Goal: Task Accomplishment & Management: Manage account settings

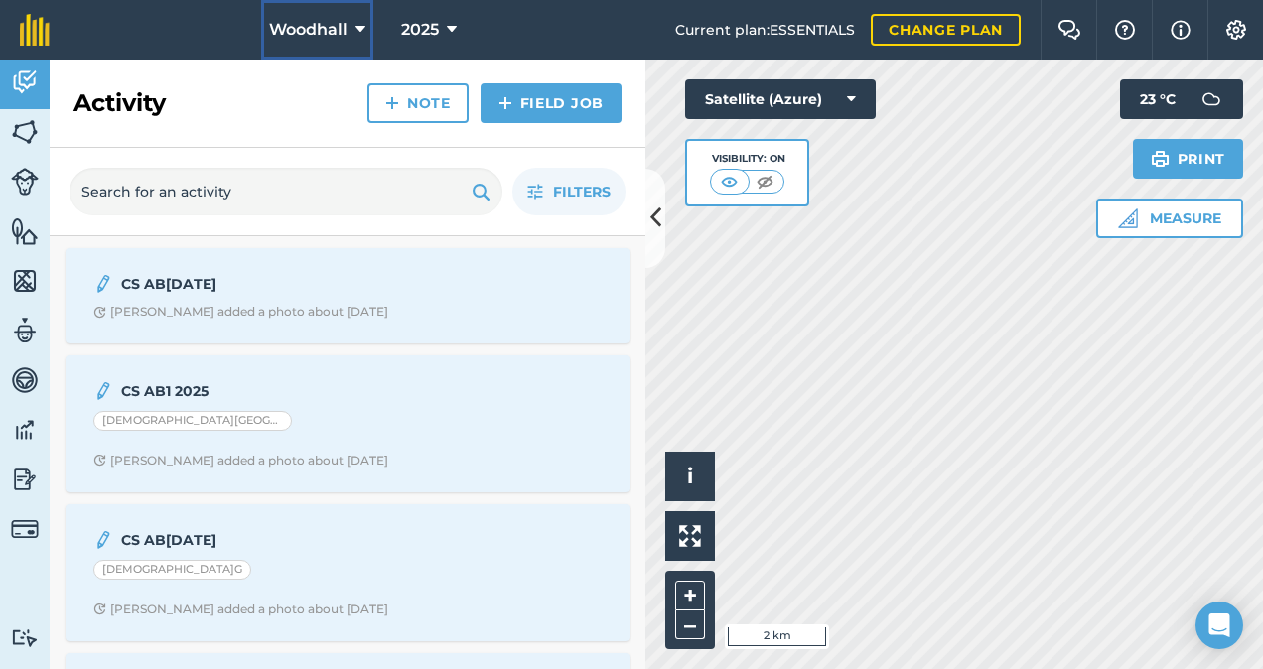
click at [340, 30] on span "Woodhall" at bounding box center [308, 30] width 78 height 24
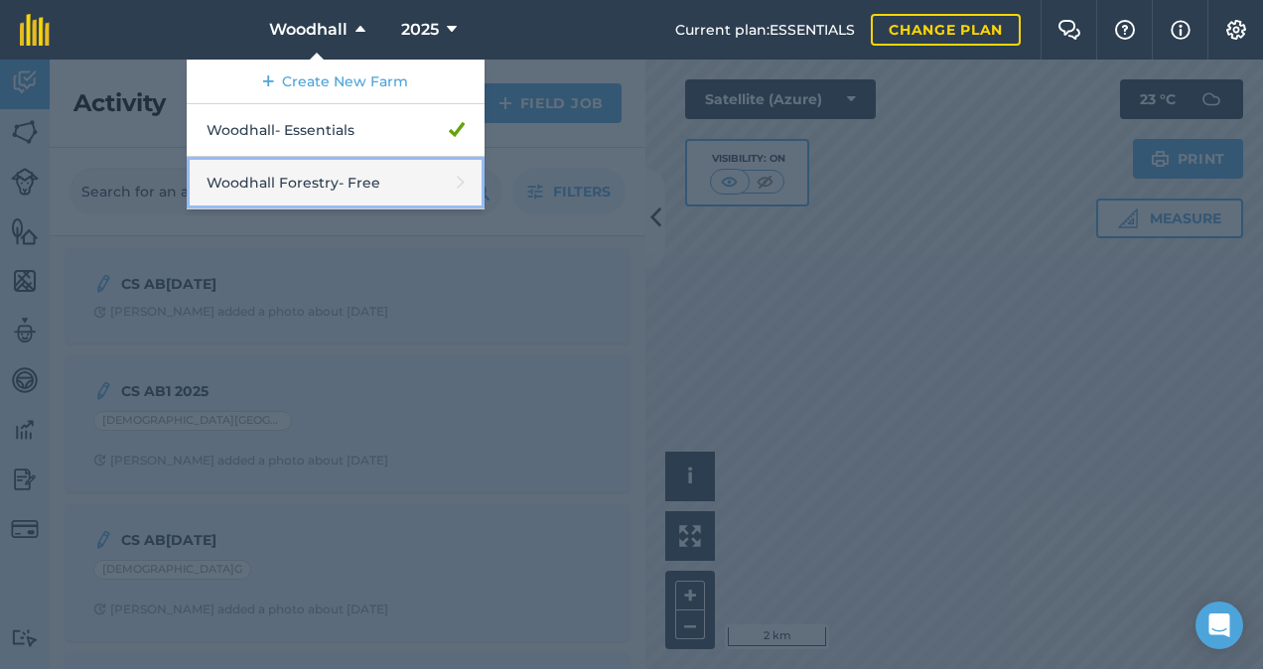
click at [314, 177] on link "Woodhall Forestry - Free" at bounding box center [336, 183] width 298 height 53
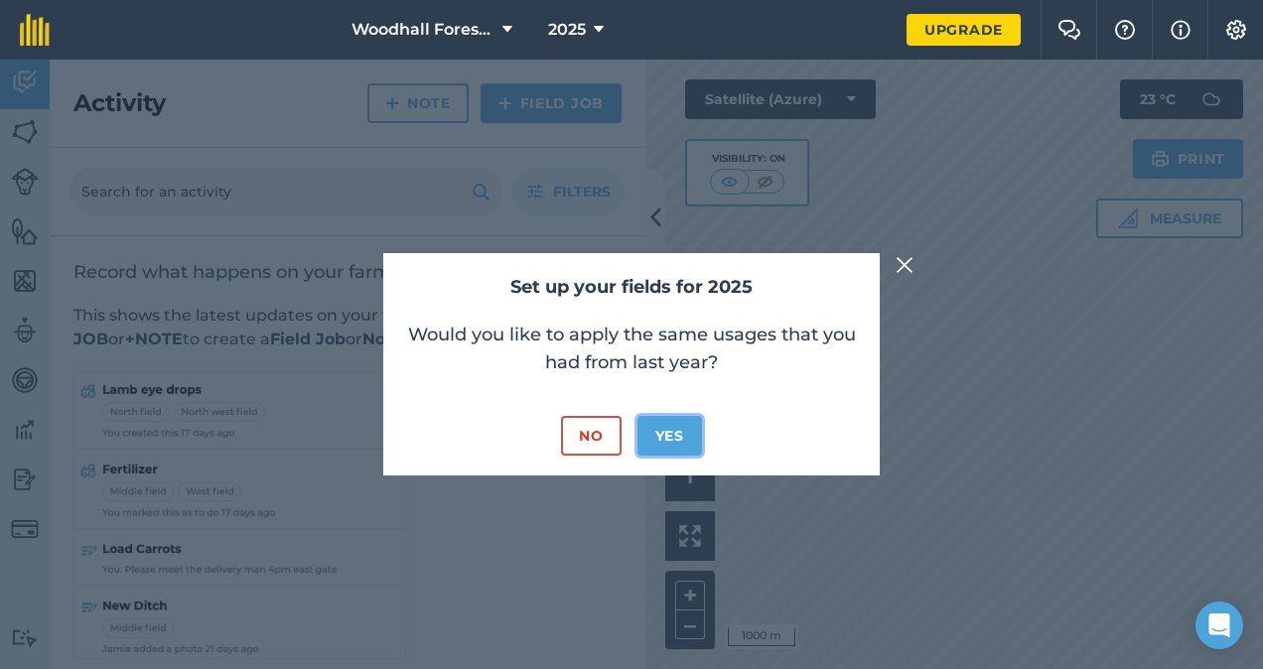
click at [673, 430] on button "Yes" at bounding box center [670, 436] width 65 height 40
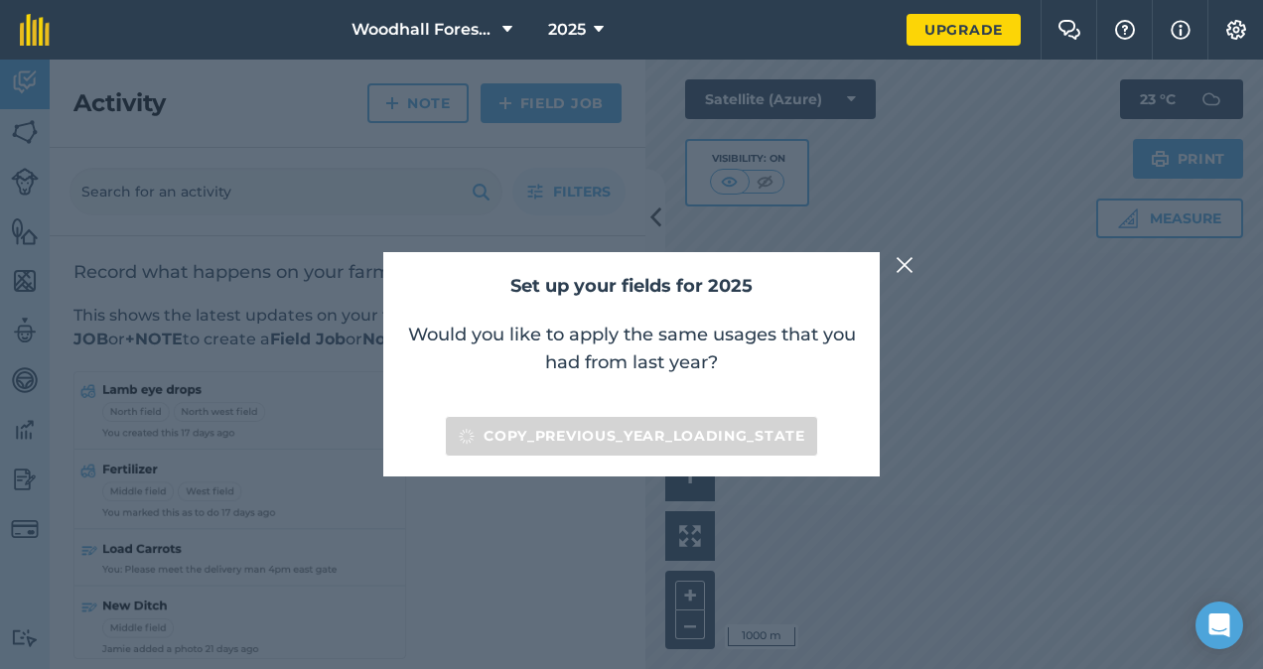
click at [902, 264] on img at bounding box center [905, 265] width 18 height 24
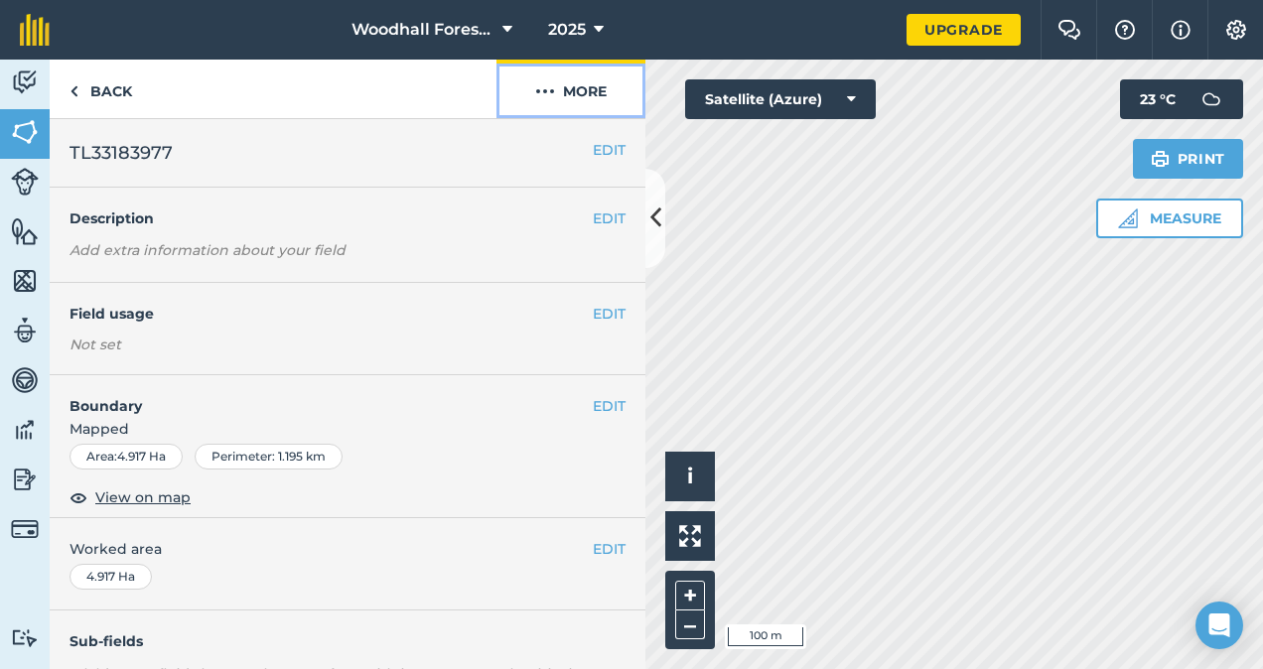
click at [552, 87] on img at bounding box center [545, 91] width 20 height 24
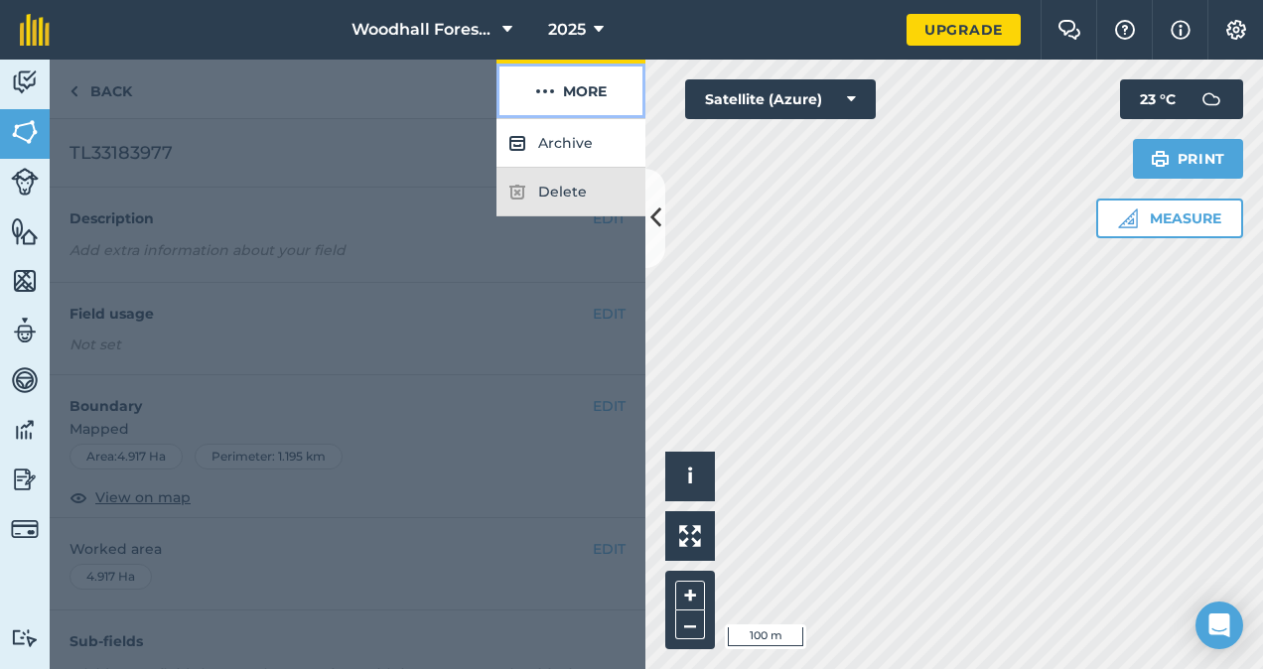
click at [536, 97] on img at bounding box center [545, 91] width 20 height 24
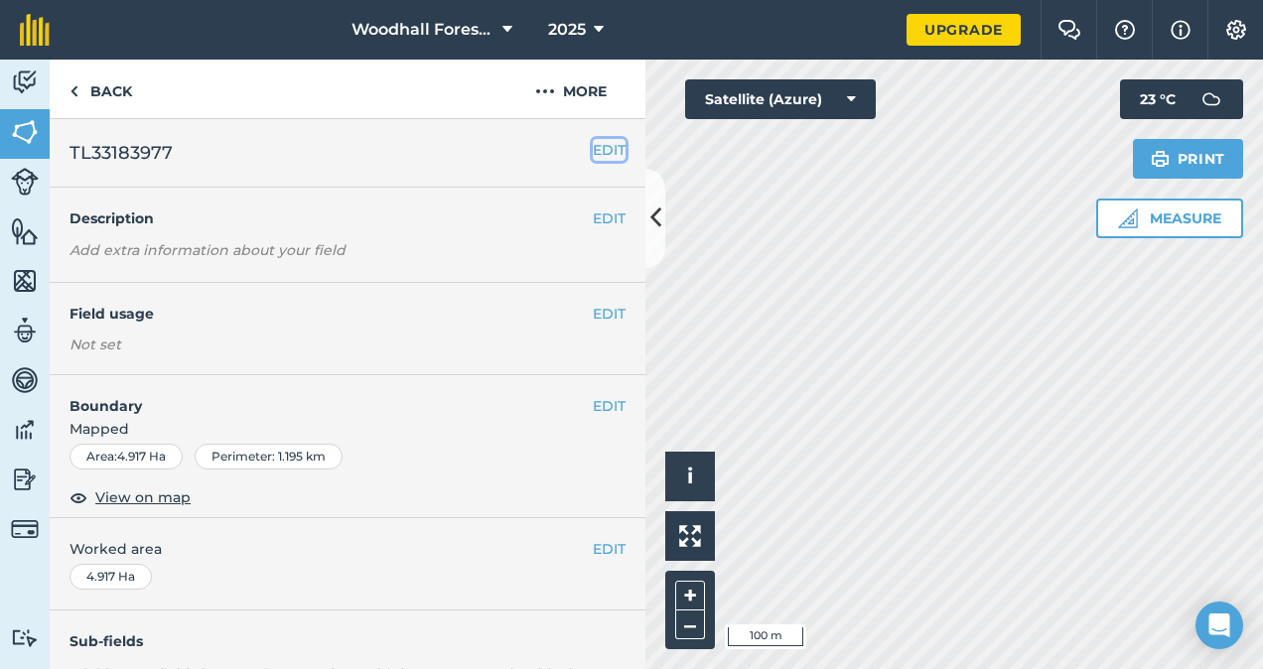
click at [606, 143] on button "EDIT" at bounding box center [609, 150] width 33 height 22
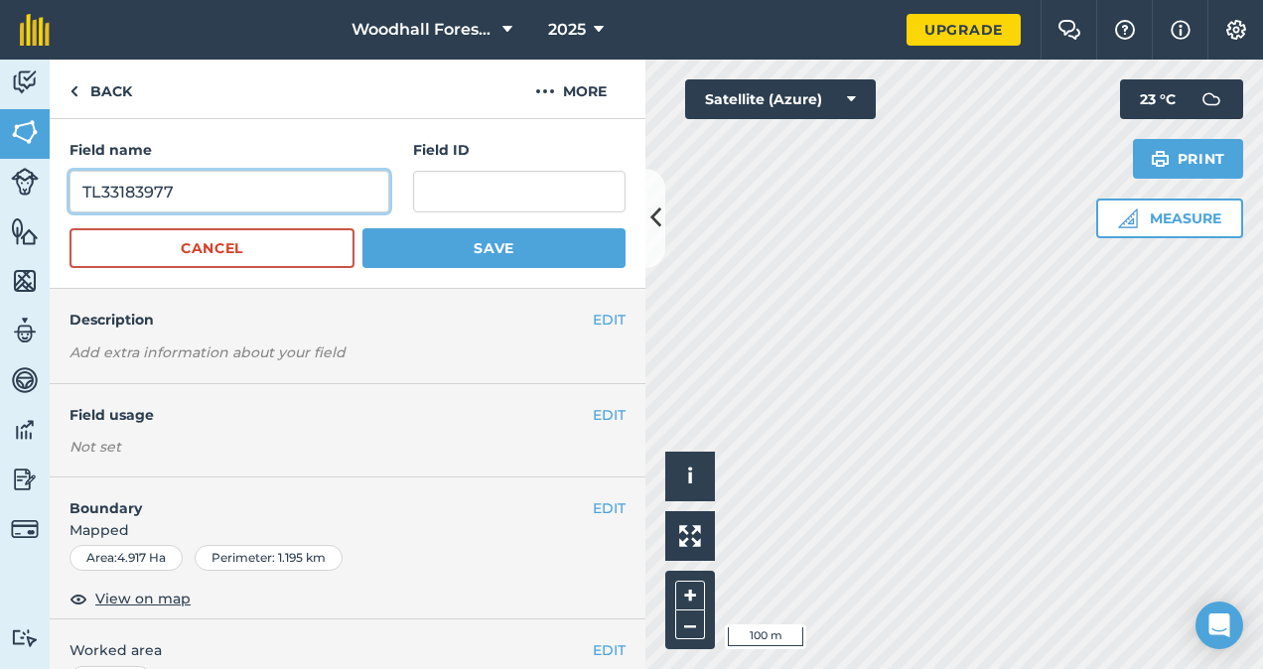
click at [235, 190] on input "TL33183977" at bounding box center [230, 192] width 320 height 42
type input "T"
type input "Sidehill"
click at [211, 364] on div "EDIT Description Add extra information about your field" at bounding box center [348, 336] width 596 height 95
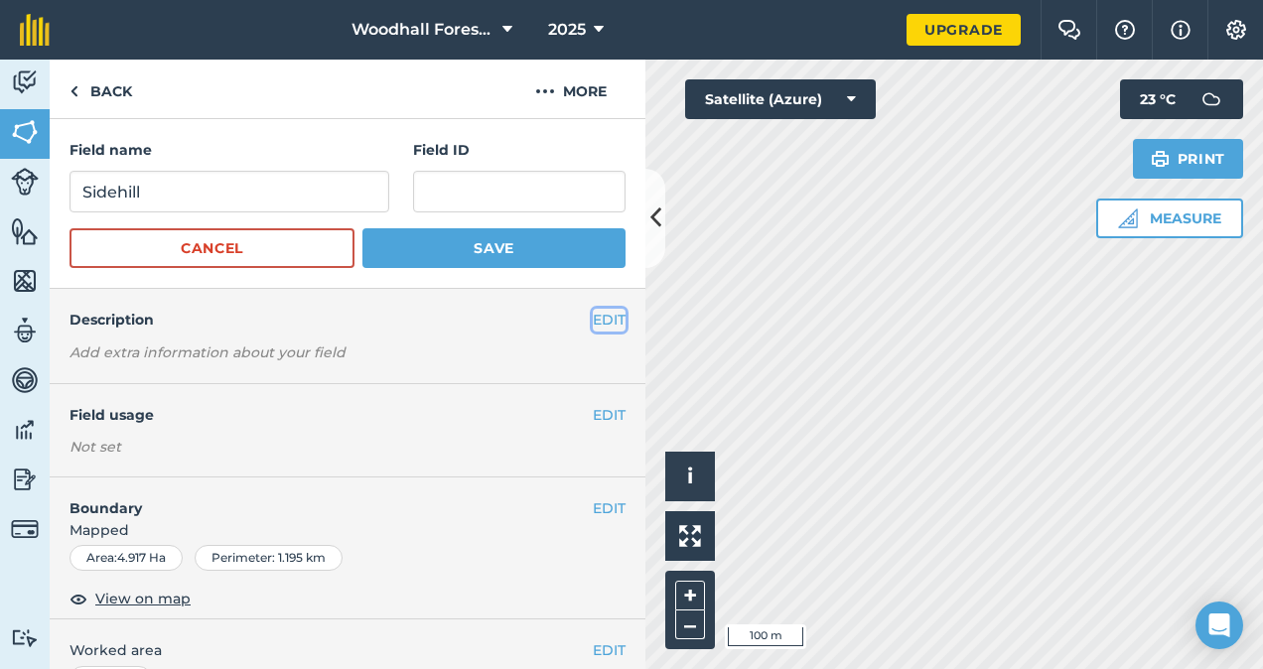
click at [593, 320] on button "EDIT" at bounding box center [609, 320] width 33 height 22
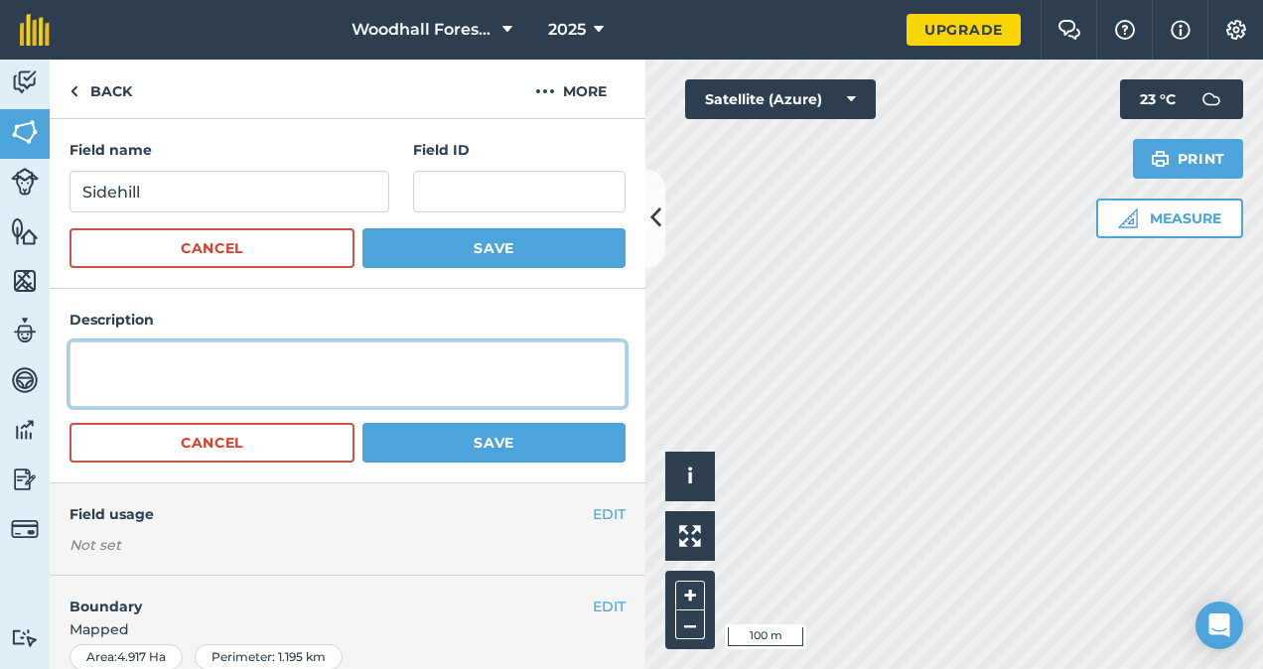
click at [364, 362] on textarea at bounding box center [348, 375] width 556 height 66
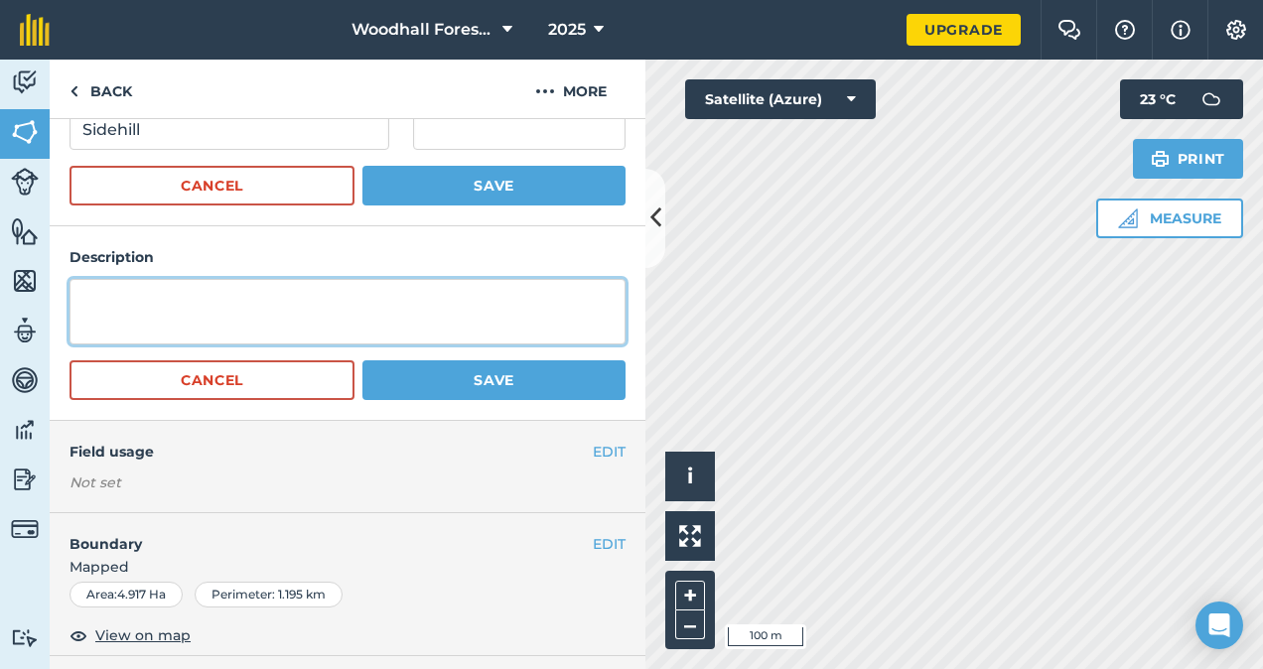
scroll to position [52, 0]
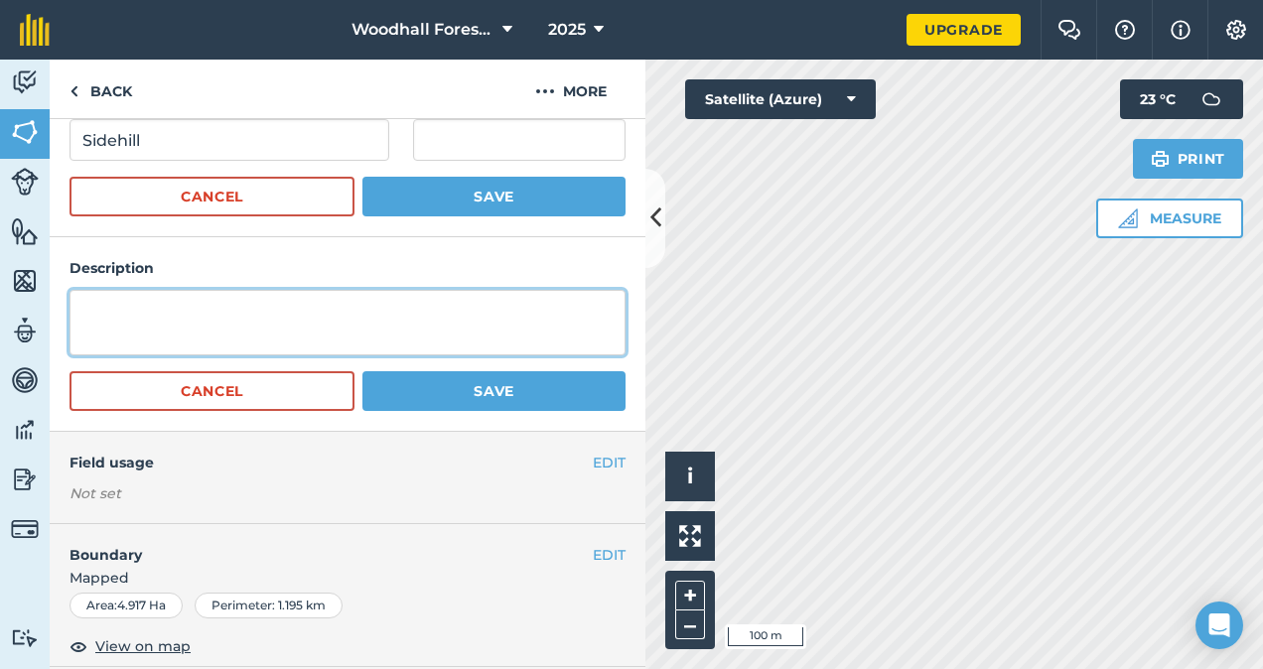
click at [546, 310] on textarea at bounding box center [348, 323] width 556 height 66
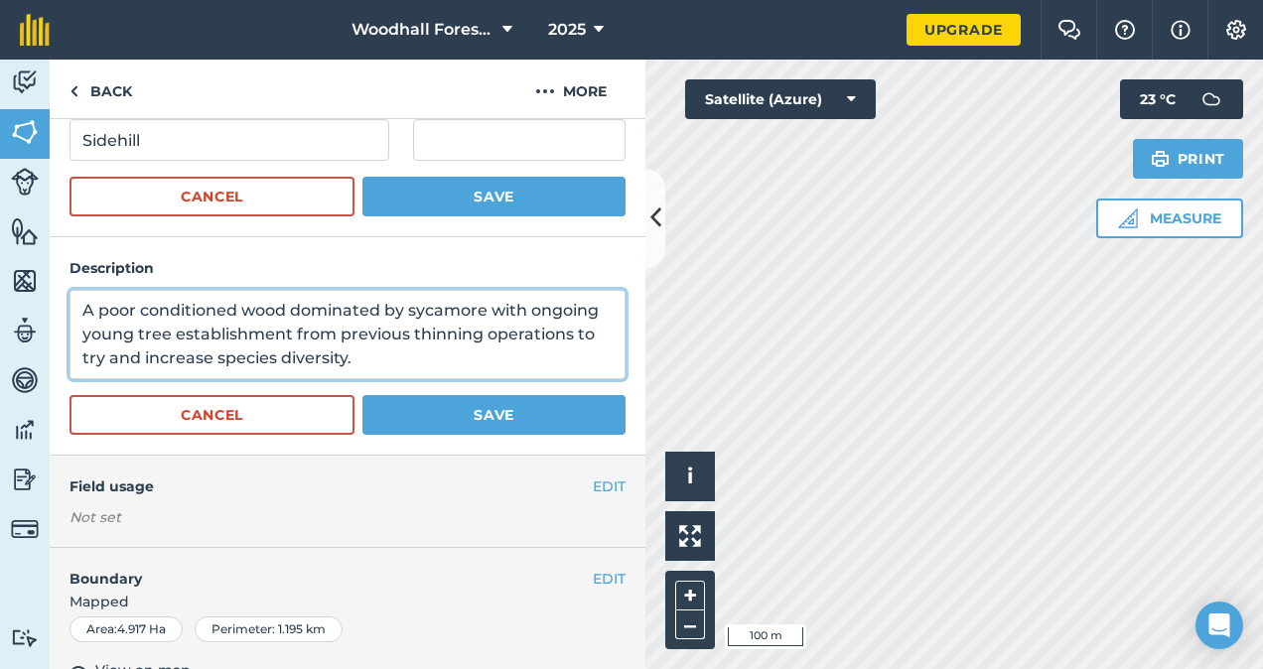
type textarea "A poor conditioned wood dominated by sycamore with ongoing young tree establish…"
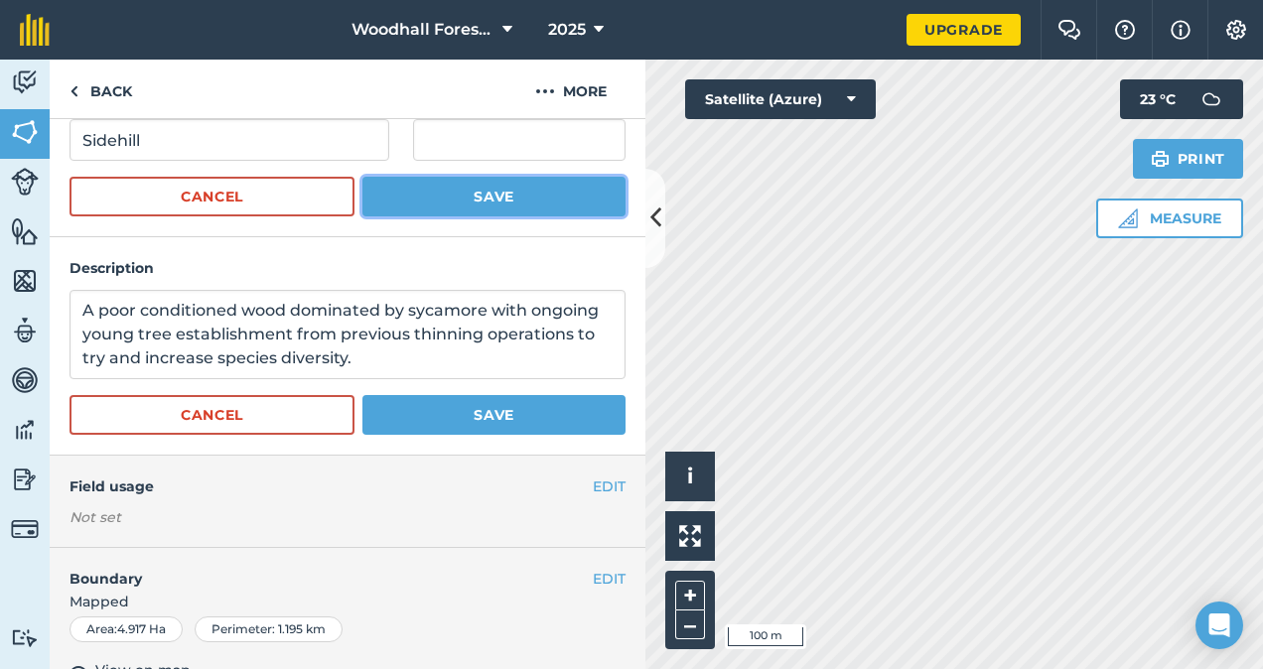
click at [500, 207] on button "Save" at bounding box center [494, 197] width 263 height 40
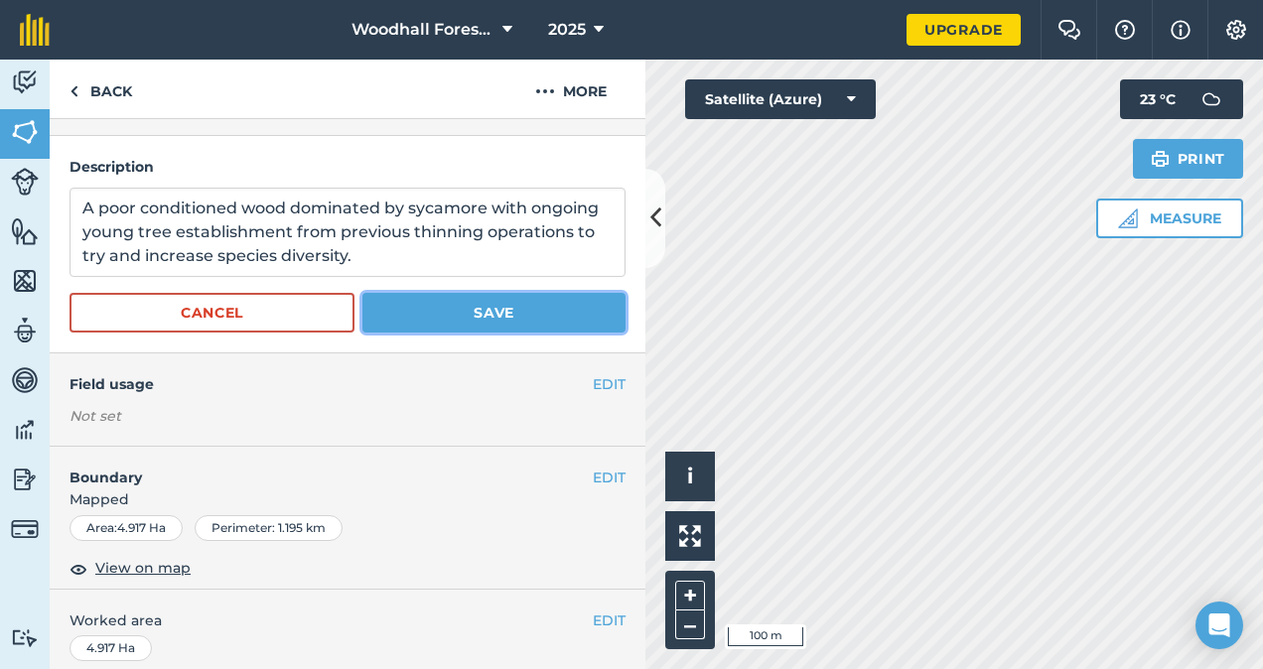
click at [486, 312] on button "Save" at bounding box center [494, 313] width 263 height 40
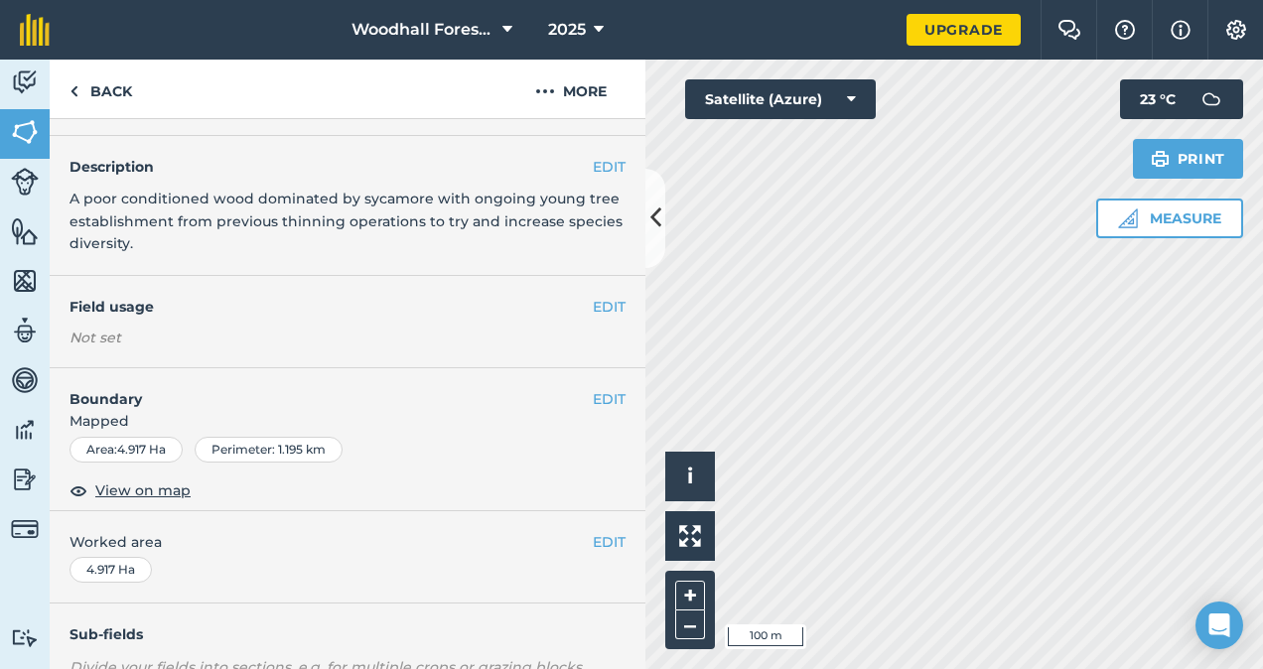
click at [580, 465] on div "Activity Fields Livestock Features Maps Team Vehicles Data Reporting Billing Tu…" at bounding box center [631, 365] width 1263 height 610
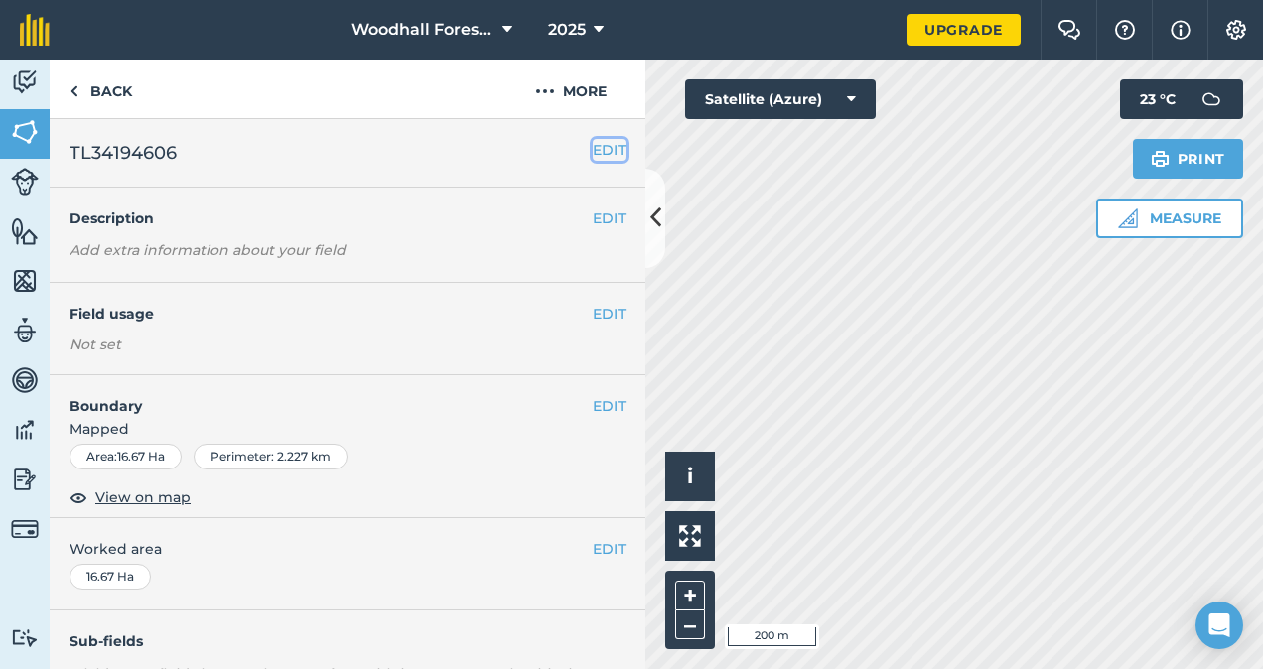
click at [593, 151] on button "EDIT" at bounding box center [609, 150] width 33 height 22
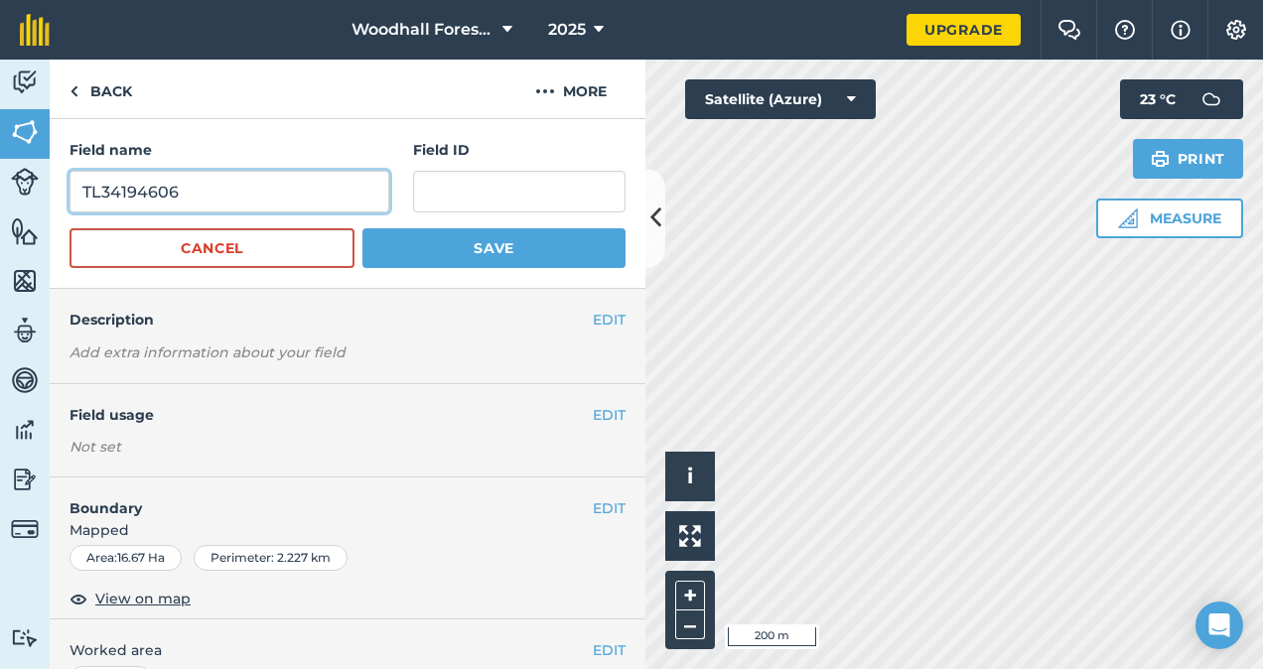
click at [287, 177] on input "TL34194606" at bounding box center [230, 192] width 320 height 42
type input "T"
type input "Low Wood/Home Wood"
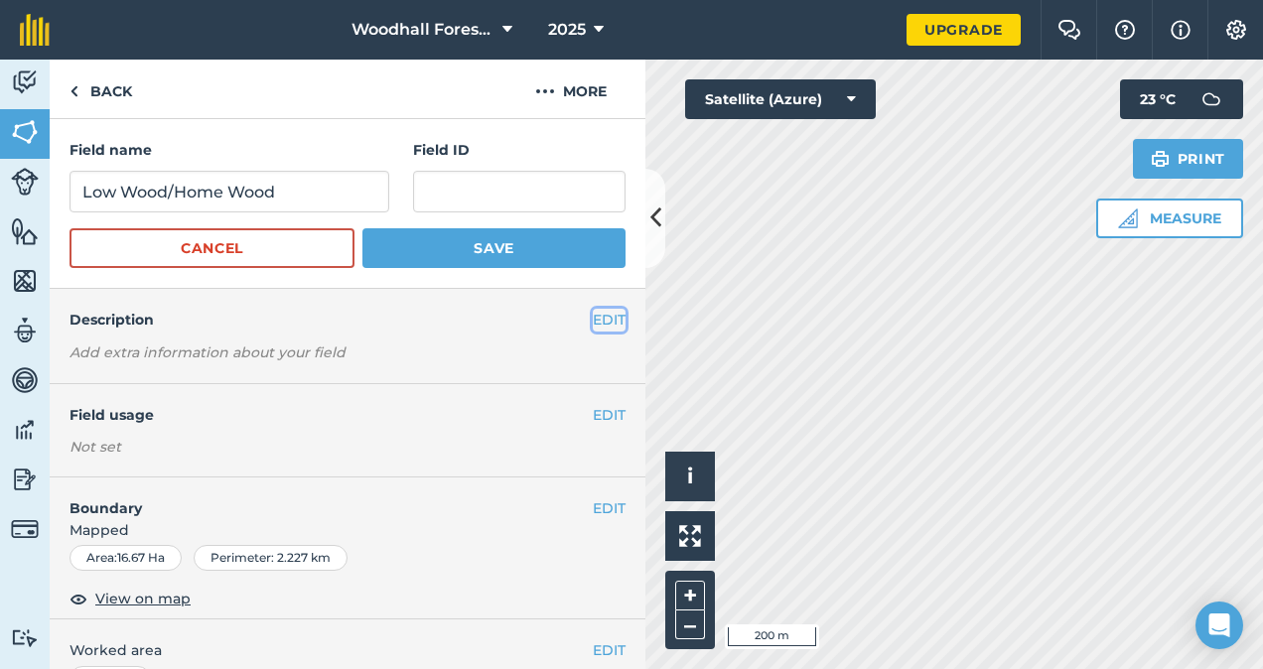
click at [593, 316] on button "EDIT" at bounding box center [609, 320] width 33 height 22
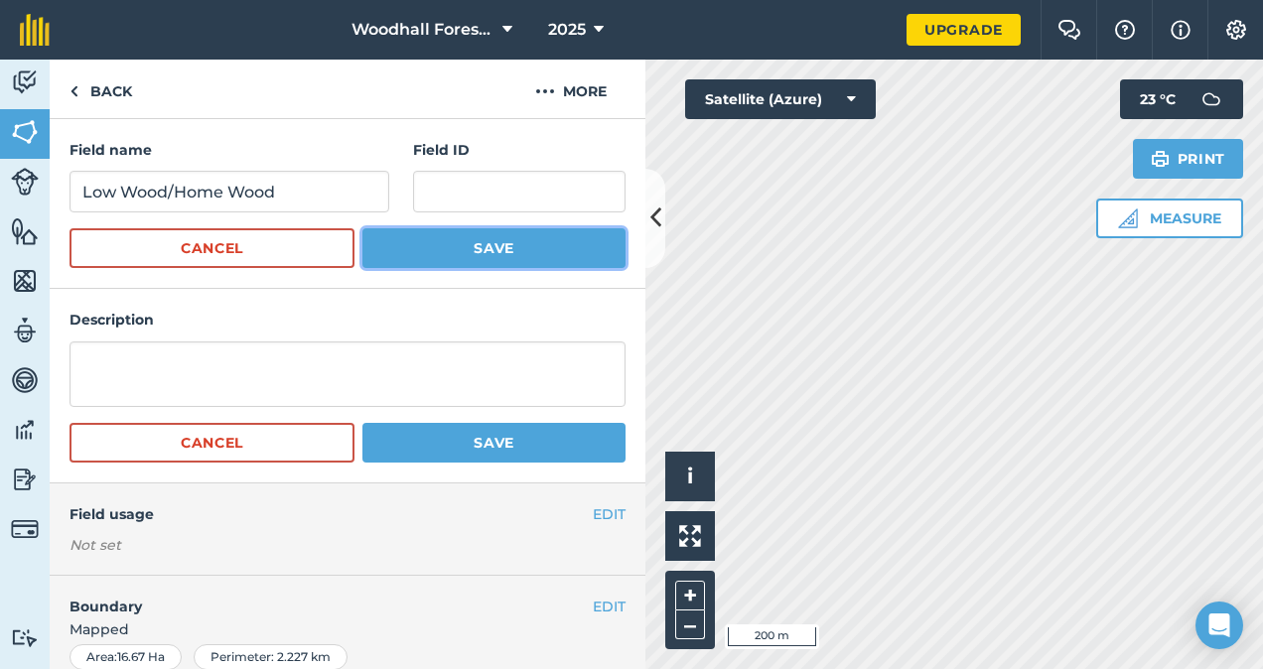
click at [483, 250] on button "Save" at bounding box center [494, 248] width 263 height 40
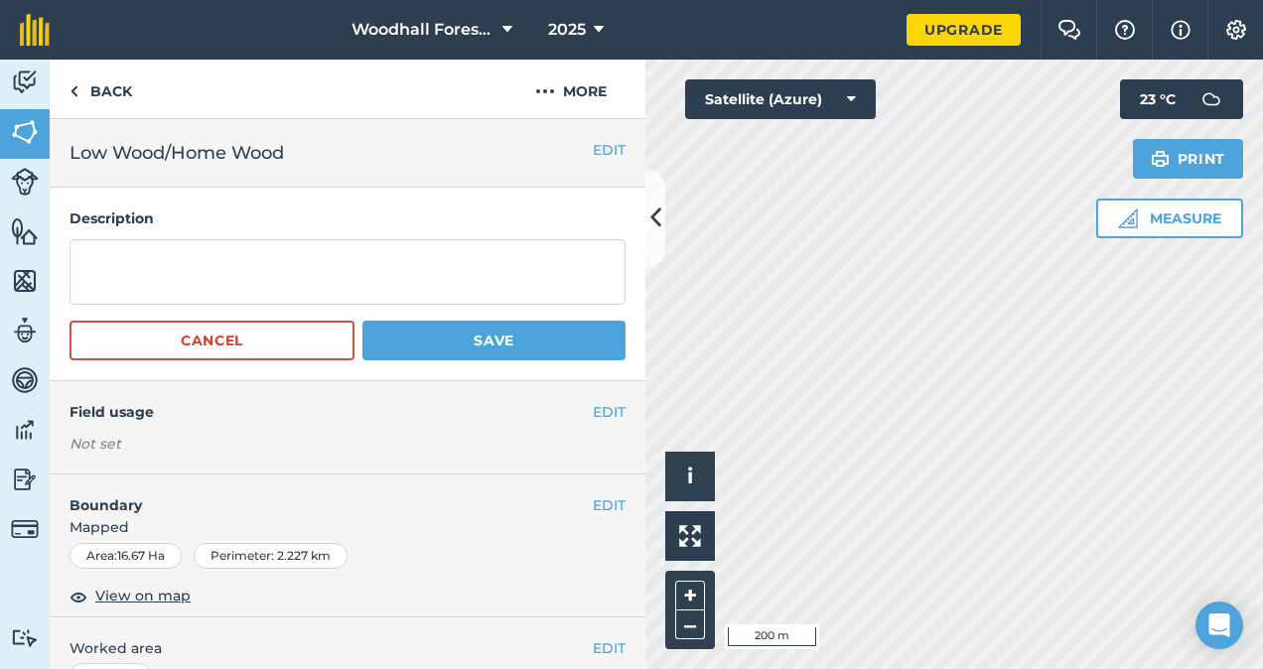
click at [1136, 125] on div "Hello i © 2025 TomTom, Microsoft 200 m + – Satellite (Azure) Measure Print 23 °…" at bounding box center [955, 365] width 618 height 610
click at [593, 155] on button "EDIT" at bounding box center [609, 150] width 33 height 22
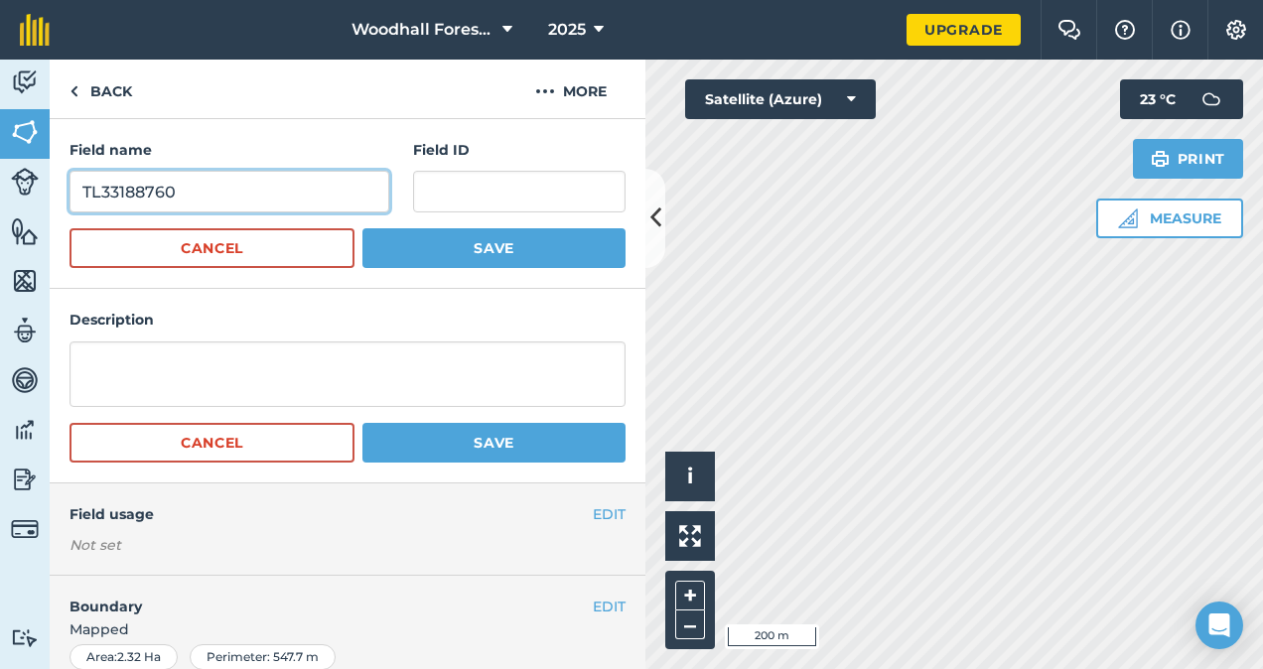
click at [220, 193] on input "TL33188760" at bounding box center [230, 192] width 320 height 42
type input "T"
type input "Clumps"
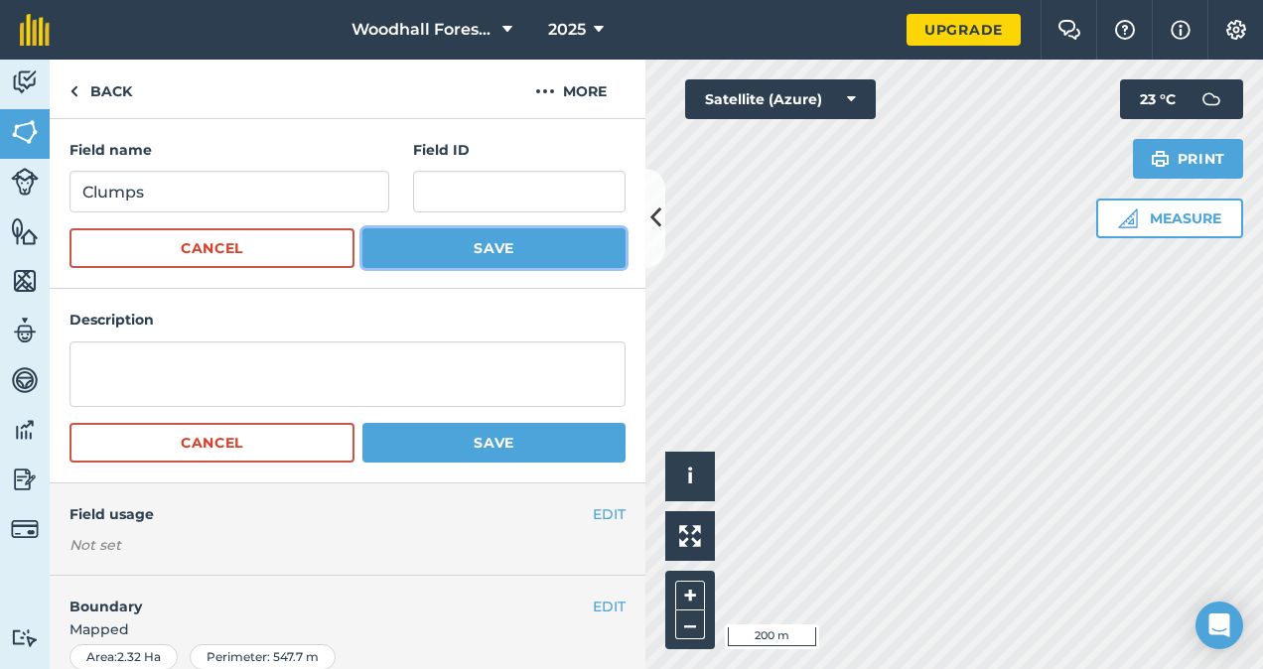
click at [437, 254] on button "Save" at bounding box center [494, 248] width 263 height 40
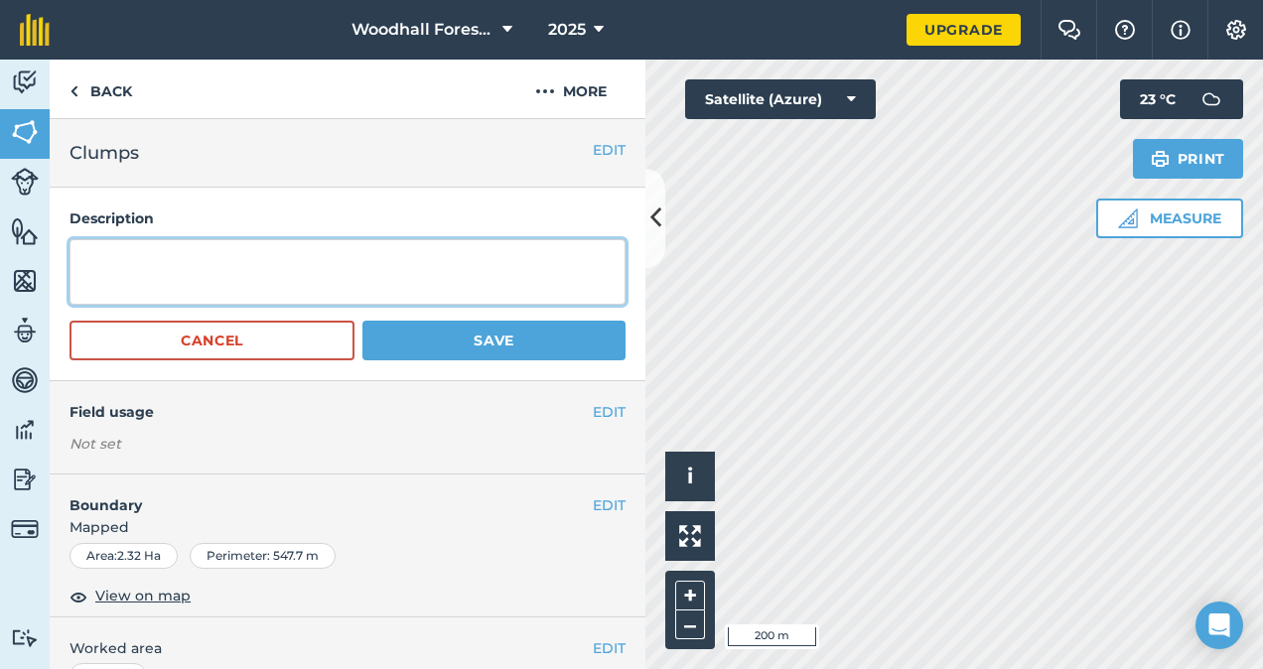
click at [371, 276] on textarea at bounding box center [348, 272] width 556 height 66
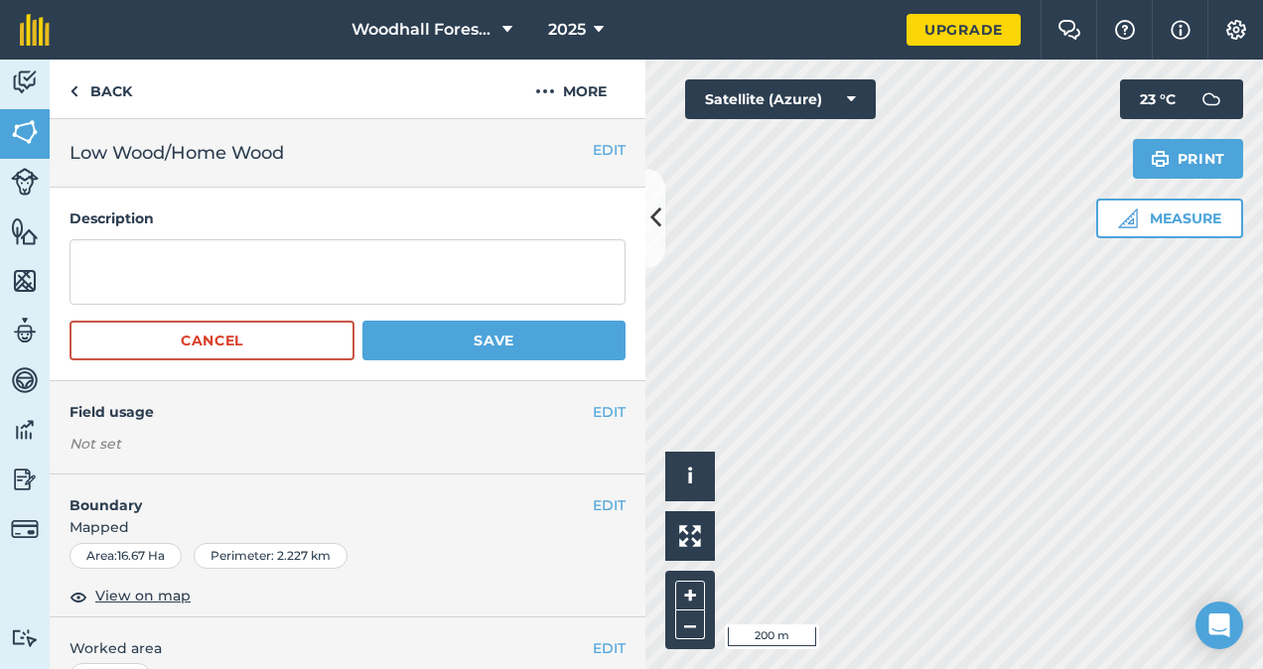
click at [316, 157] on h2 "Low Wood/Home Wood" at bounding box center [331, 153] width 523 height 28
click at [601, 147] on button "EDIT" at bounding box center [609, 150] width 33 height 22
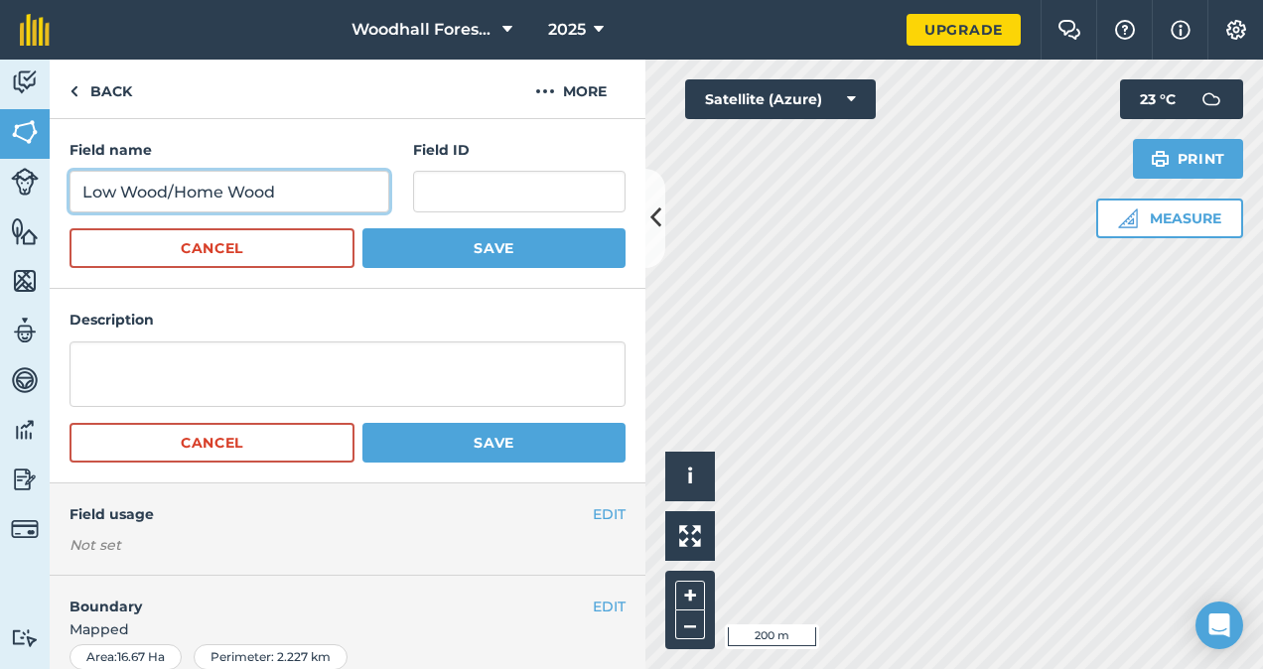
click at [284, 193] on input "Low Wood/Home Wood" at bounding box center [230, 192] width 320 height 42
type input "Low Wood/Home Wood/[GEOGRAPHIC_DATA]"
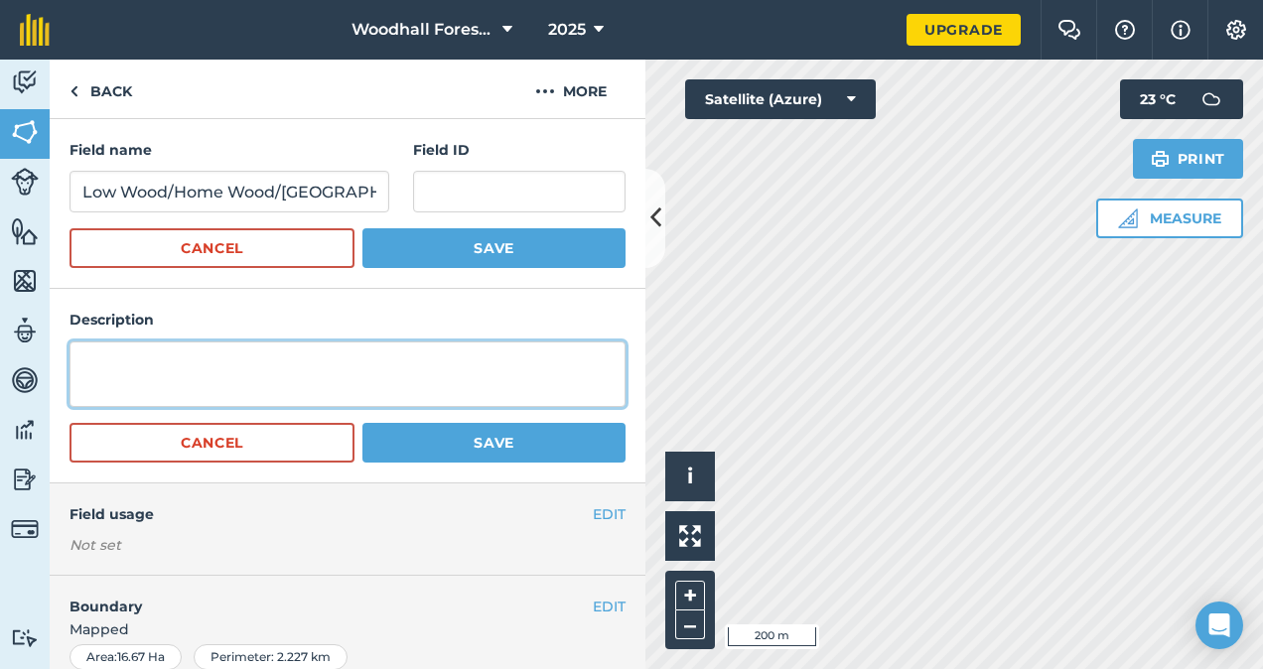
click at [300, 377] on textarea at bounding box center [348, 375] width 556 height 66
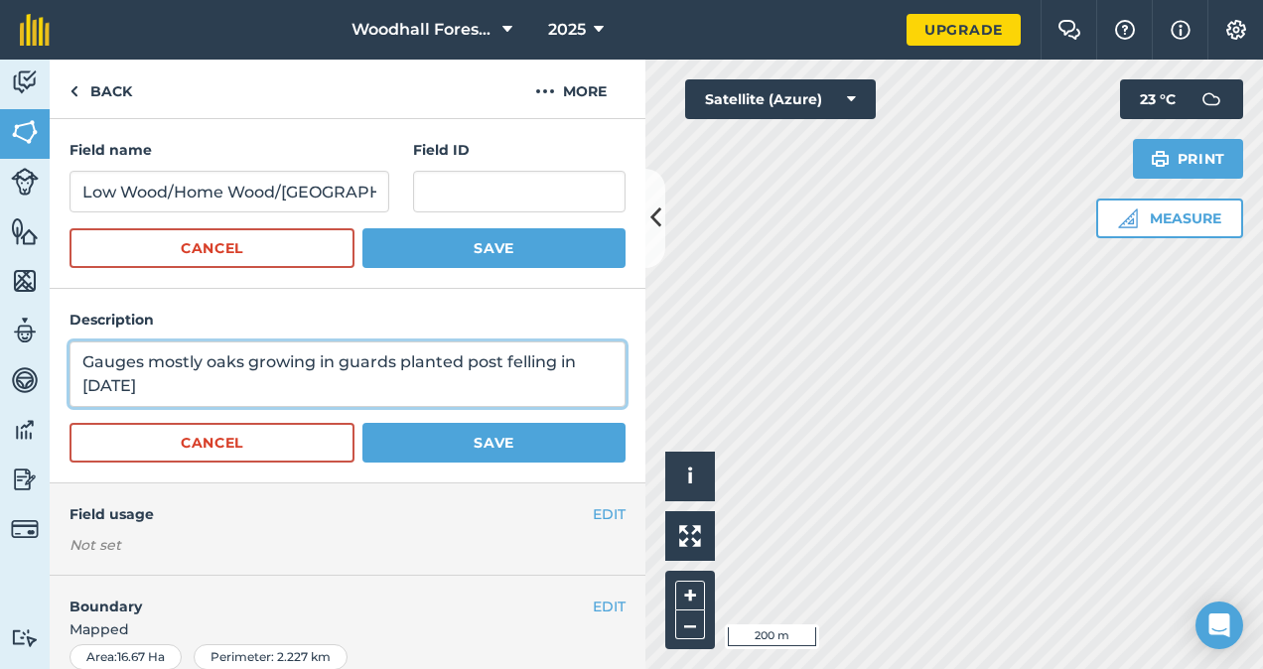
type textarea "Gauges mostly oaks growing in guards planted post felling in [DATE]"
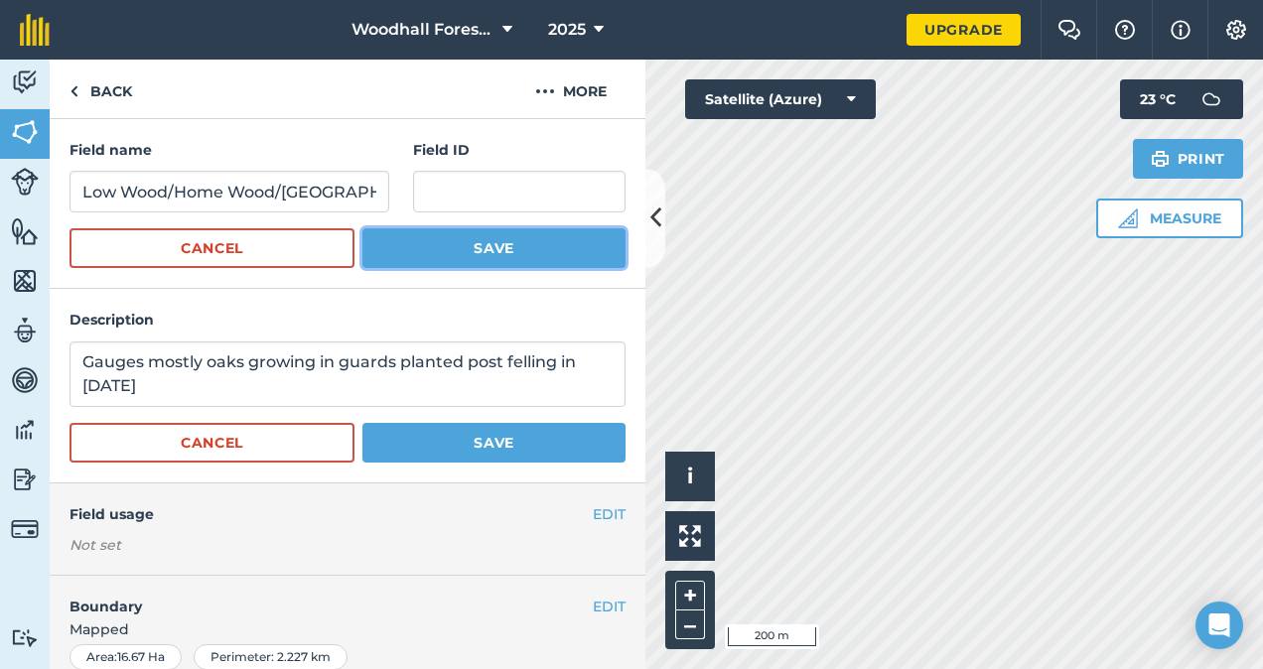
click at [457, 244] on button "Save" at bounding box center [494, 248] width 263 height 40
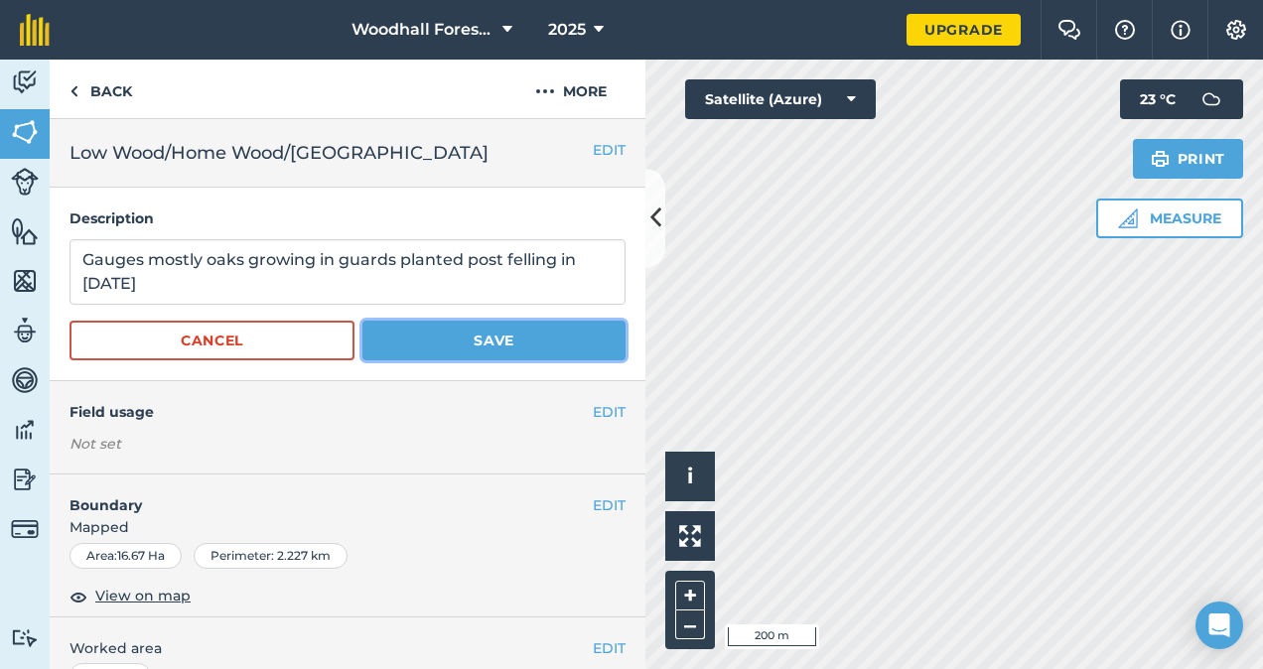
click at [460, 346] on button "Save" at bounding box center [494, 341] width 263 height 40
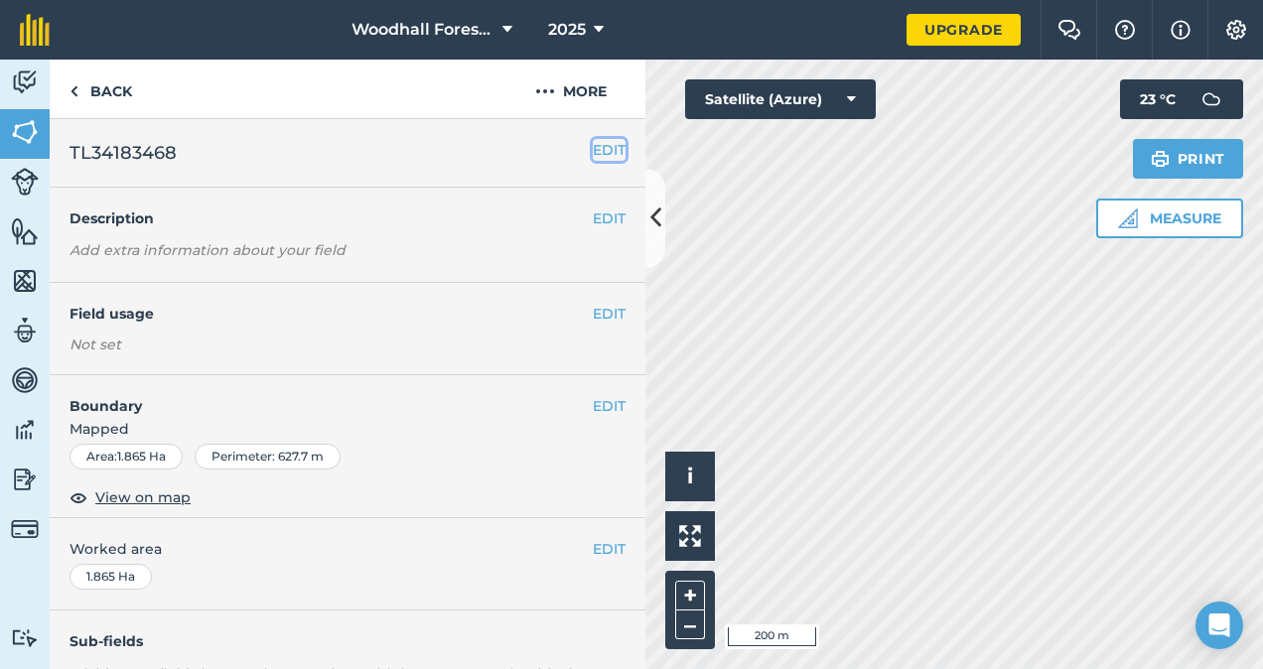
click at [595, 149] on button "EDIT" at bounding box center [609, 150] width 33 height 22
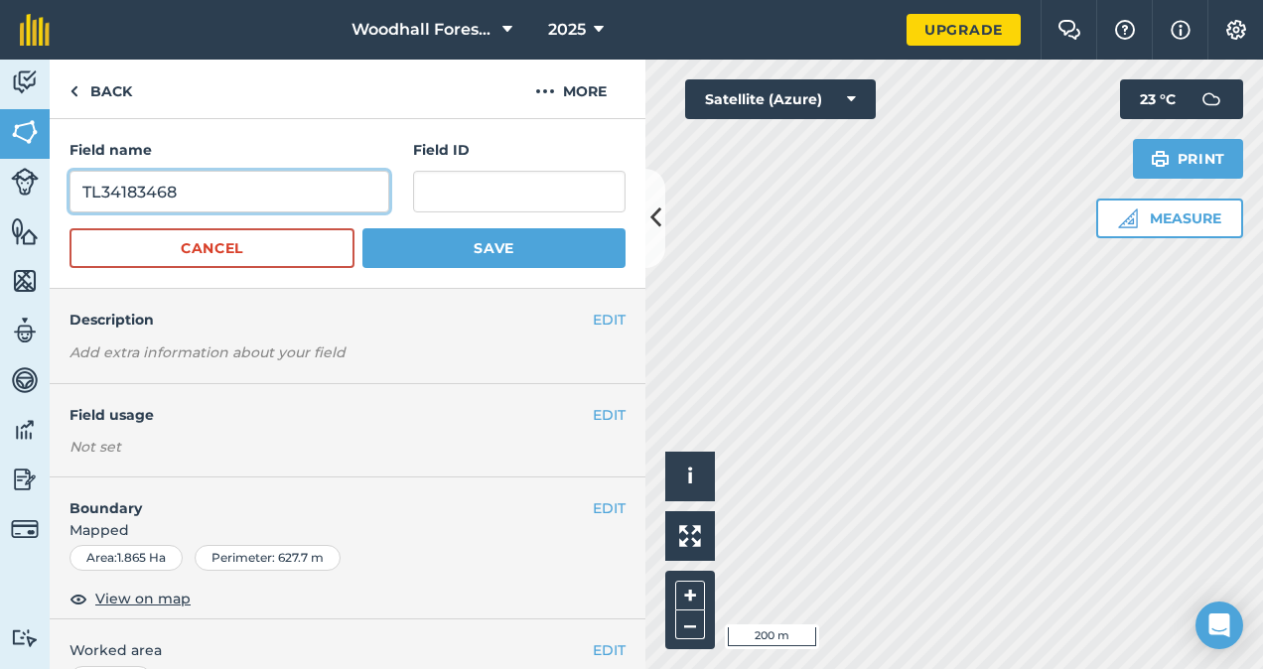
click at [282, 193] on input "TL34183468" at bounding box center [230, 192] width 320 height 42
type input "T"
type input "Gauges"
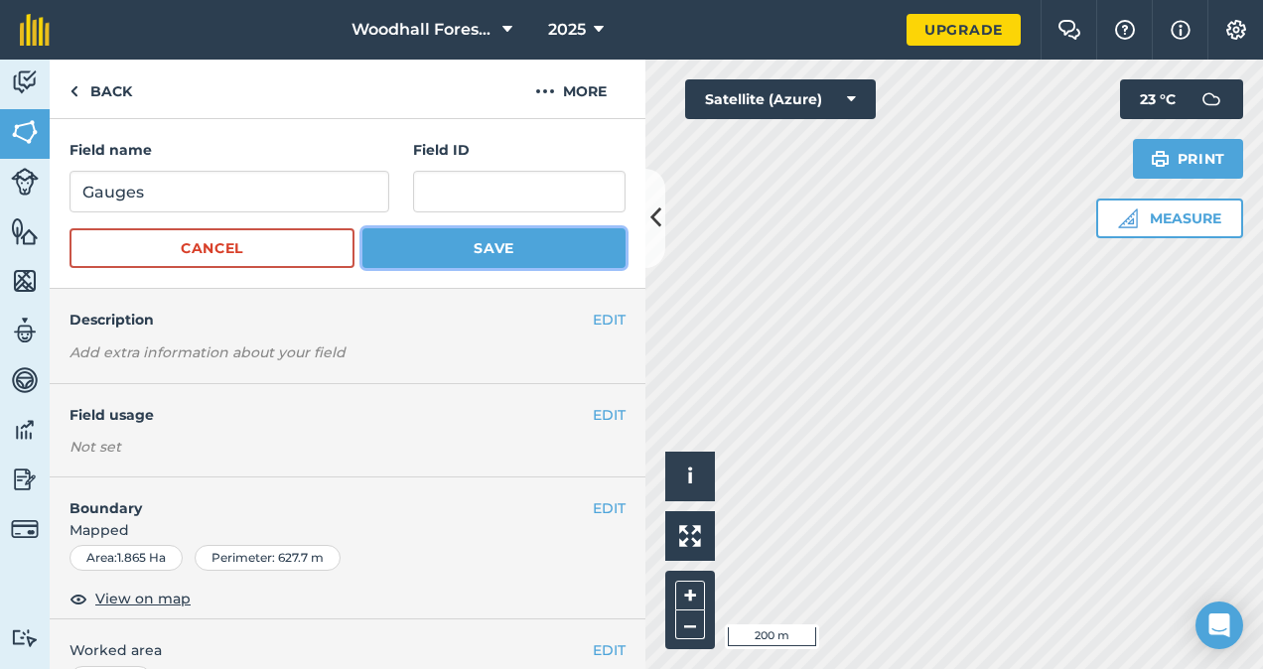
click at [481, 249] on button "Save" at bounding box center [494, 248] width 263 height 40
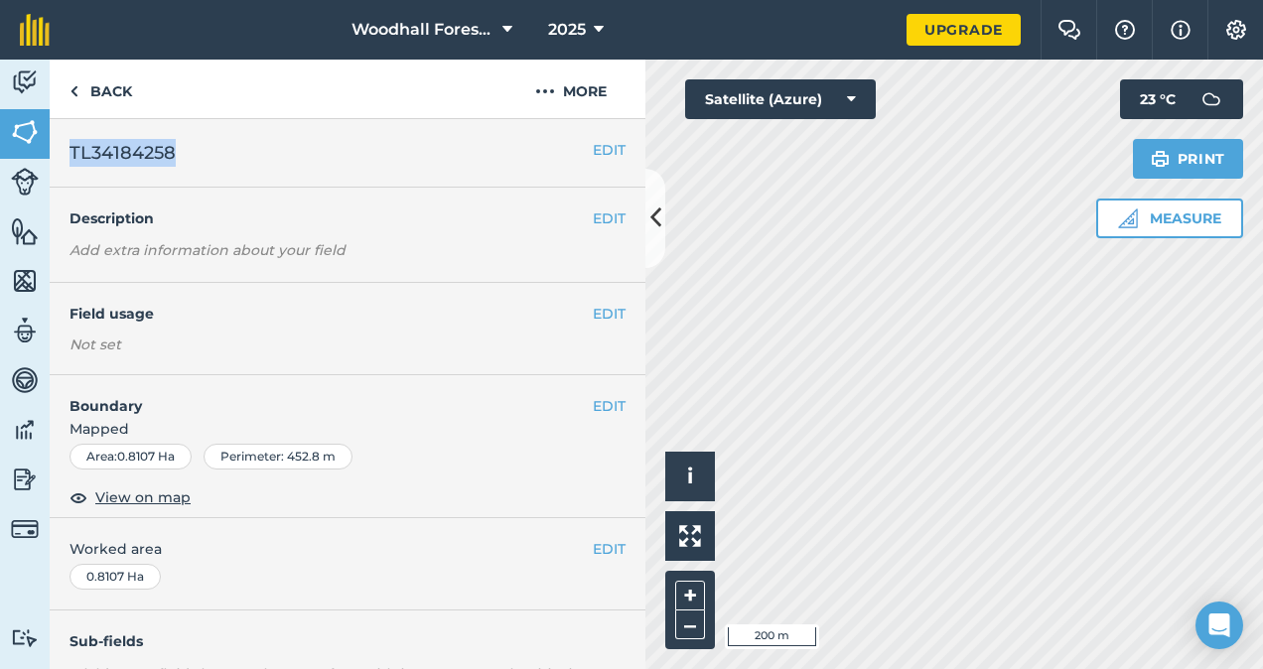
drag, startPoint x: 612, startPoint y: 139, endPoint x: 592, endPoint y: 149, distance: 22.2
click at [592, 149] on div "EDIT TL34184258" at bounding box center [348, 153] width 596 height 69
click at [593, 149] on button "EDIT" at bounding box center [609, 150] width 33 height 22
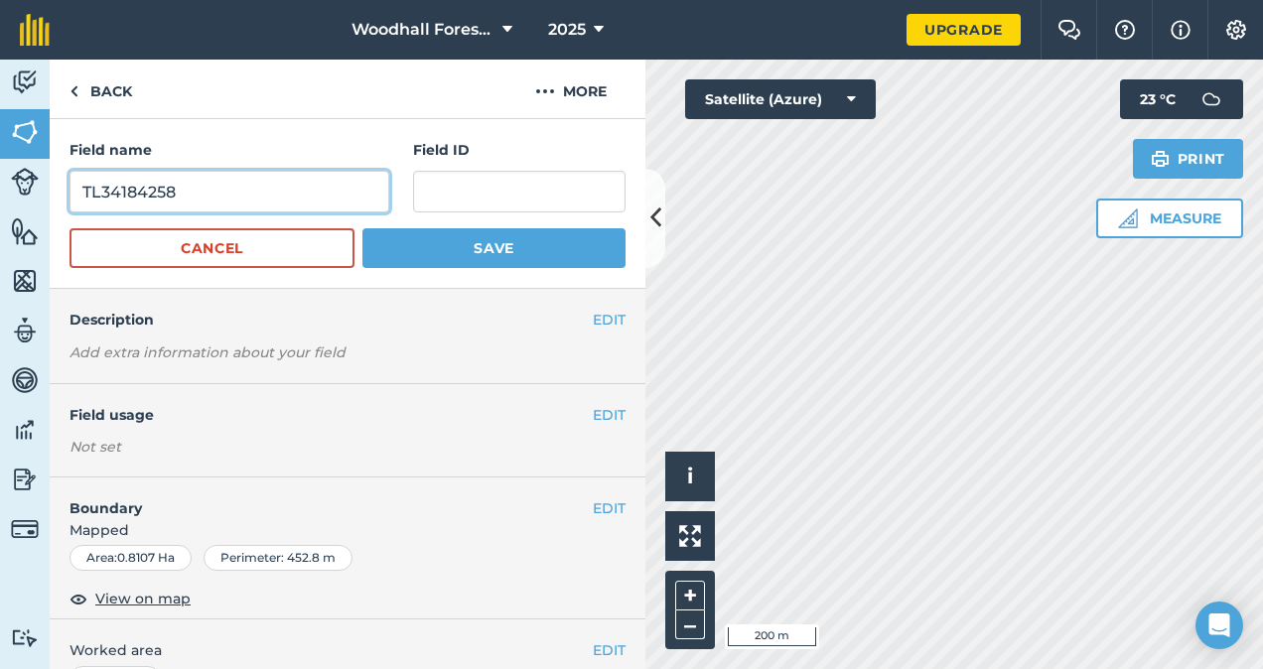
click at [284, 201] on input "TL34184258" at bounding box center [230, 192] width 320 height 42
type input "T"
type input "Guages"
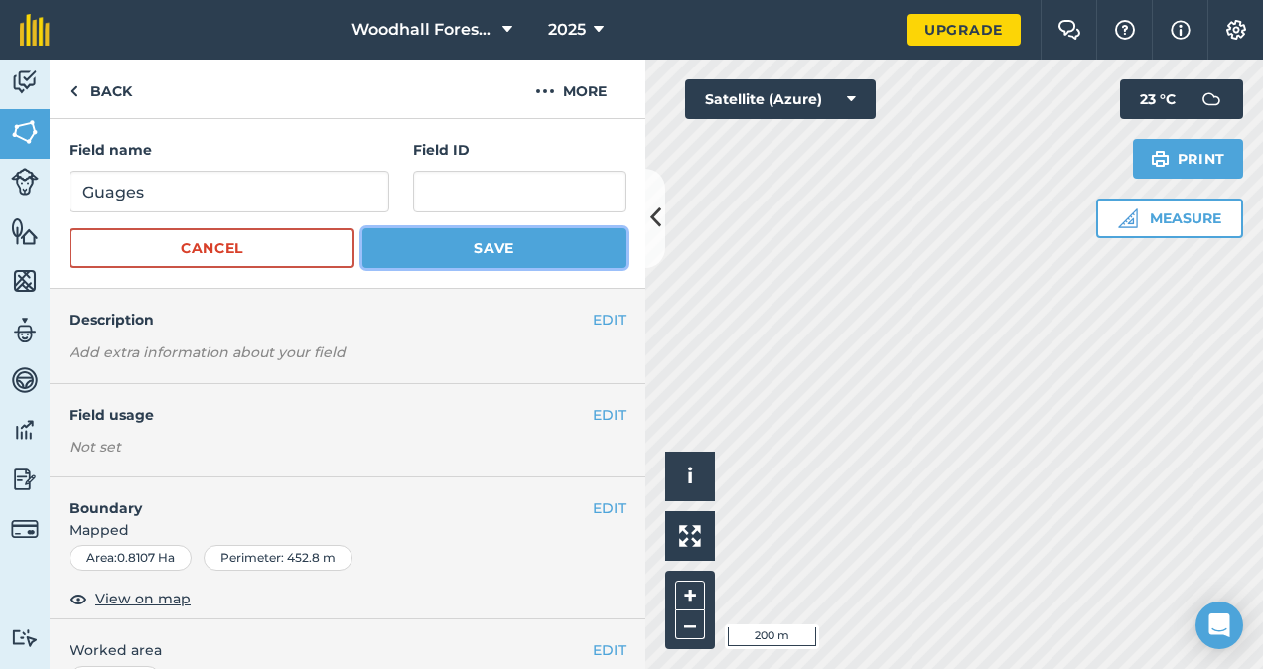
click at [520, 235] on button "Save" at bounding box center [494, 248] width 263 height 40
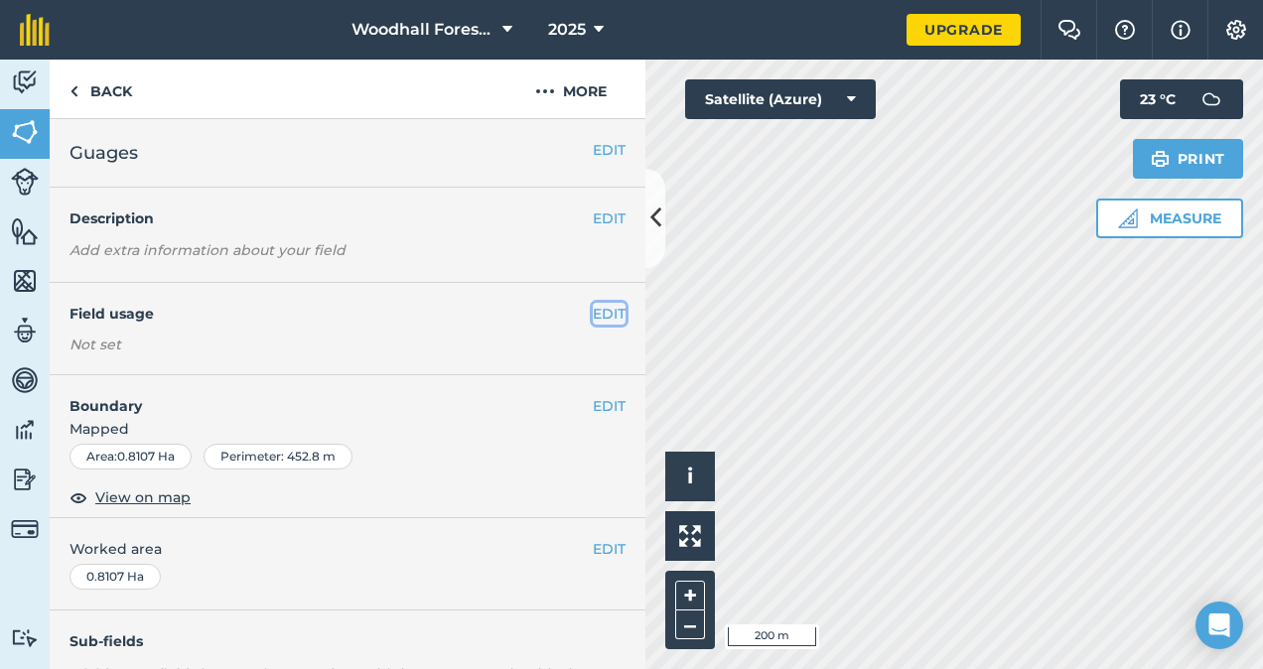
click at [593, 308] on button "EDIT" at bounding box center [609, 314] width 33 height 22
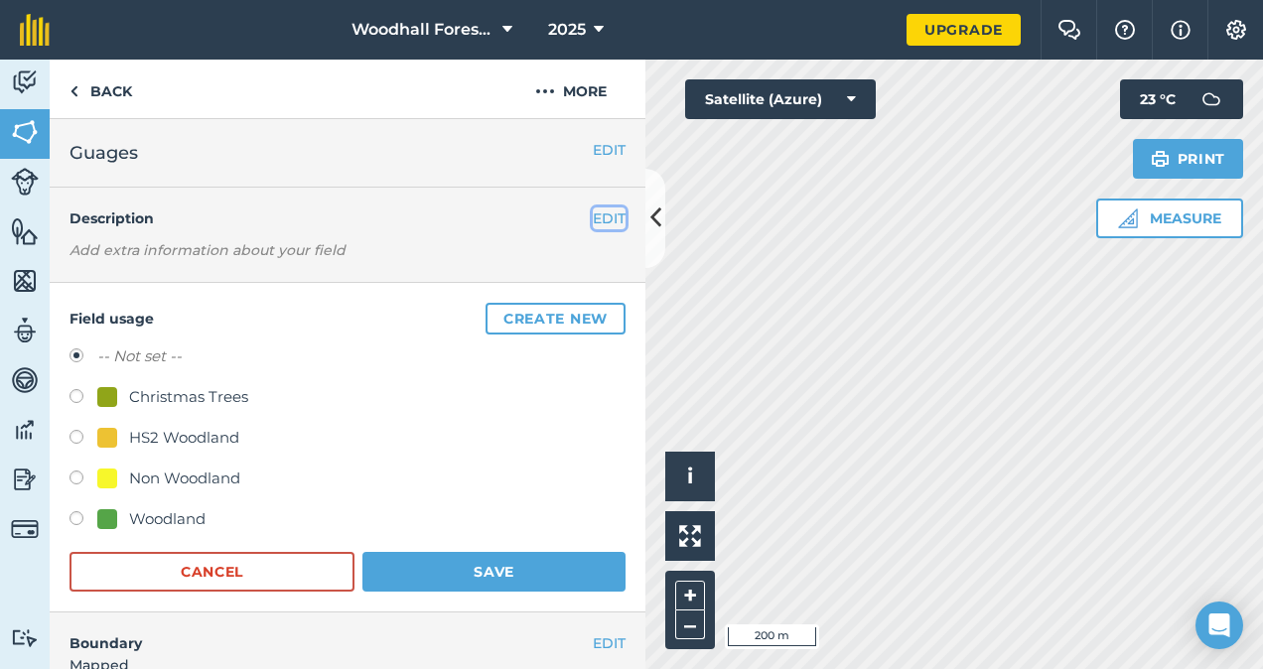
click at [593, 219] on button "EDIT" at bounding box center [609, 219] width 33 height 22
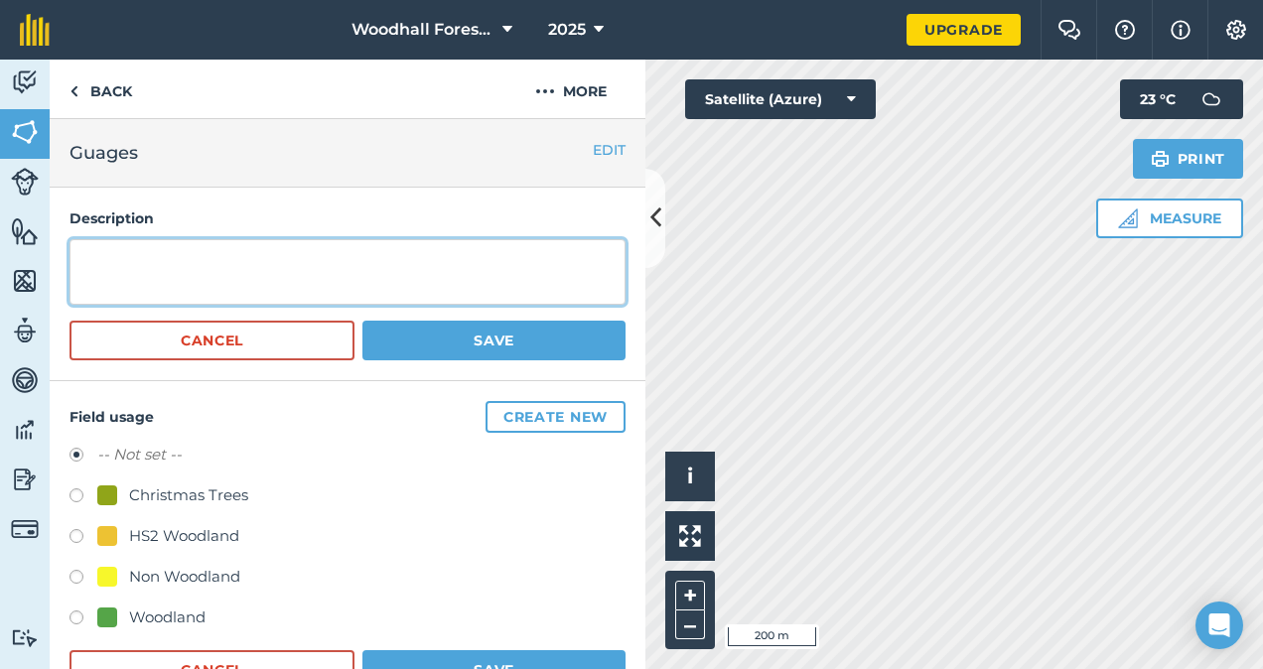
click at [463, 266] on textarea at bounding box center [348, 272] width 556 height 66
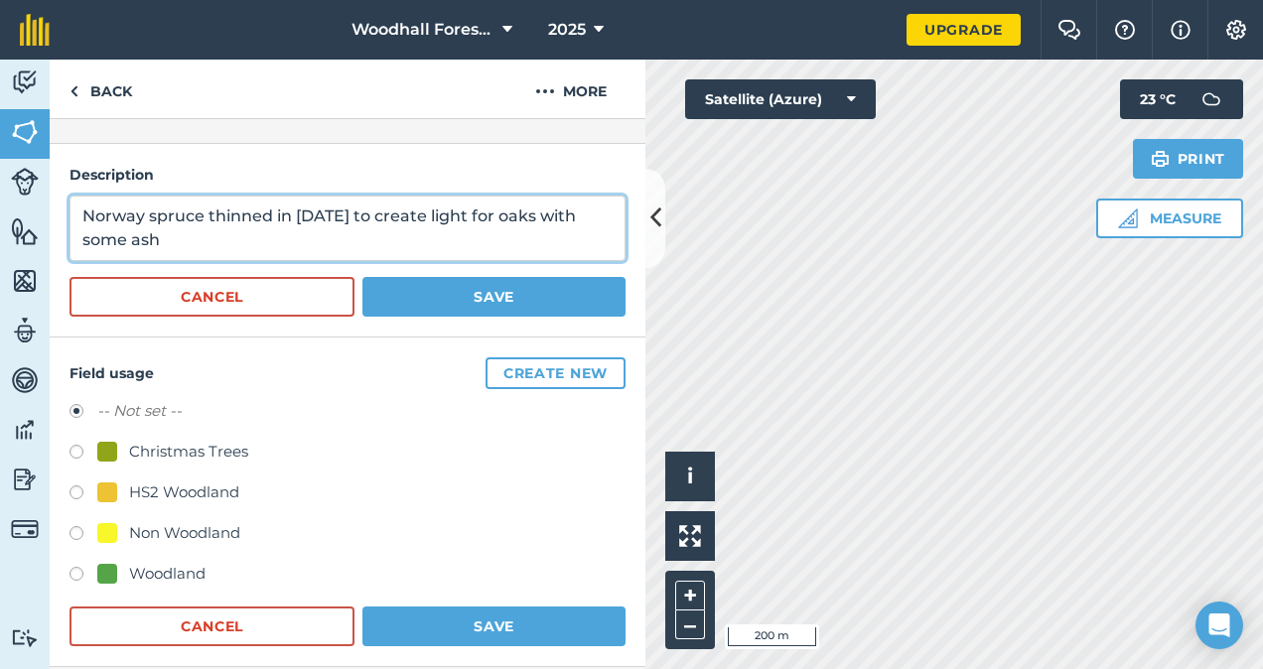
scroll to position [40, 0]
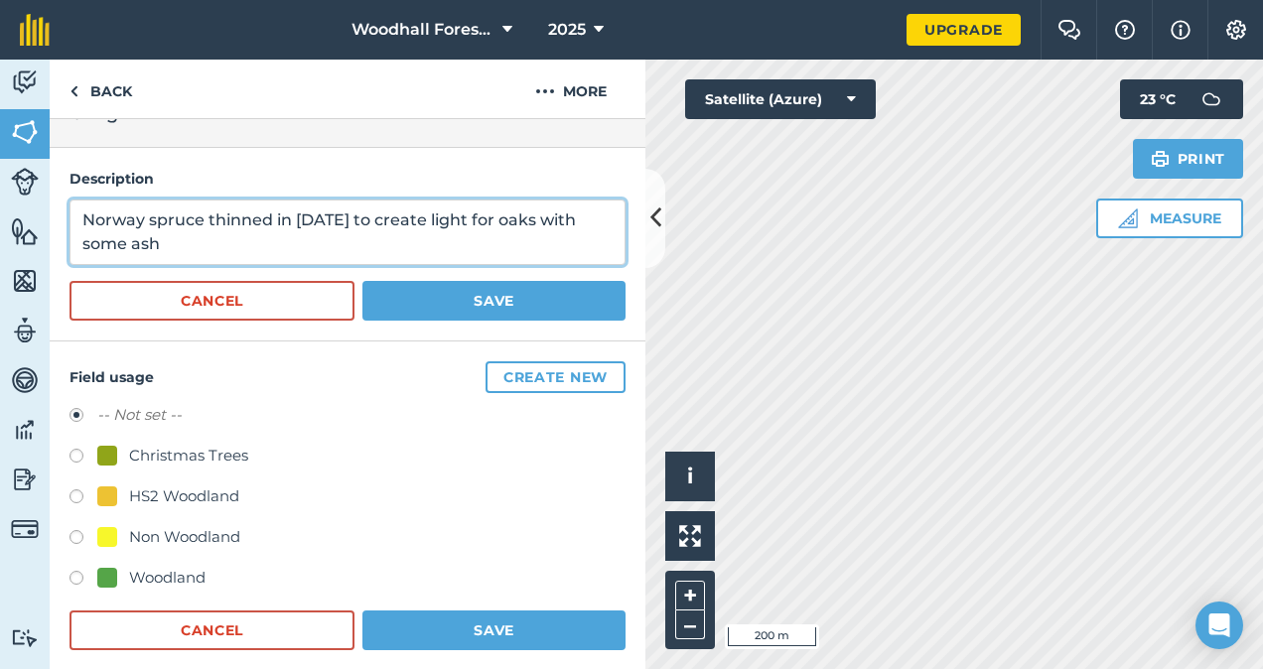
type textarea "Norway spruce thinned in [DATE] to create light for oaks with some ash"
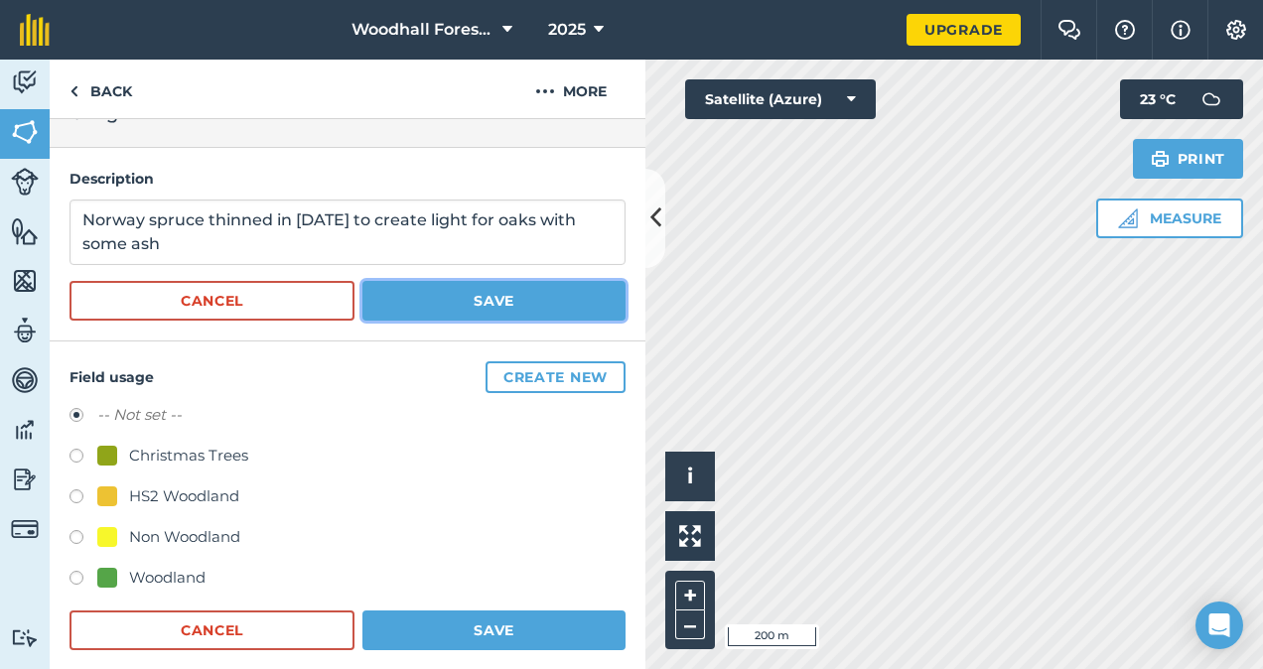
click at [493, 296] on button "Save" at bounding box center [494, 301] width 263 height 40
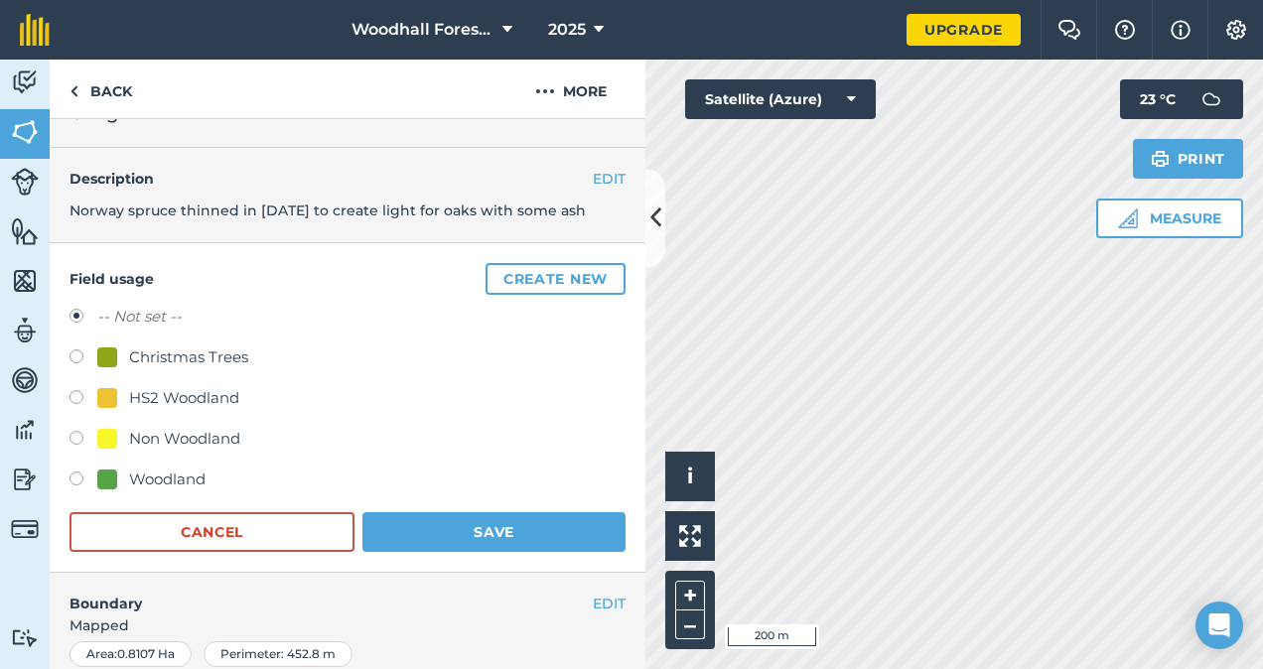
scroll to position [0, 0]
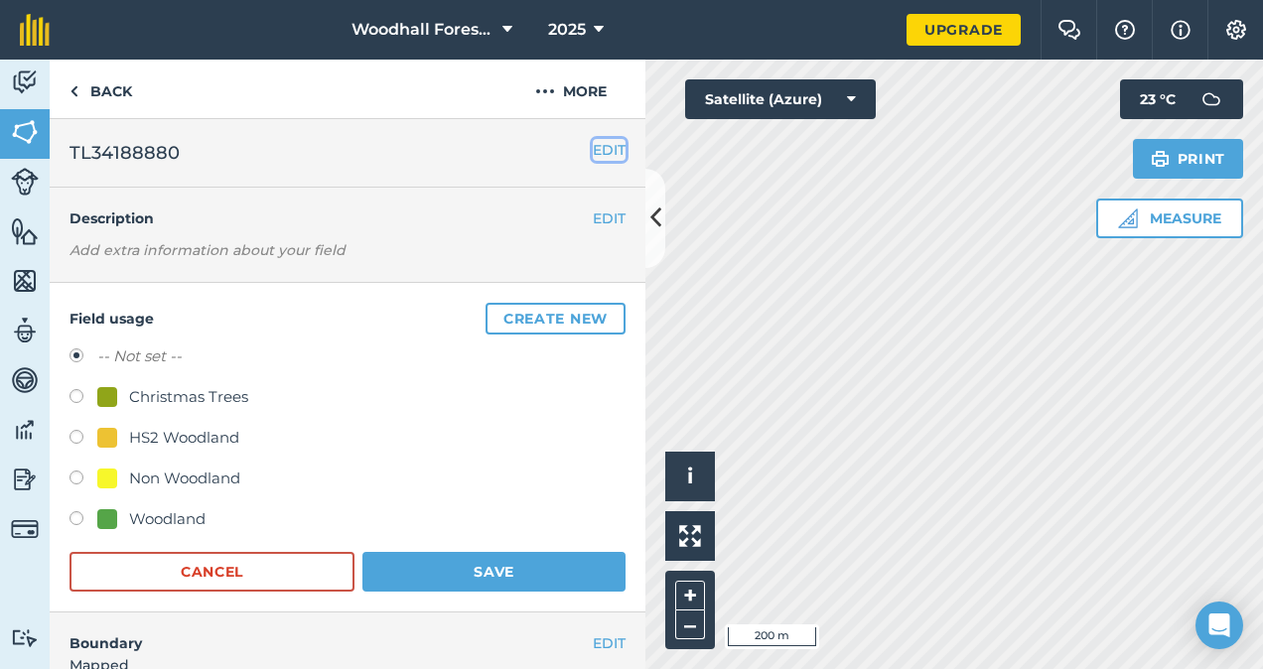
click at [598, 144] on button "EDIT" at bounding box center [609, 150] width 33 height 22
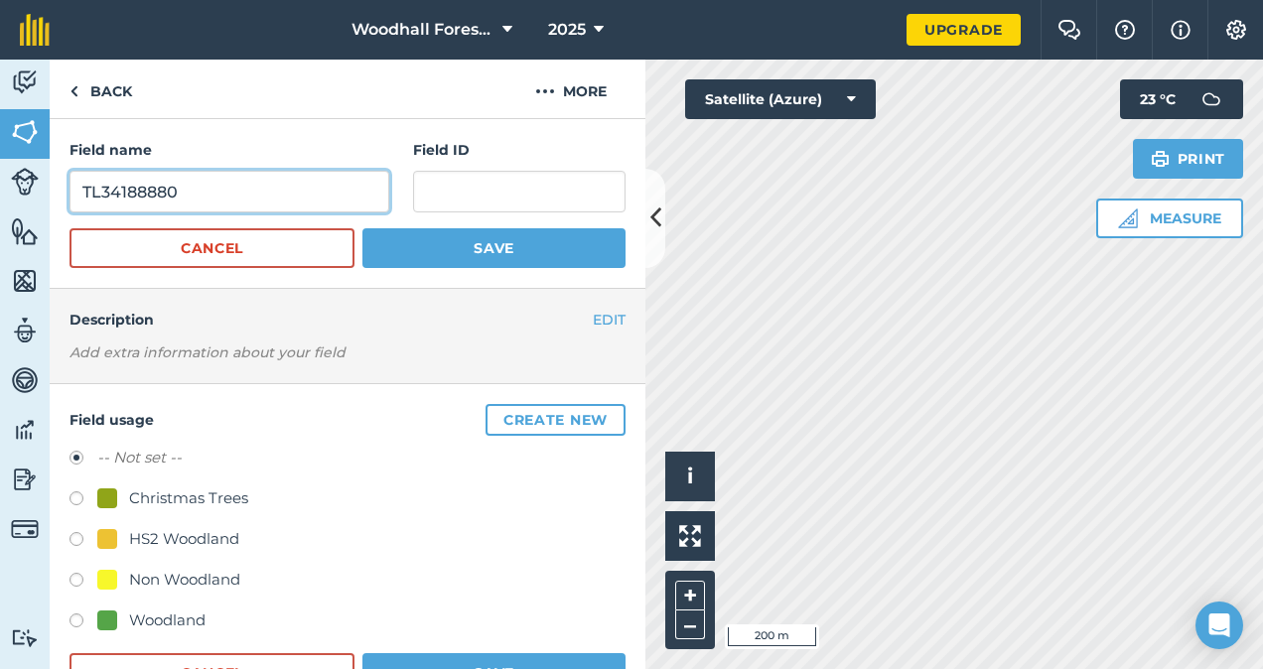
click at [235, 185] on input "TL34188880" at bounding box center [230, 192] width 320 height 42
type input "T"
type input "Coldharbour"
click at [242, 356] on em "Add extra information about your field" at bounding box center [208, 353] width 276 height 18
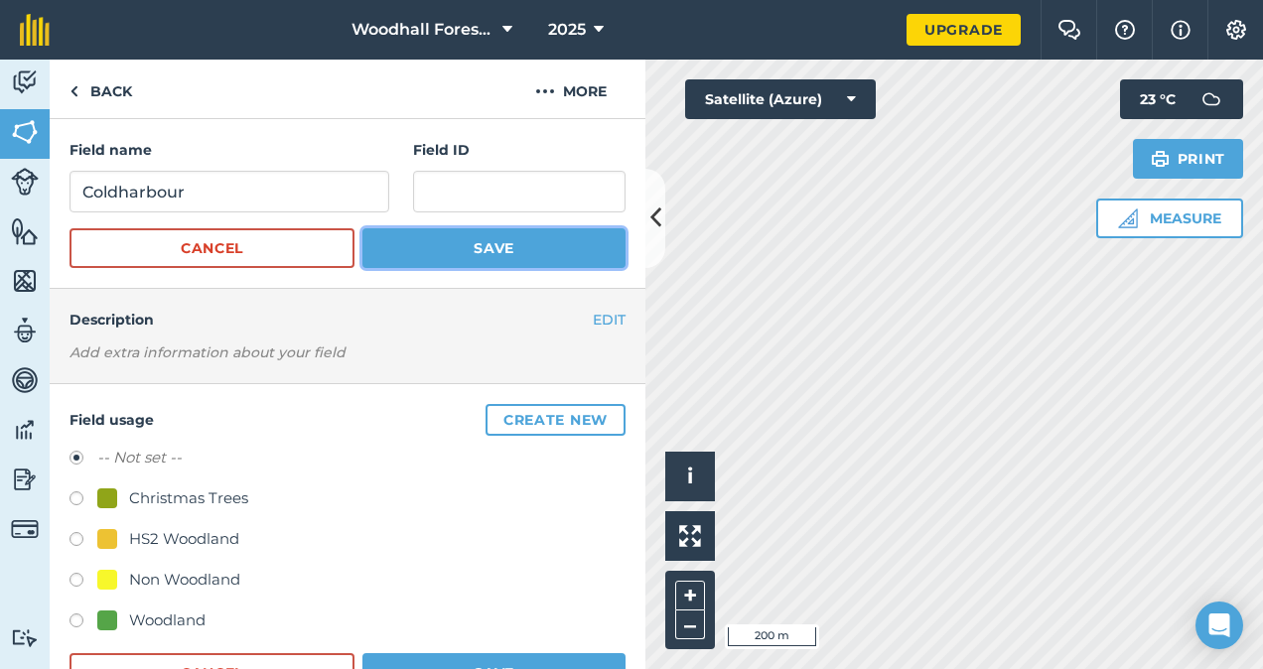
click at [496, 254] on button "Save" at bounding box center [494, 248] width 263 height 40
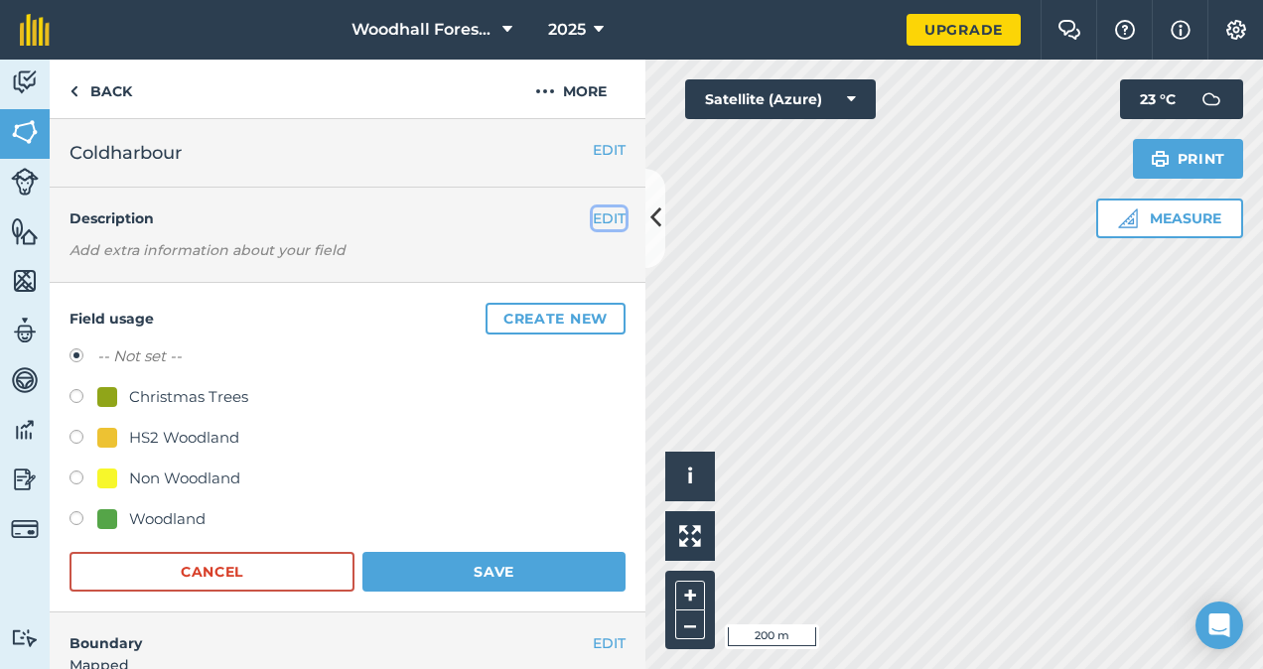
click at [593, 222] on button "EDIT" at bounding box center [609, 219] width 33 height 22
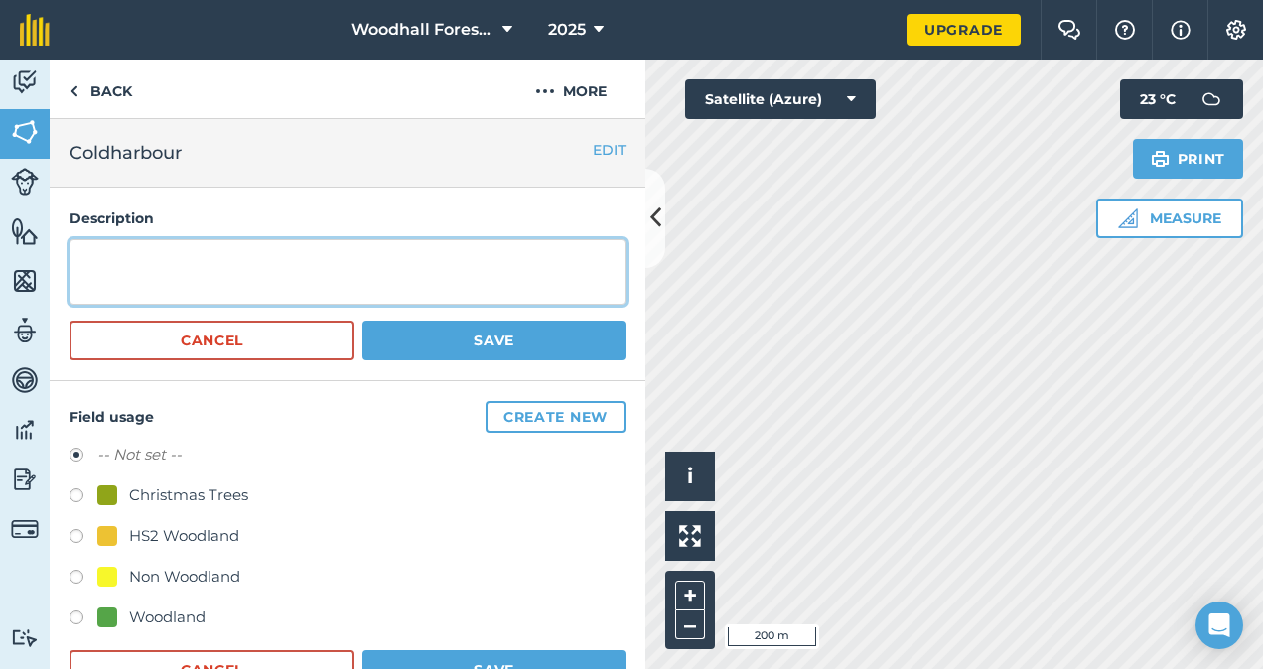
click at [435, 275] on textarea at bounding box center [348, 272] width 556 height 66
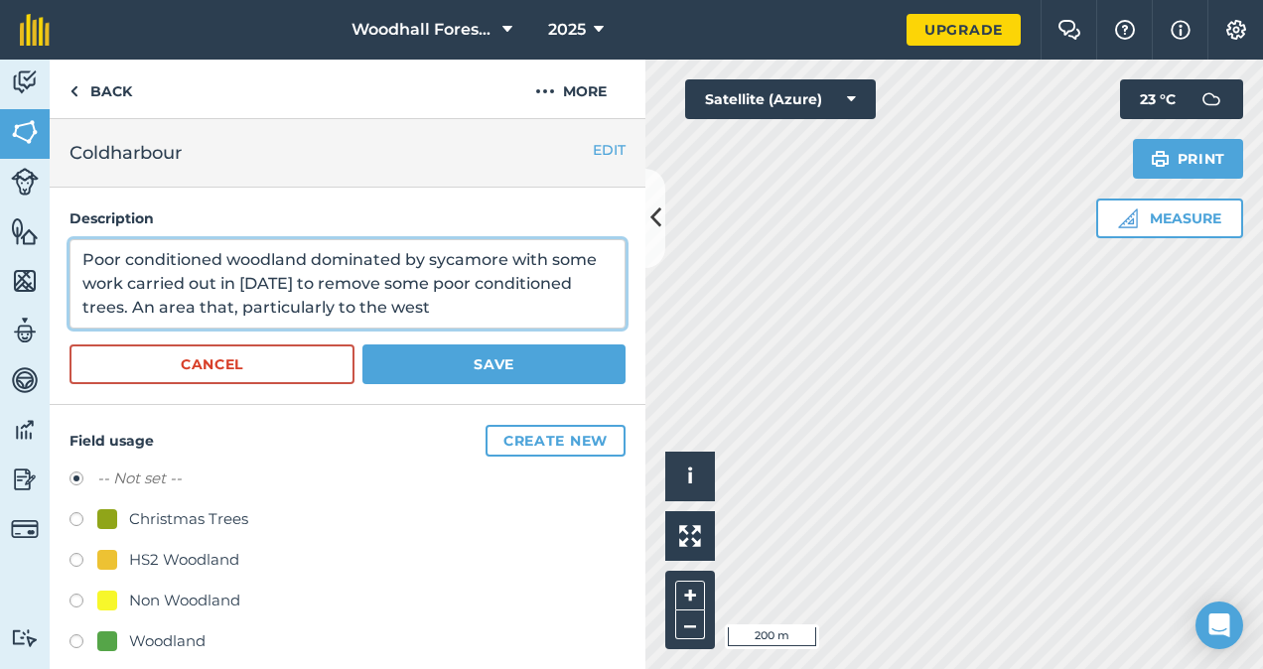
click at [449, 306] on textarea "Poor conditioned woodland dominated by sycamore with some work carried out in […" at bounding box center [348, 283] width 556 height 89
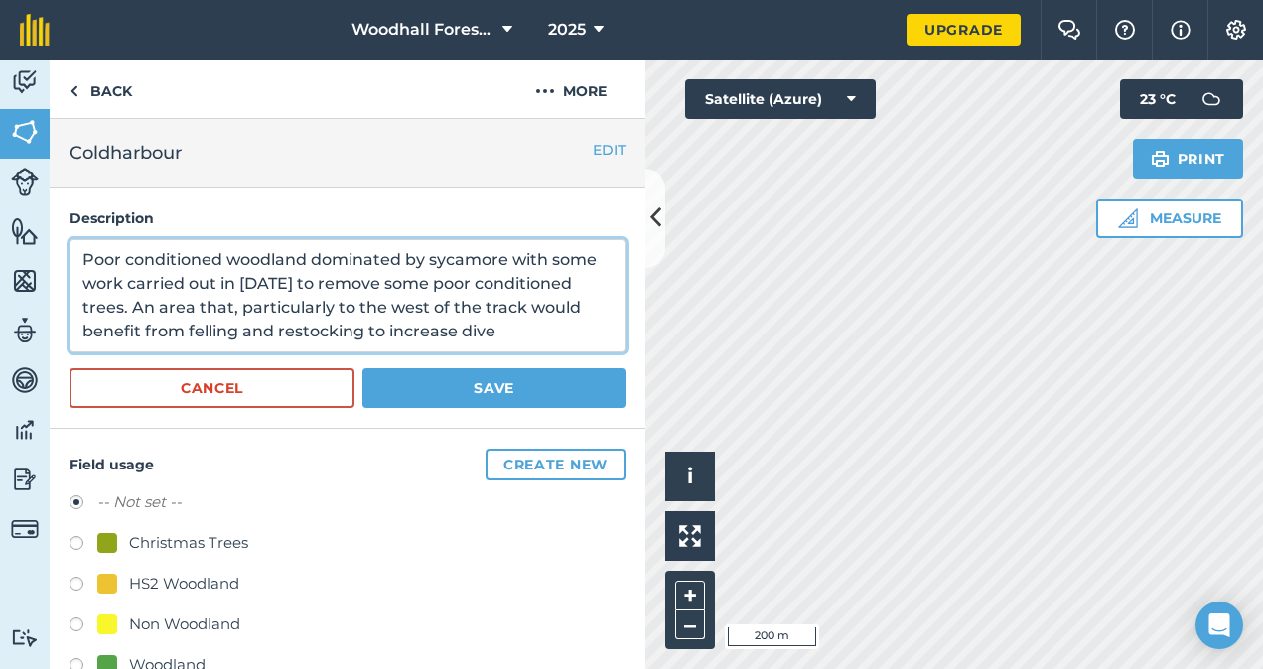
scroll to position [13, 0]
click at [118, 322] on textarea "Poor conditioned woodland dominated by sycamore with some work carried out in […" at bounding box center [348, 295] width 556 height 113
click at [173, 344] on textarea "Poor conditioned woodland dominated by sycamore with some work carried out in […" at bounding box center [348, 295] width 556 height 113
type textarea "Poor conditioned woodland dominated by sycamore with some work carried out in […"
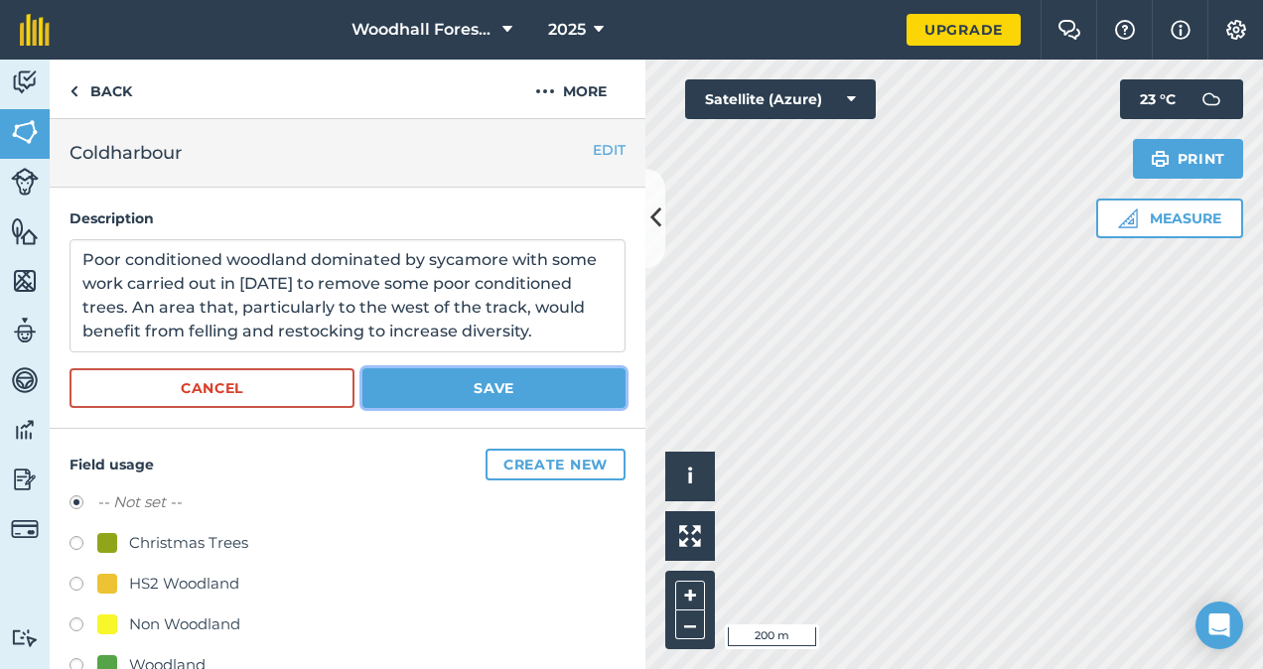
click at [426, 381] on button "Save" at bounding box center [494, 389] width 263 height 40
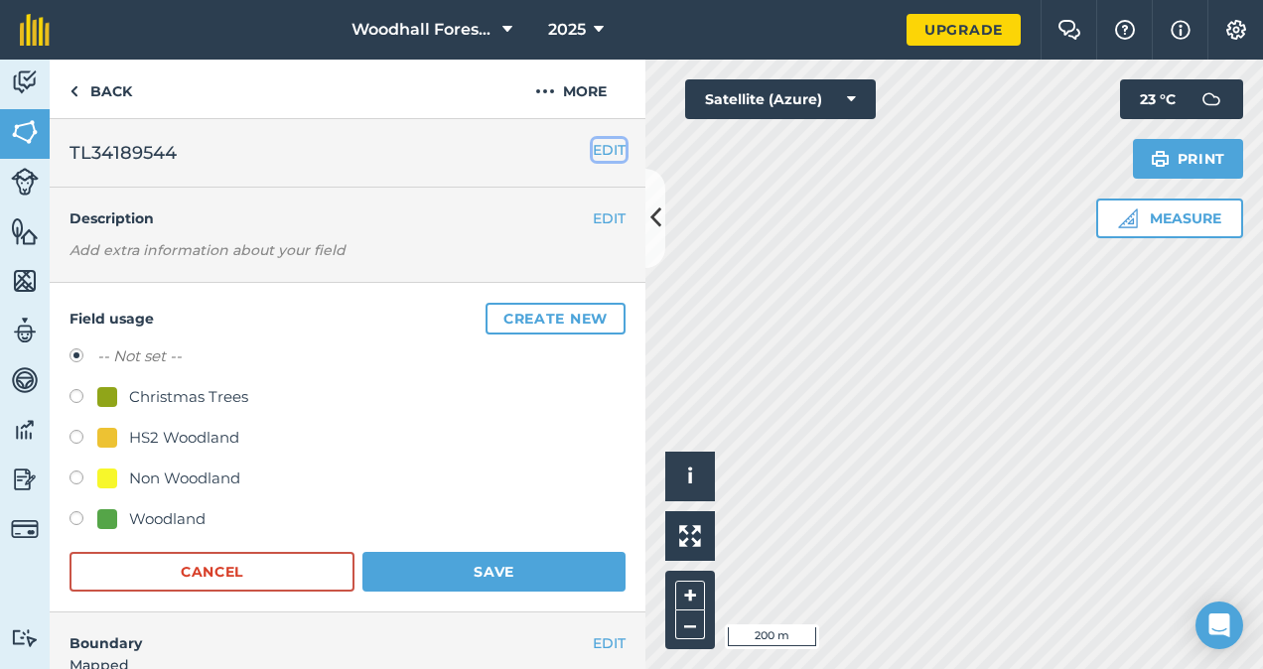
click at [598, 153] on button "EDIT" at bounding box center [609, 150] width 33 height 22
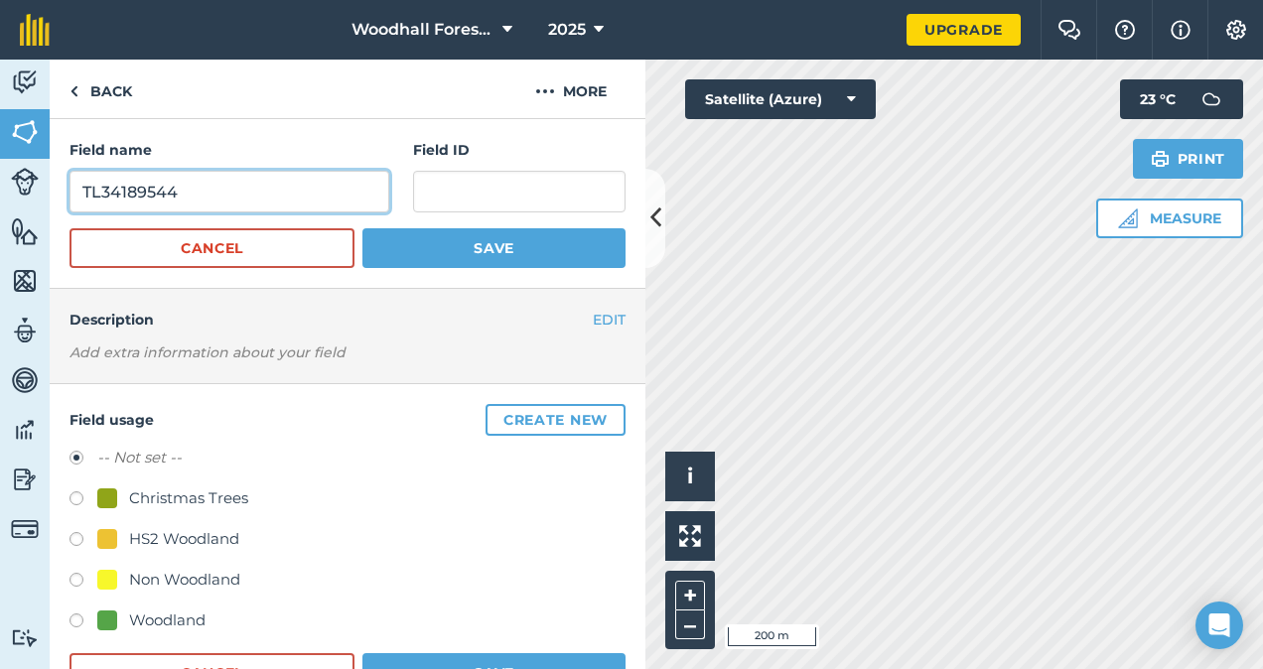
click at [262, 190] on input "TL34189544" at bounding box center [230, 192] width 320 height 42
type input "T"
type input "Furzeground"
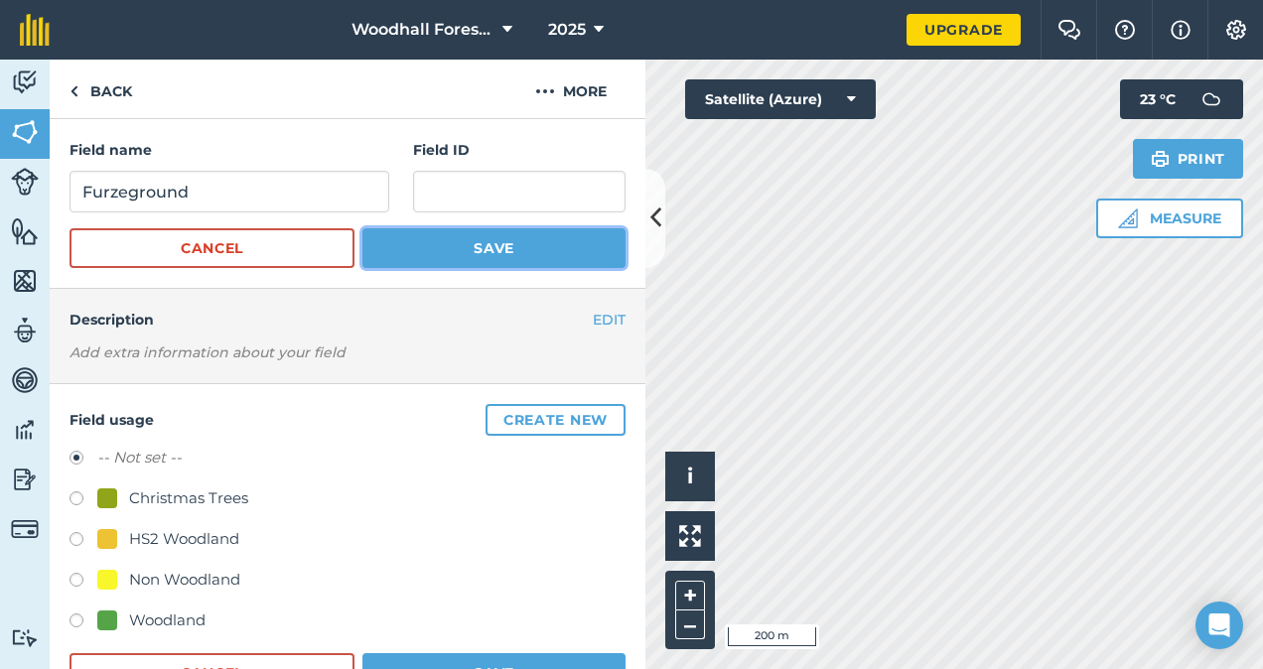
click at [459, 255] on button "Save" at bounding box center [494, 248] width 263 height 40
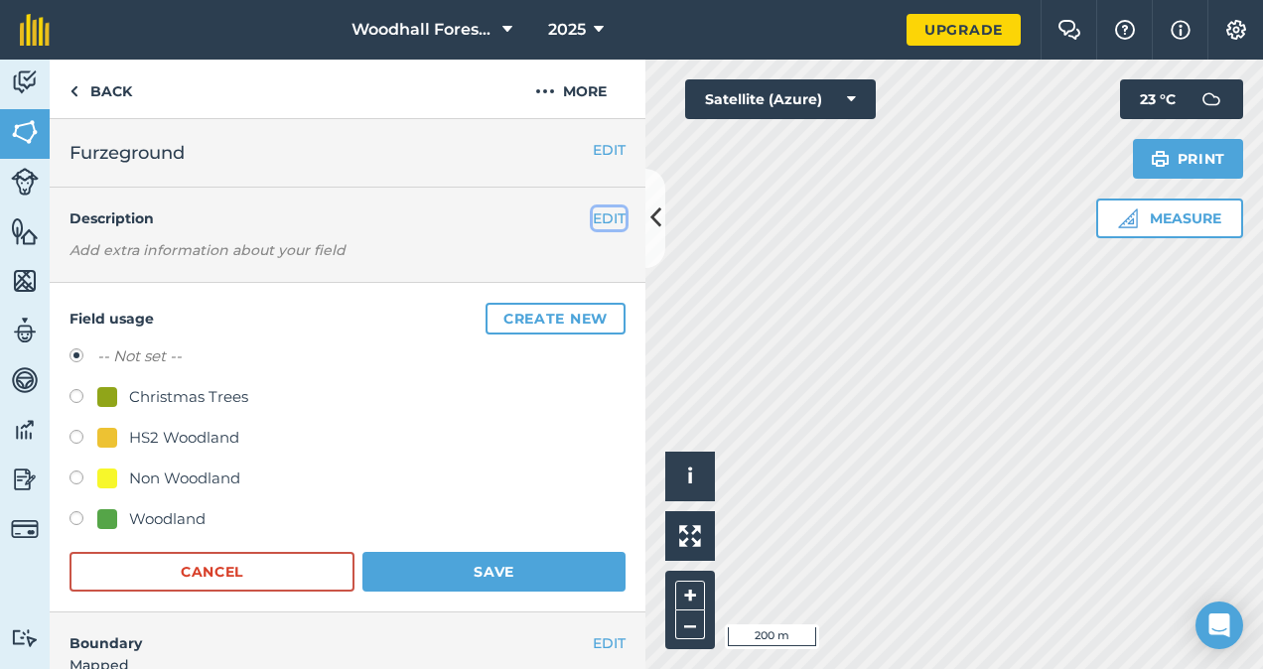
click at [604, 221] on button "EDIT" at bounding box center [609, 219] width 33 height 22
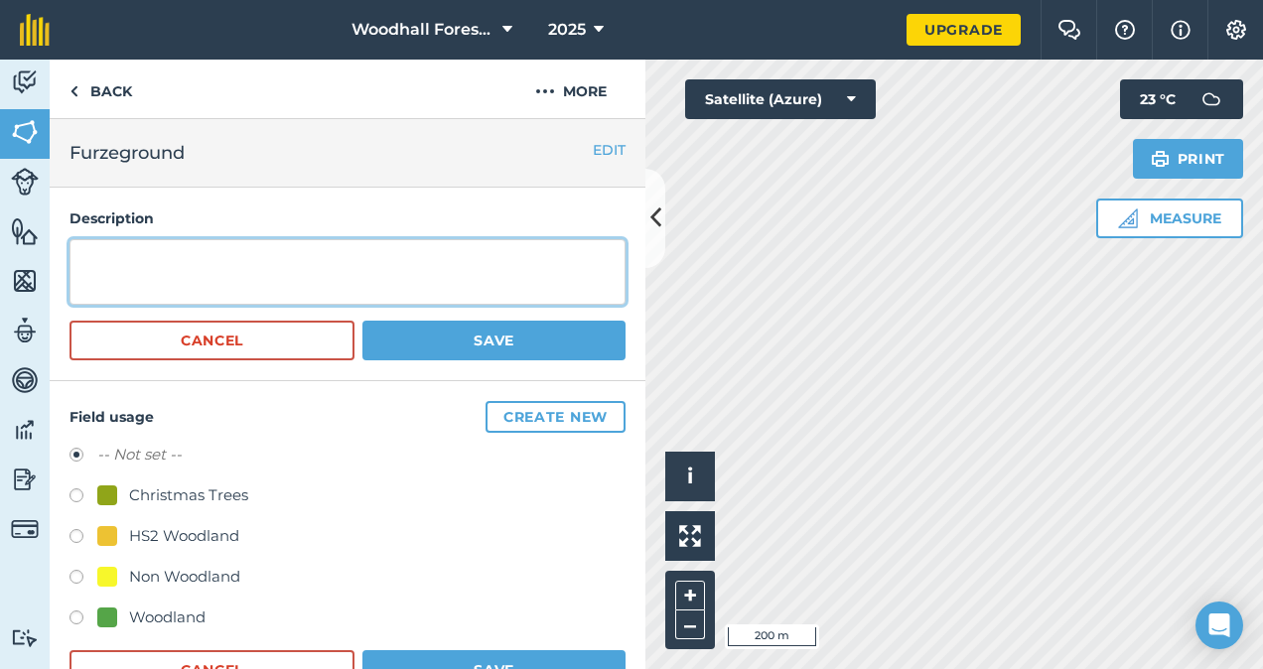
click at [475, 250] on textarea at bounding box center [348, 272] width 556 height 66
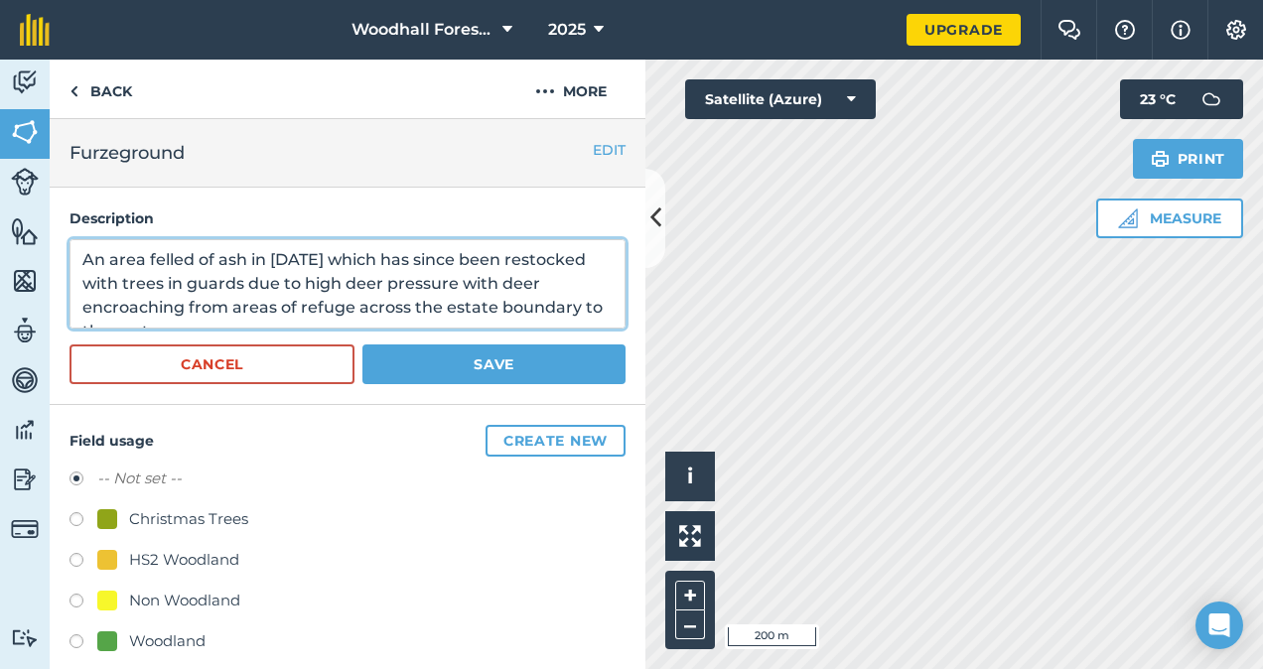
type textarea "An area felled of ash in [DATE] which has since been restocked with trees in gu…"
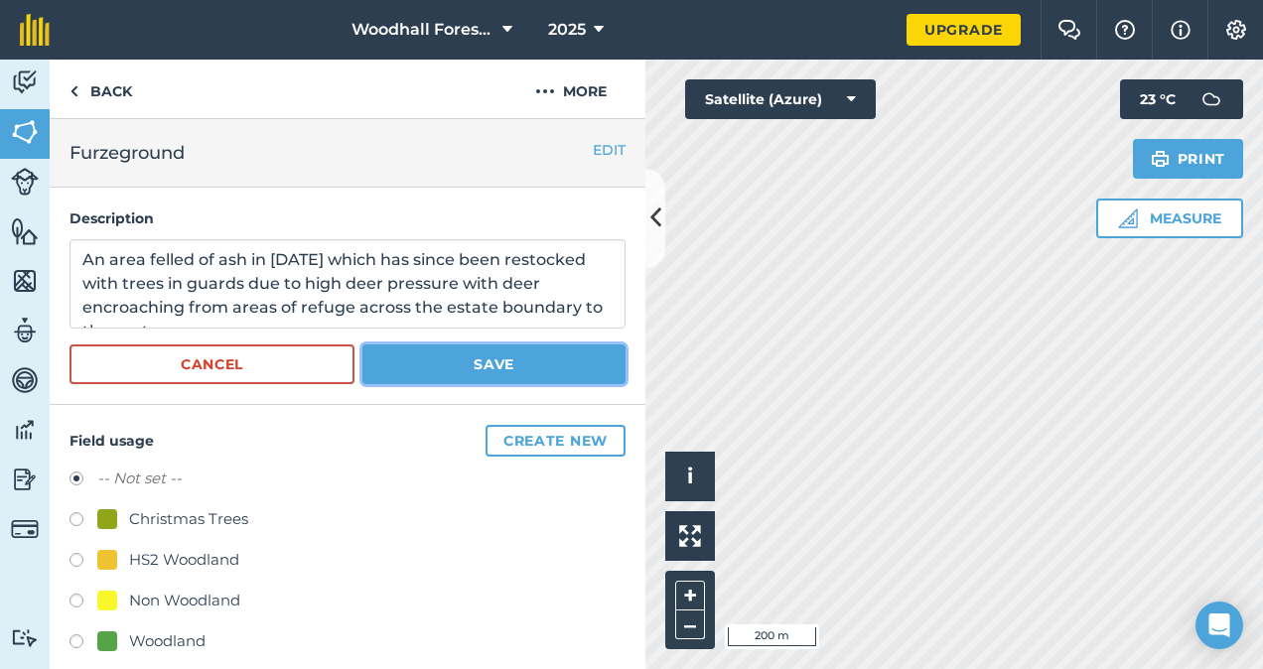
click at [470, 384] on button "Save" at bounding box center [494, 365] width 263 height 40
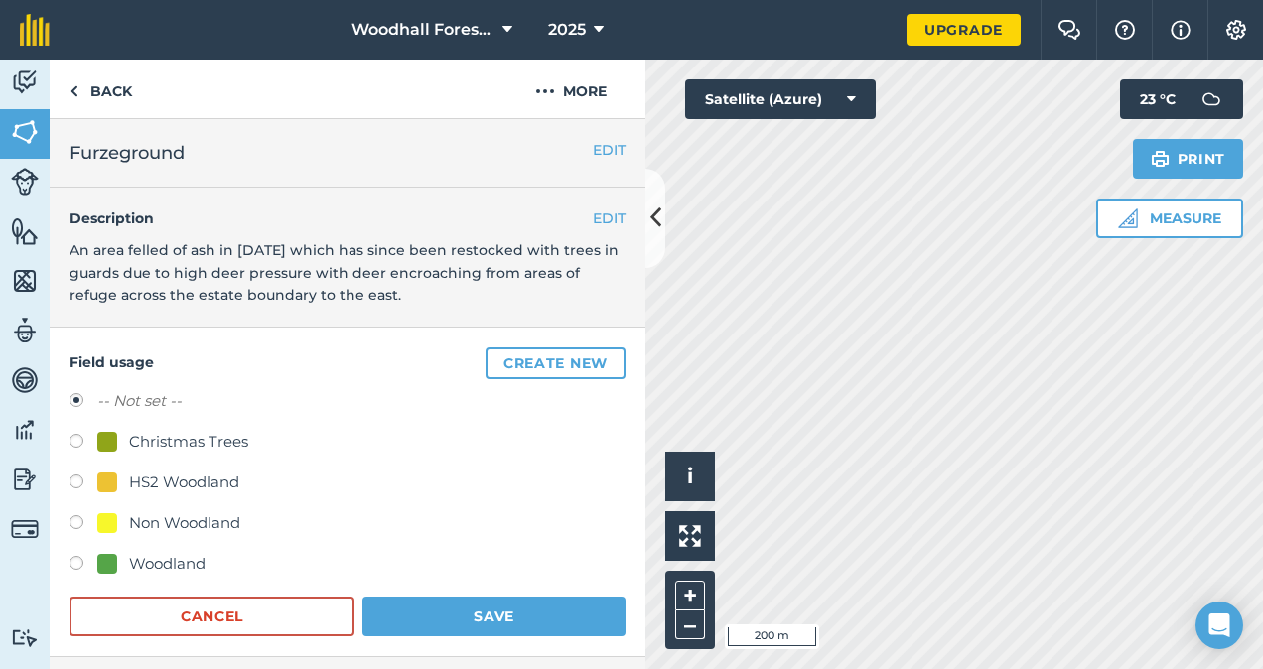
click at [1116, 0] on html "Woodhall Forestry 2025 Upgrade Farm Chat Help Info Settings Map printing is not…" at bounding box center [631, 334] width 1263 height 669
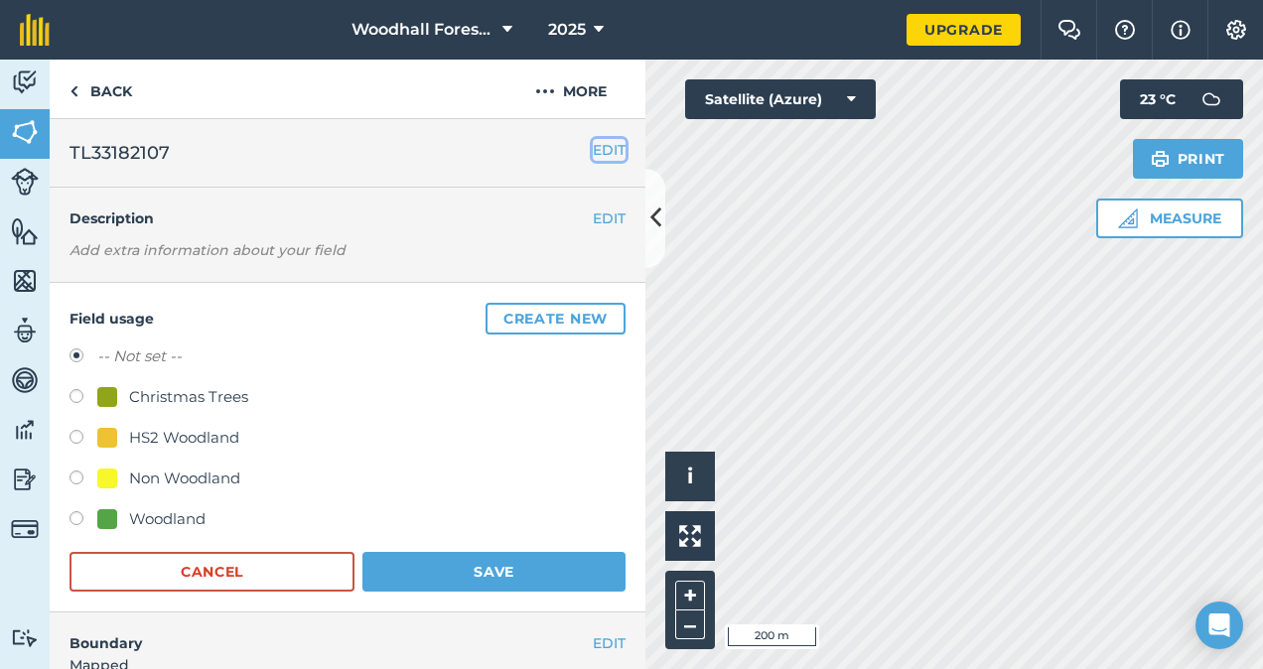
click at [593, 150] on button "EDIT" at bounding box center [609, 150] width 33 height 22
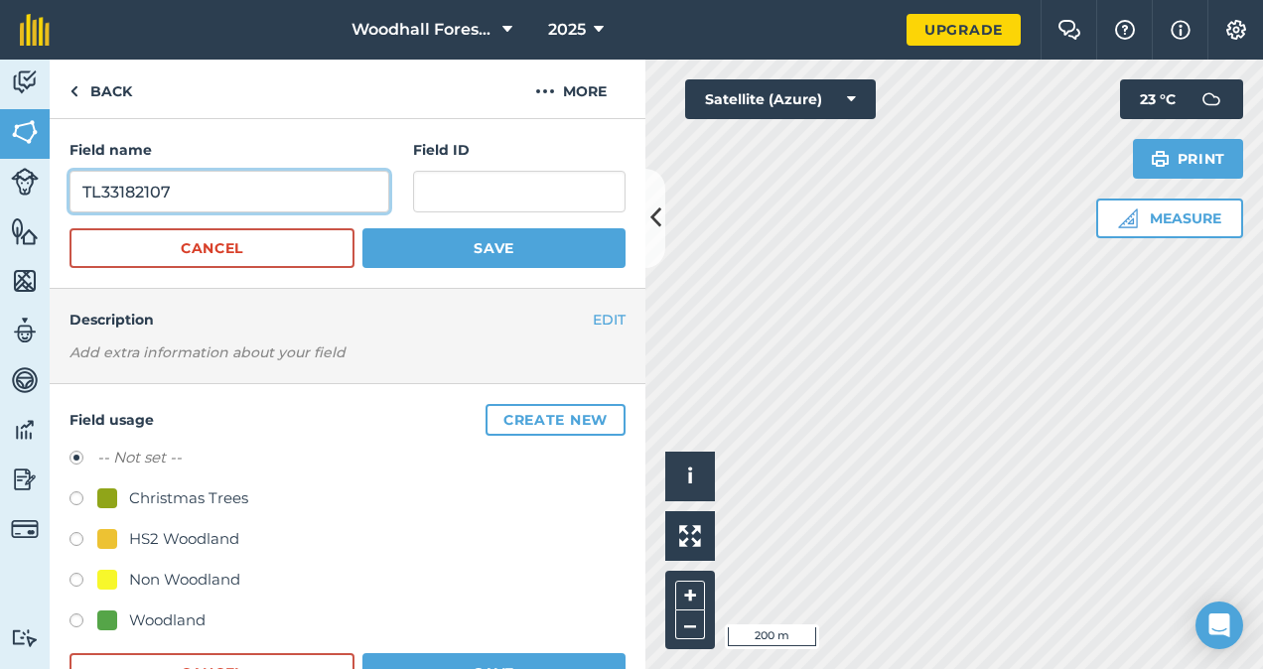
click at [248, 186] on input "TL33182107" at bounding box center [230, 192] width 320 height 42
type input "T"
type input "[PERSON_NAME]"
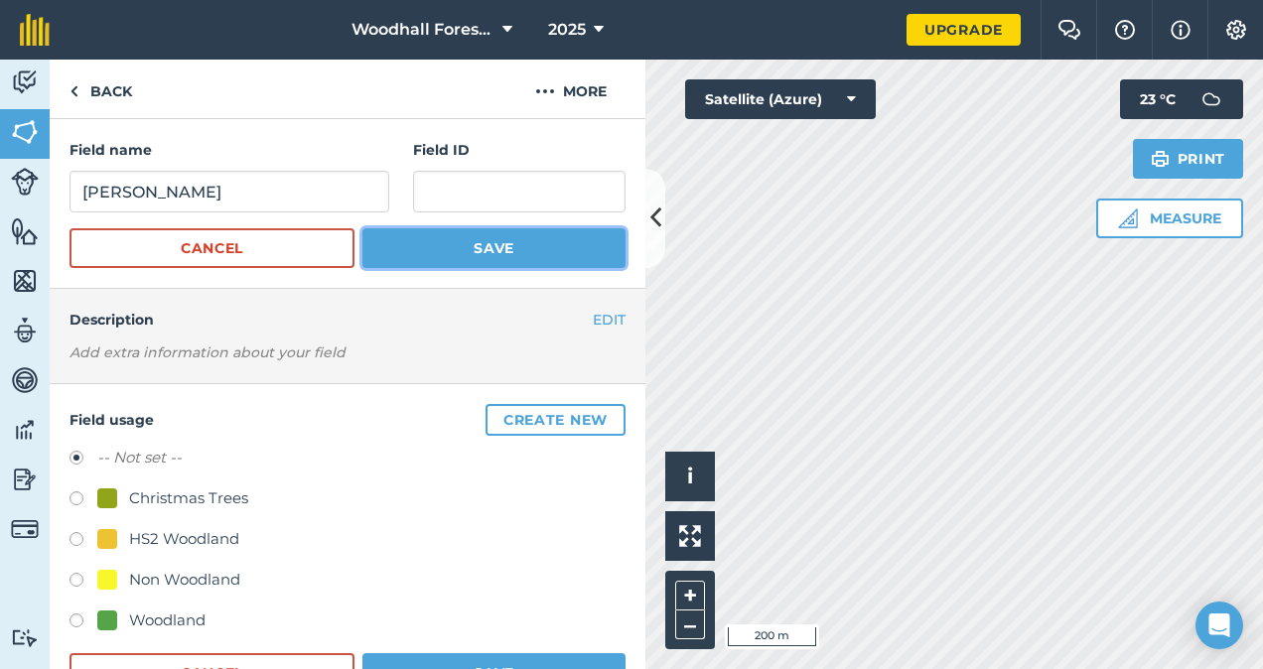
click at [469, 245] on button "Save" at bounding box center [494, 248] width 263 height 40
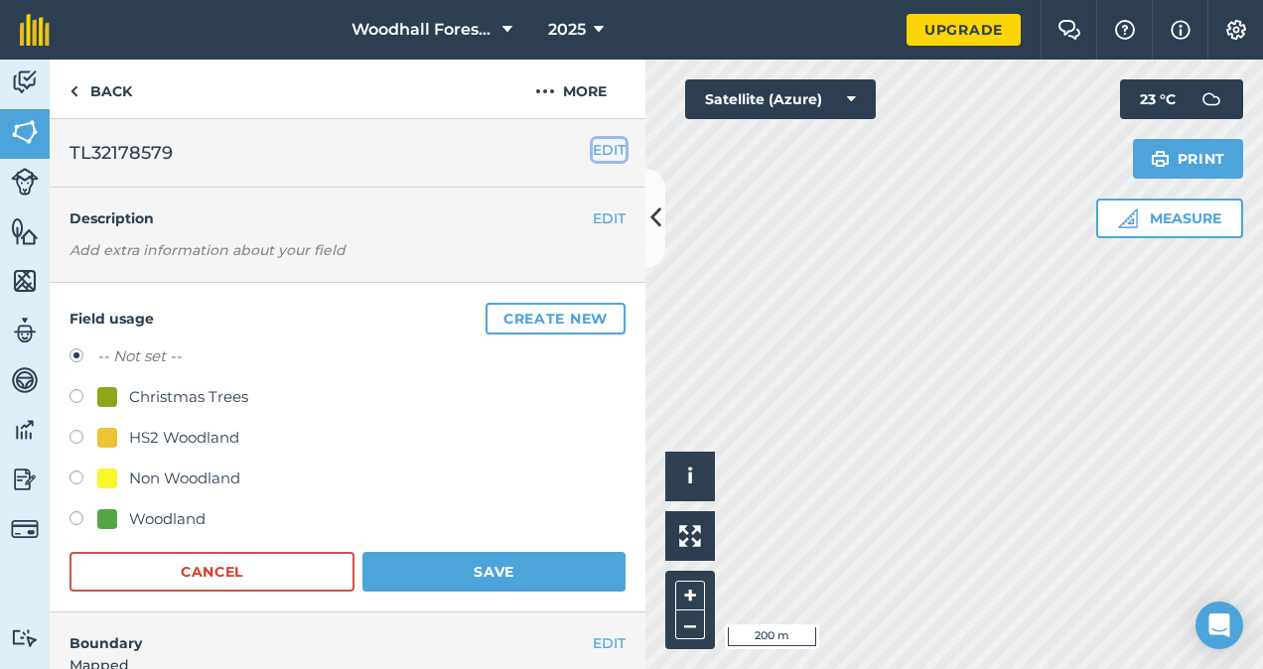
click at [593, 155] on button "EDIT" at bounding box center [609, 150] width 33 height 22
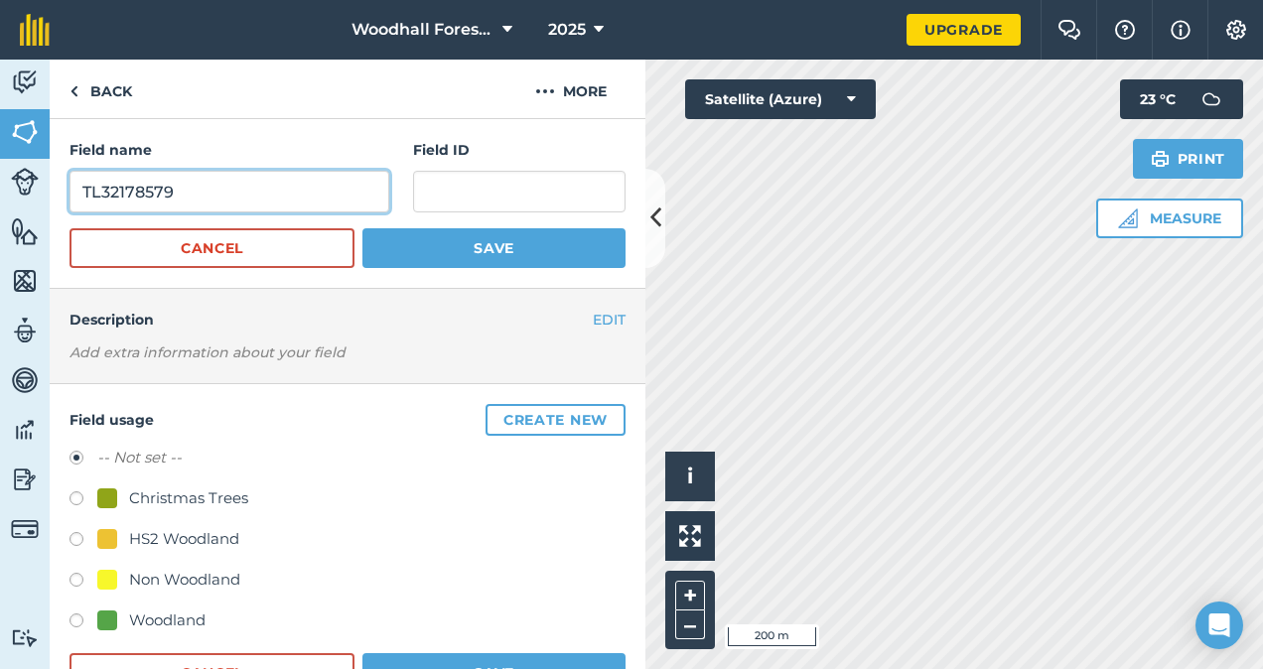
click at [229, 209] on input "TL32178579" at bounding box center [230, 192] width 320 height 42
type input "T"
type input "Roads Wood"
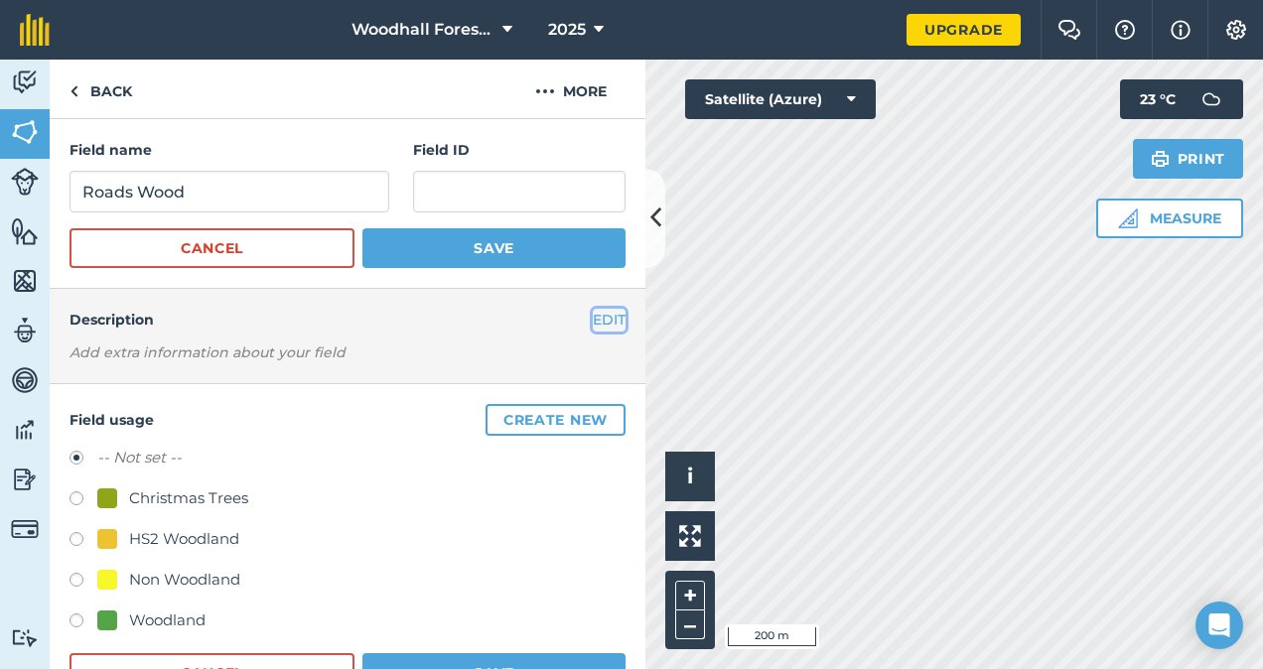
click at [594, 316] on button "EDIT" at bounding box center [609, 320] width 33 height 22
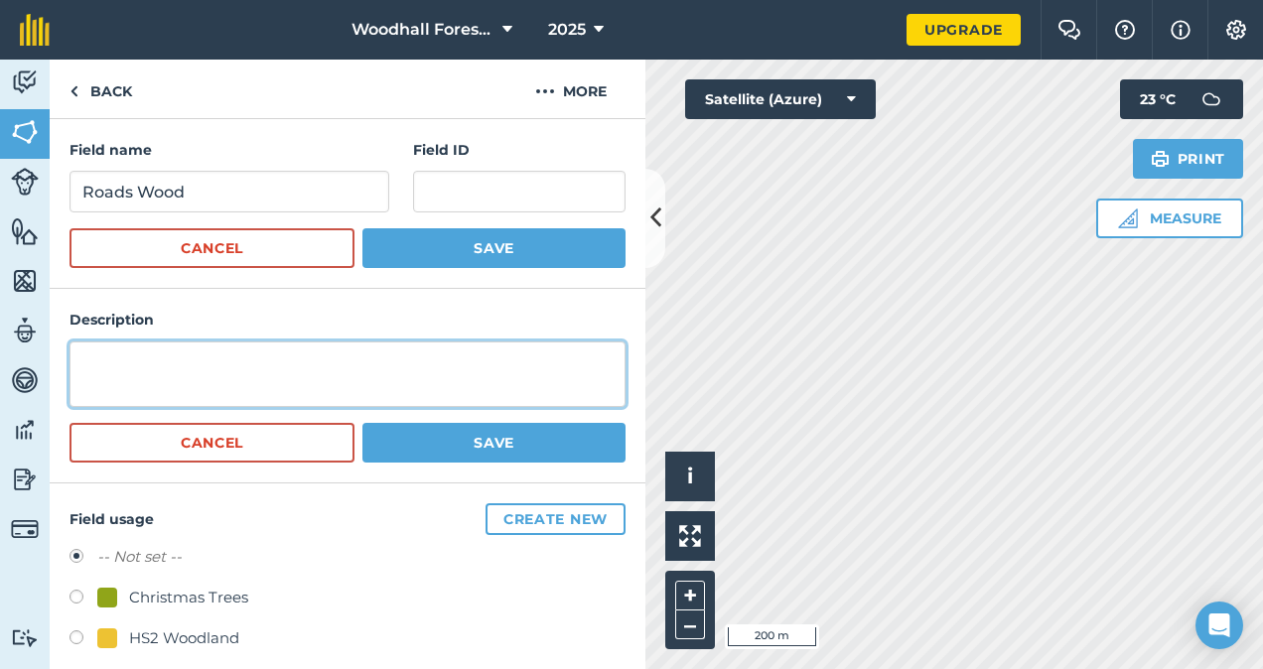
click at [360, 366] on textarea at bounding box center [348, 375] width 556 height 66
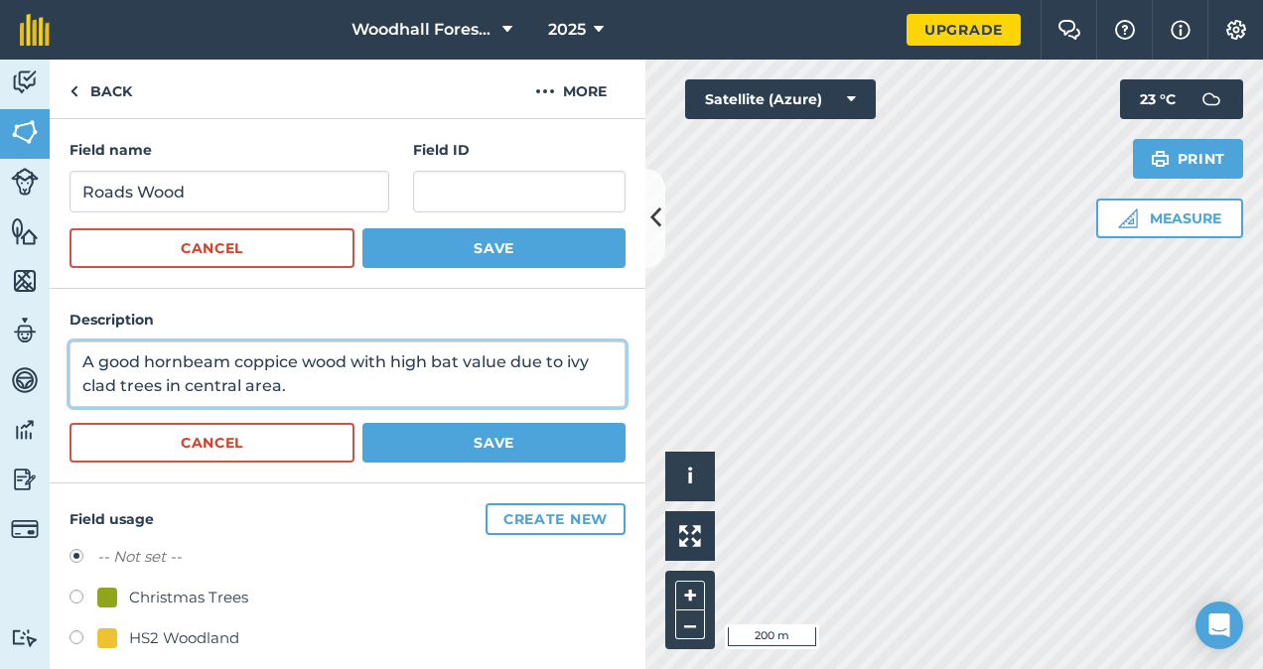
drag, startPoint x: 81, startPoint y: 361, endPoint x: 274, endPoint y: 383, distance: 194.0
click at [274, 383] on textarea "A good hornbeam coppice wood with high bat value due to ivy clad trees in centr…" at bounding box center [348, 375] width 556 height 66
click at [93, 362] on textarea "A good hornbeam coppice wood with high bat value due to ivy clad trees in centr…" at bounding box center [348, 375] width 556 height 66
drag, startPoint x: 80, startPoint y: 362, endPoint x: 302, endPoint y: 401, distance: 225.0
click at [302, 401] on textarea "A good hornbeam coppice wood with high bat value due to ivy clad trees in centr…" at bounding box center [348, 375] width 556 height 66
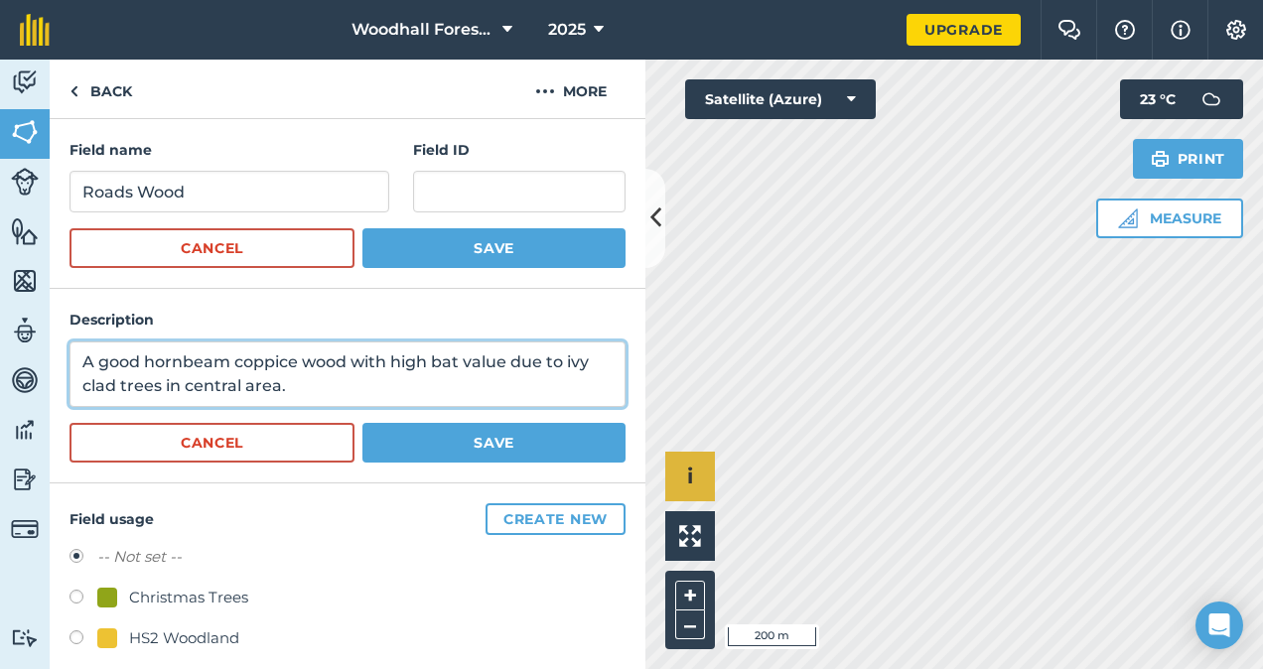
type textarea "A good hornbeam coppice wood with high bat value due to ivy clad trees in centr…"
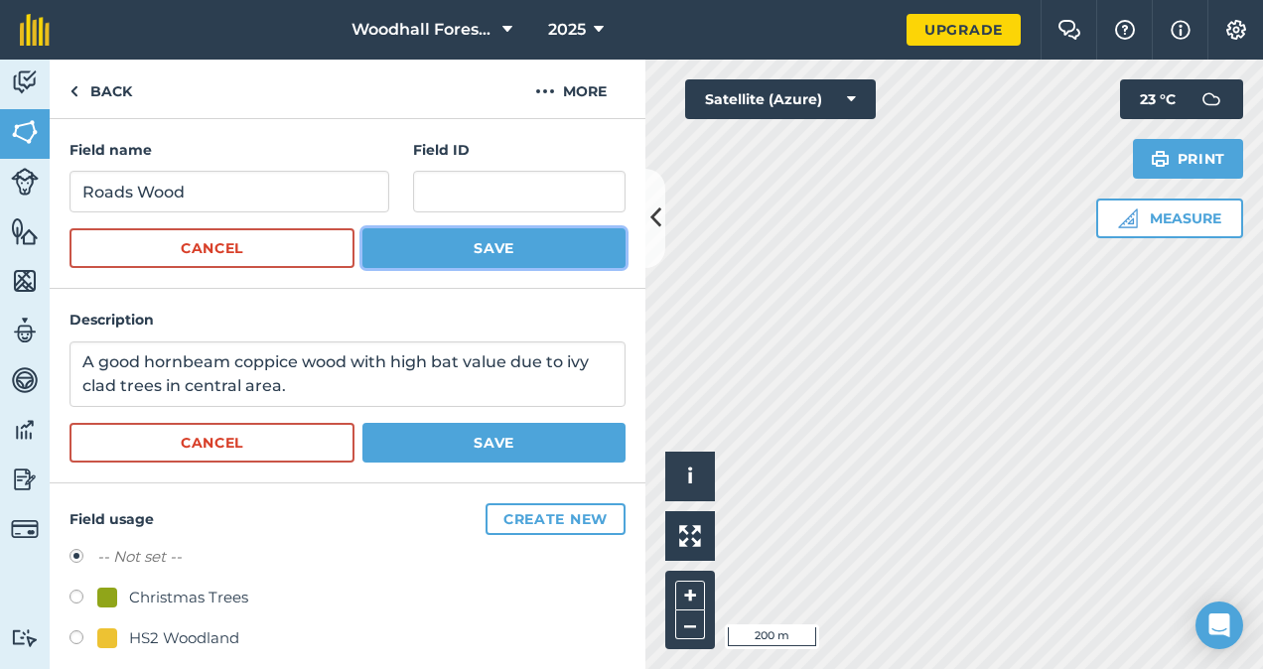
click at [496, 232] on button "Save" at bounding box center [494, 248] width 263 height 40
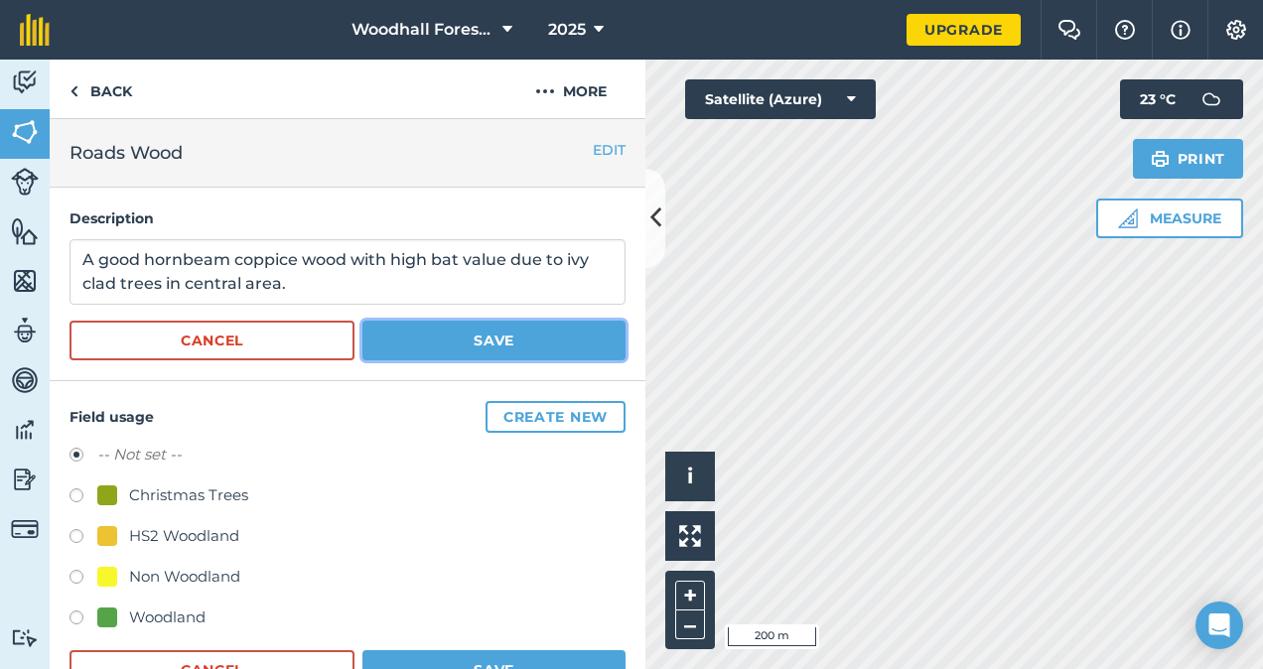
click at [496, 347] on button "Save" at bounding box center [494, 341] width 263 height 40
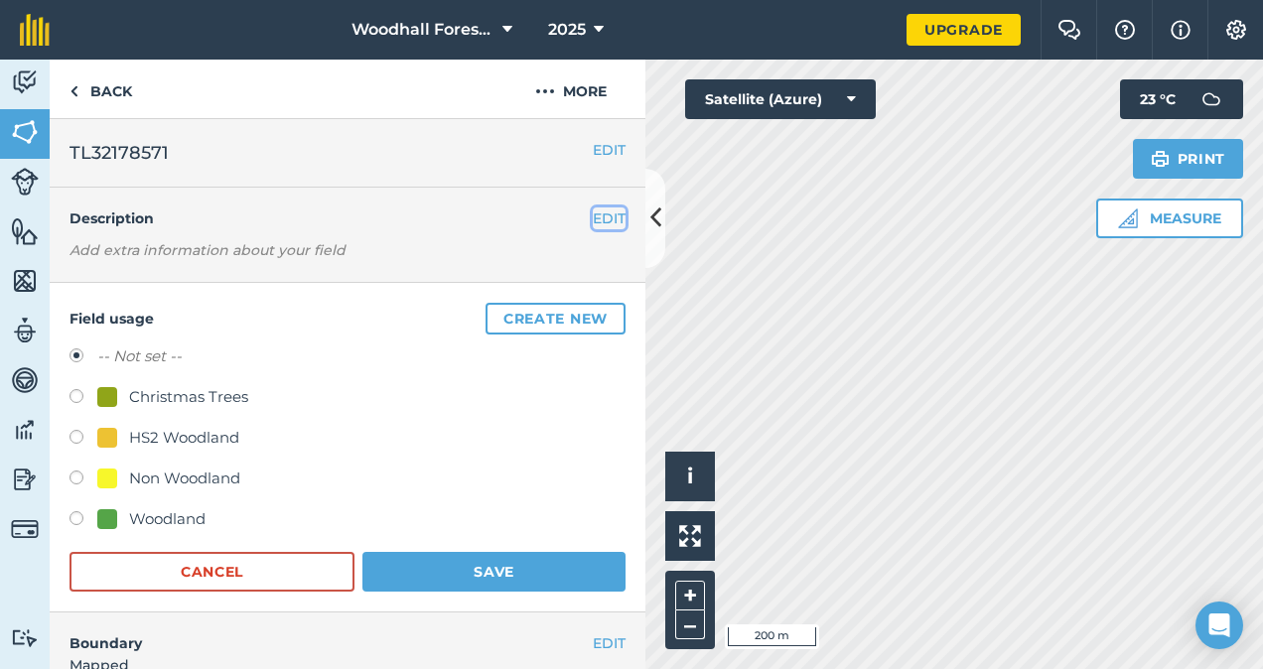
click at [593, 218] on button "EDIT" at bounding box center [609, 219] width 33 height 22
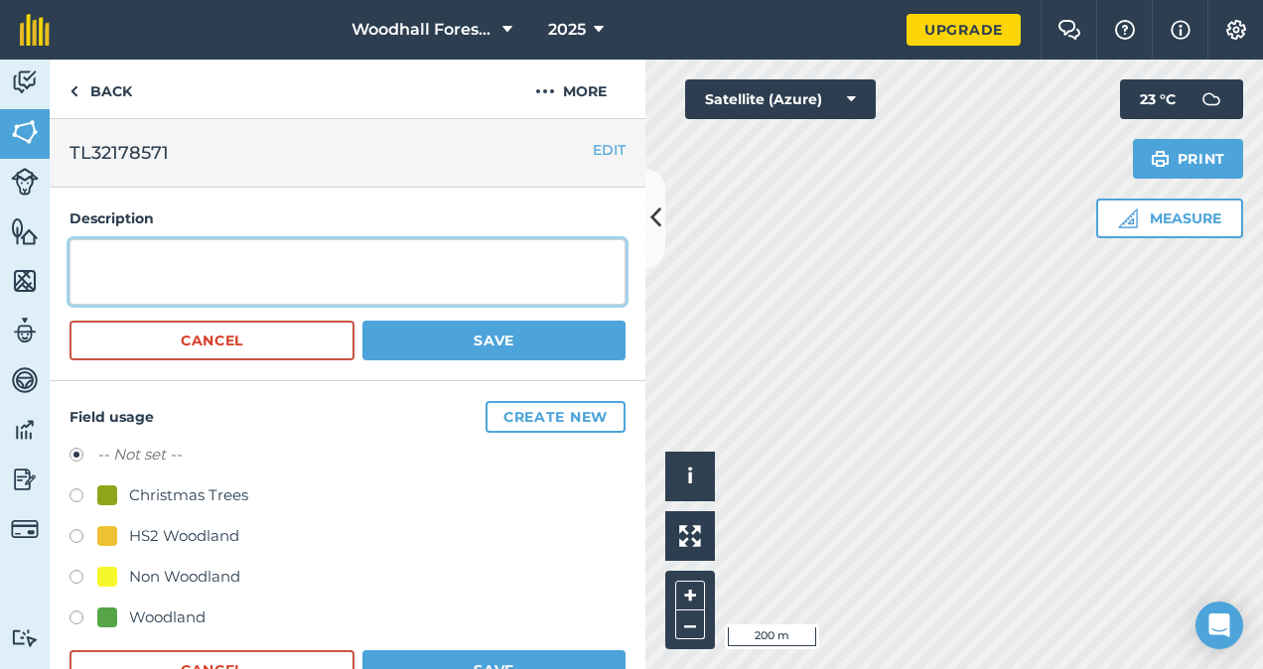
paste textarea "A good hornbeam coppice wood with high bat value due to ivy clad trees in centr…"
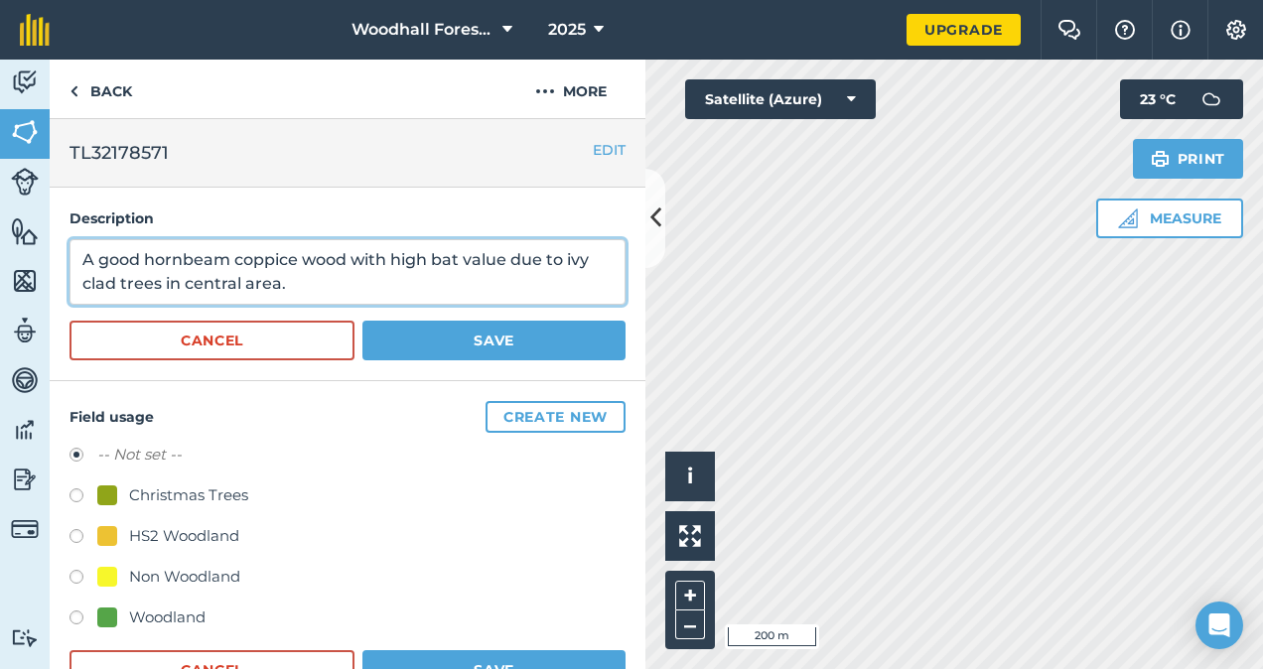
type textarea "A good hornbeam coppice wood with high bat value due to ivy clad trees in centr…"
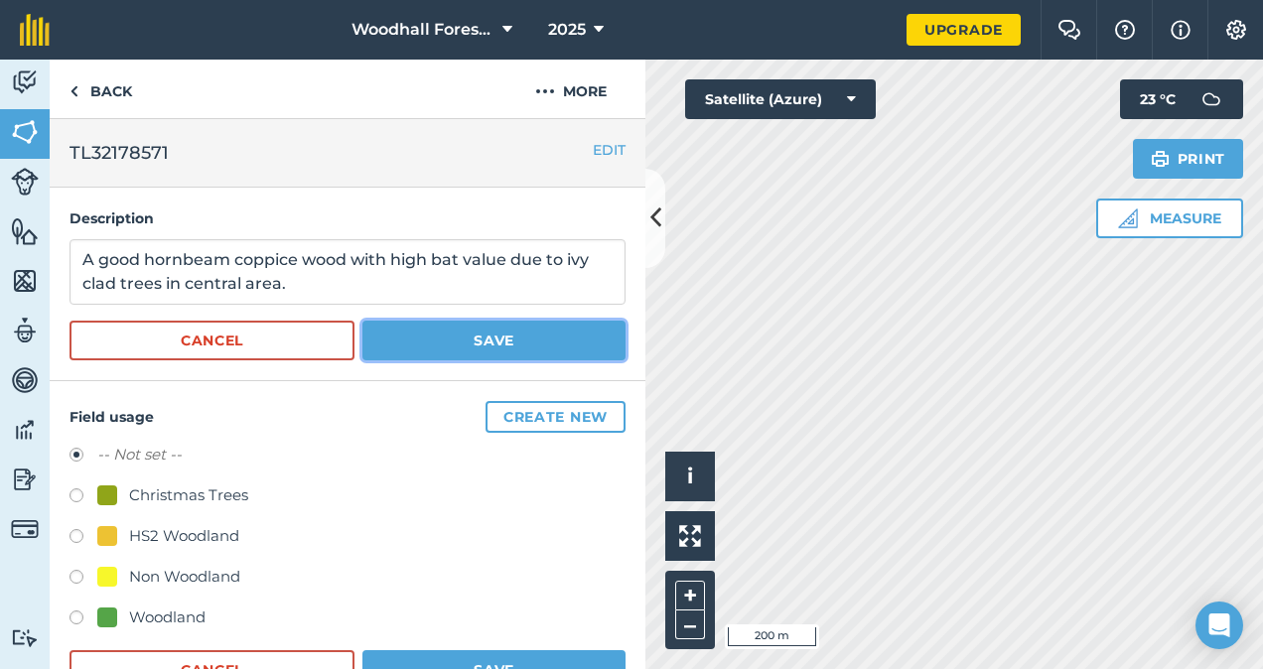
drag, startPoint x: 478, startPoint y: 346, endPoint x: 452, endPoint y: 340, distance: 26.5
click at [452, 340] on button "Save" at bounding box center [494, 341] width 263 height 40
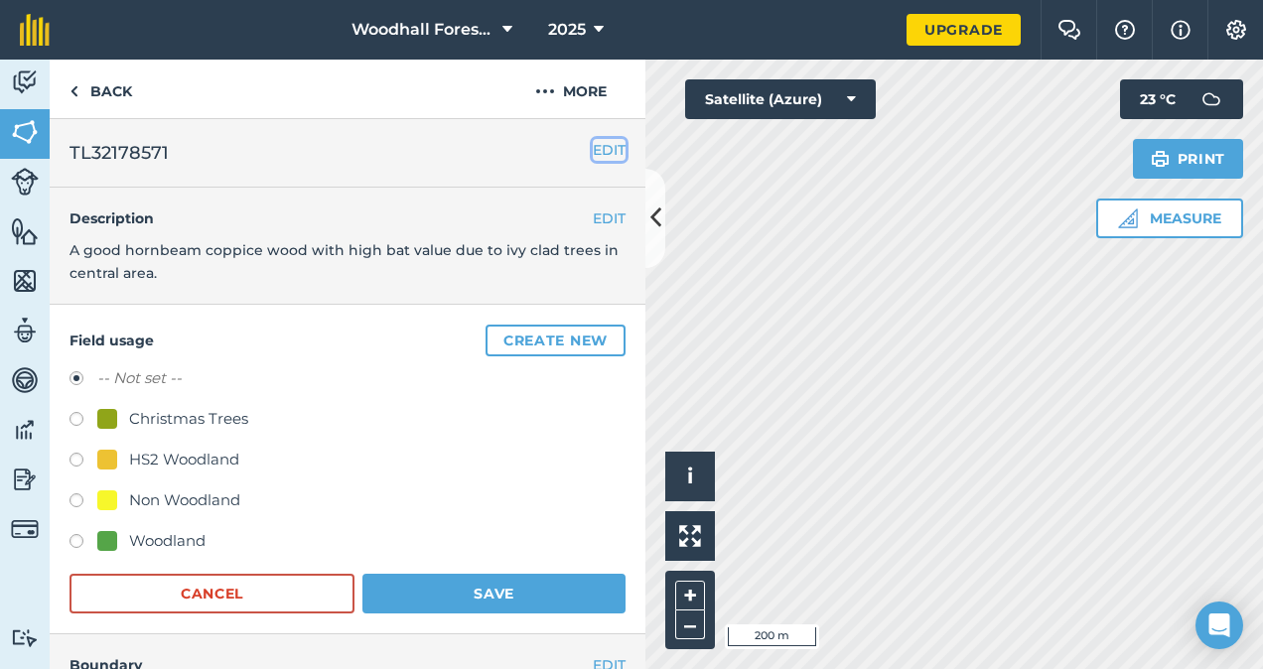
click at [593, 155] on button "EDIT" at bounding box center [609, 150] width 33 height 22
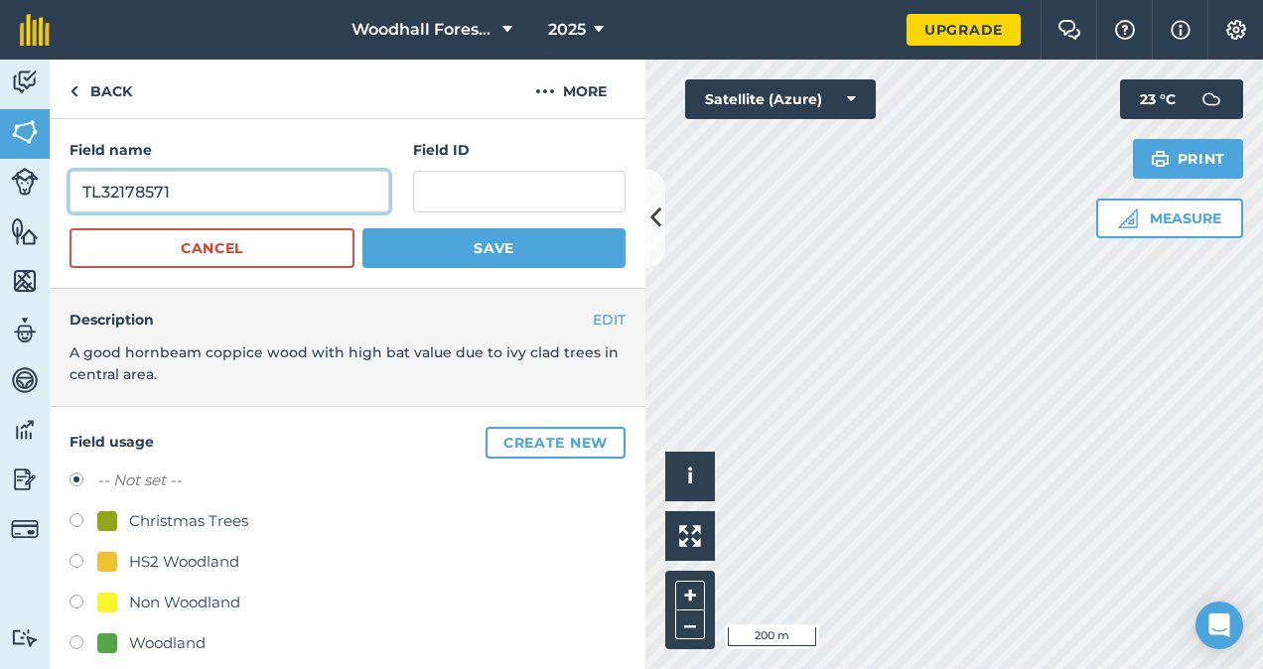
click at [182, 197] on input "TL32178571" at bounding box center [230, 192] width 320 height 42
type input "T"
type input "Roads Wood"
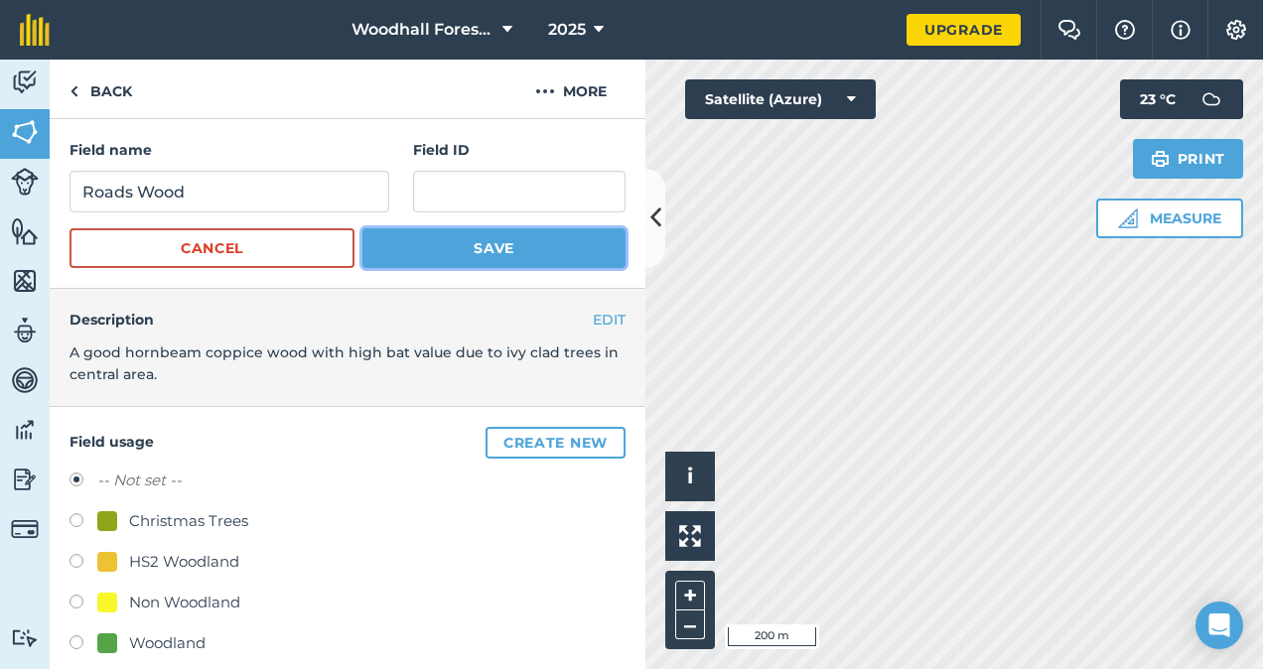
click at [469, 241] on button "Save" at bounding box center [494, 248] width 263 height 40
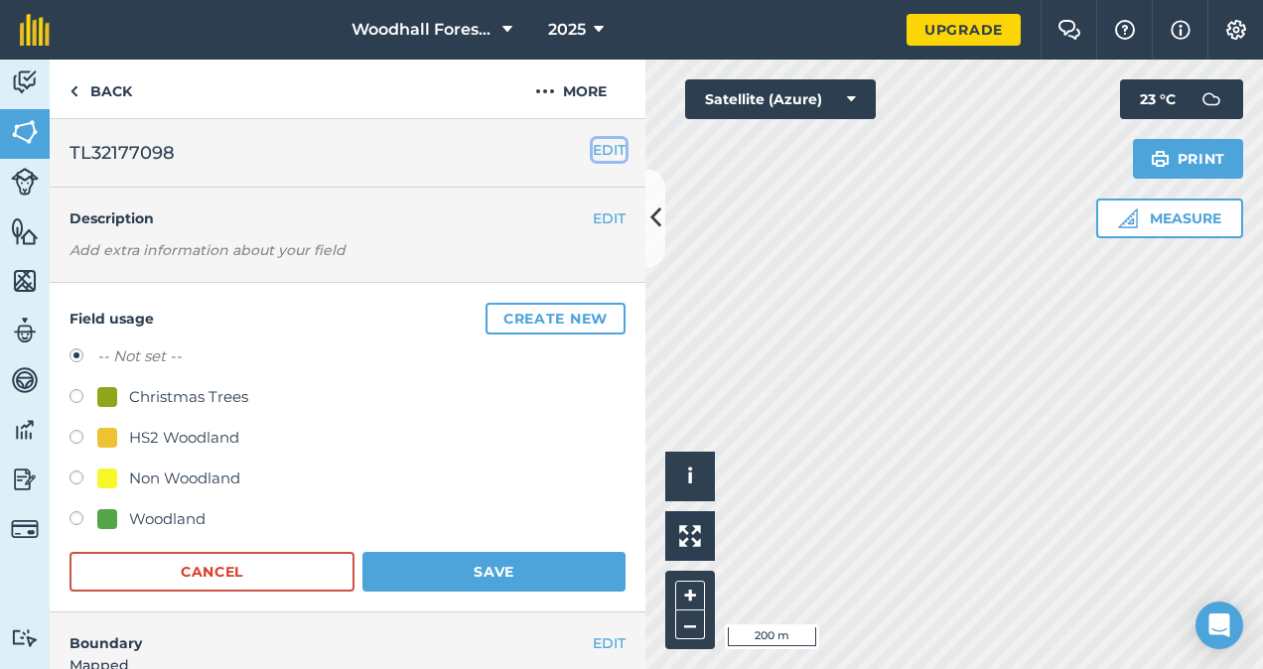
click at [593, 149] on button "EDIT" at bounding box center [609, 150] width 33 height 22
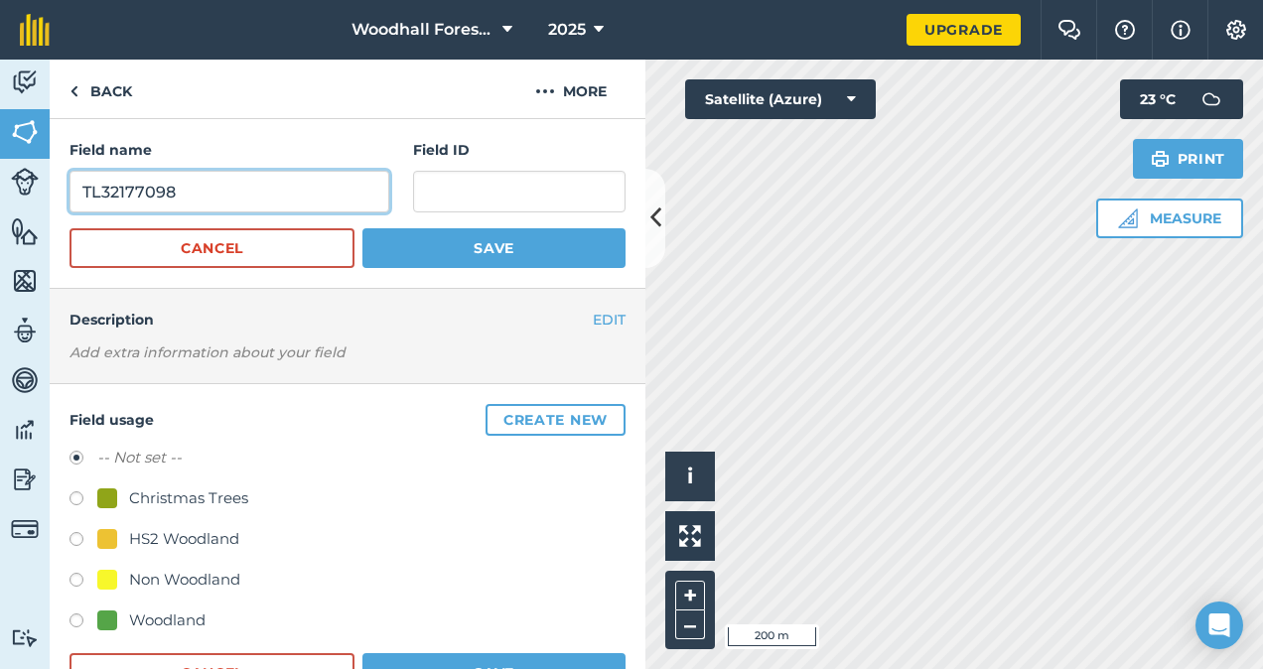
click at [200, 189] on input "TL32177098" at bounding box center [230, 192] width 320 height 42
type input "T"
type input "Ware Lodge"
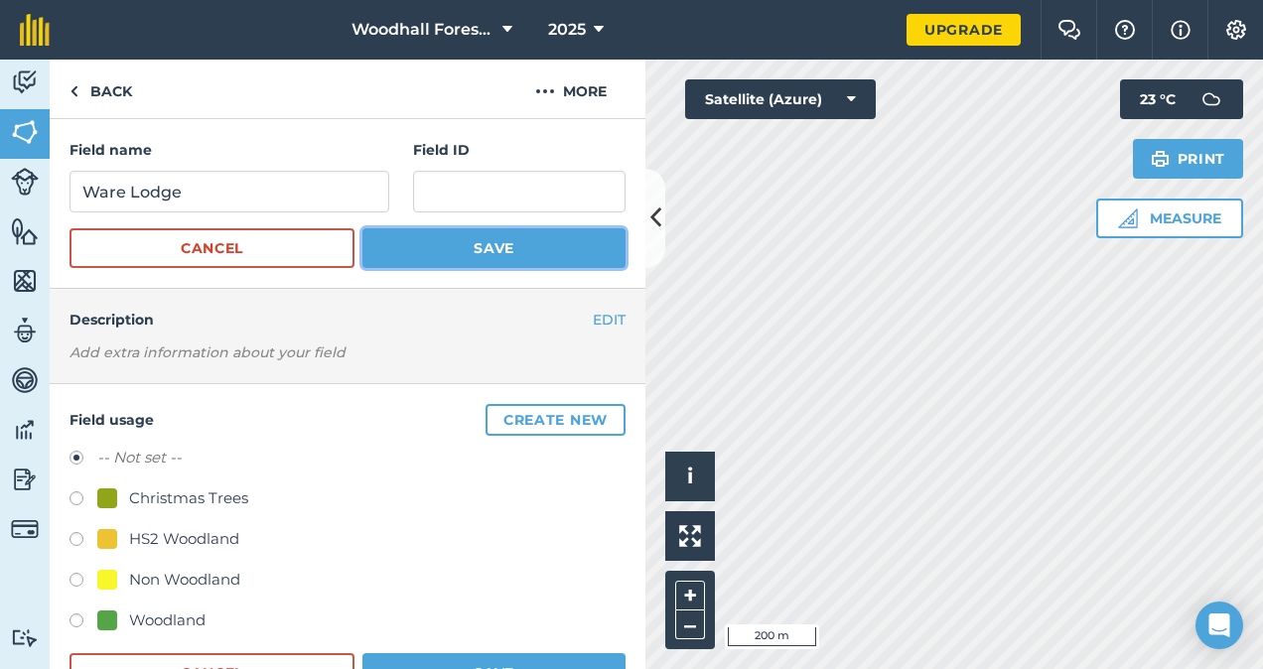
click at [493, 256] on button "Save" at bounding box center [494, 248] width 263 height 40
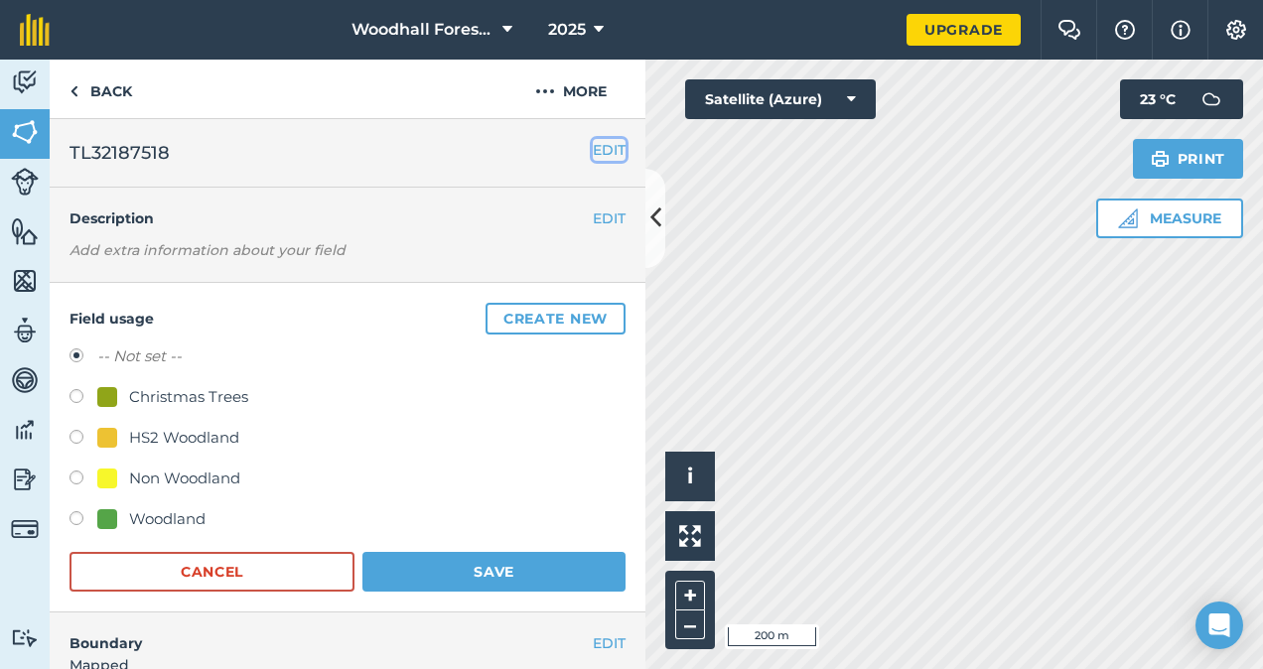
click at [593, 145] on button "EDIT" at bounding box center [609, 150] width 33 height 22
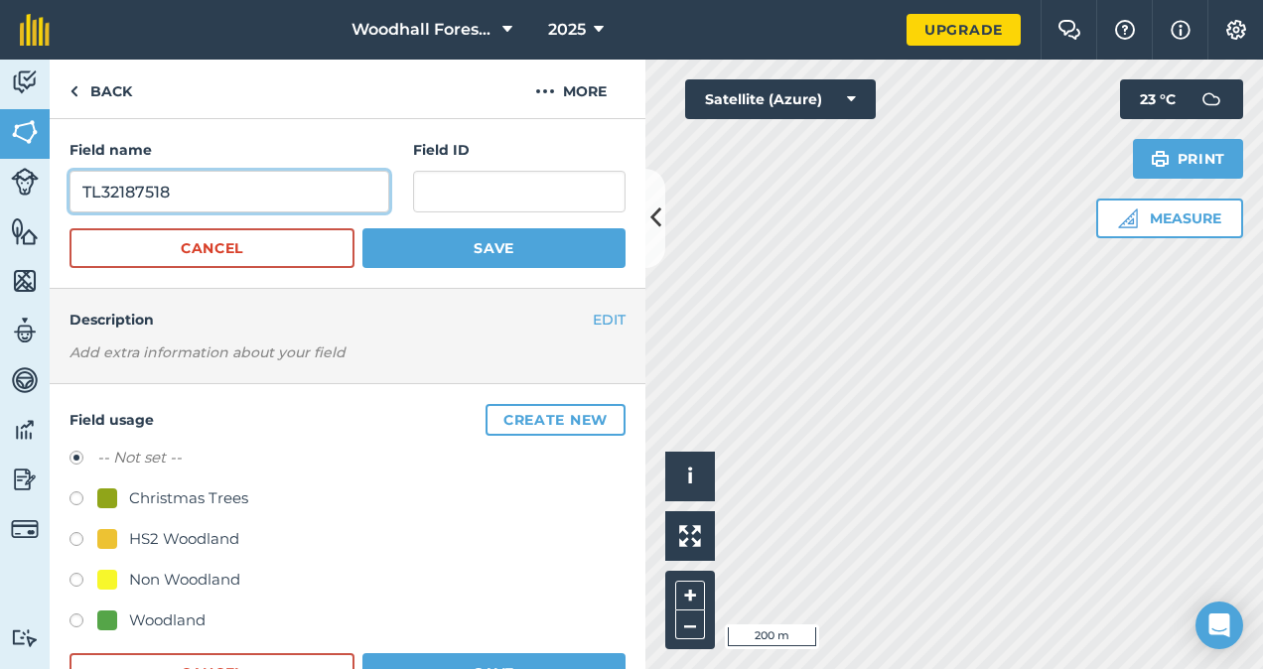
click at [191, 193] on input "TL32187518" at bounding box center [230, 192] width 320 height 42
type input "T"
type input "Ware Lodge"
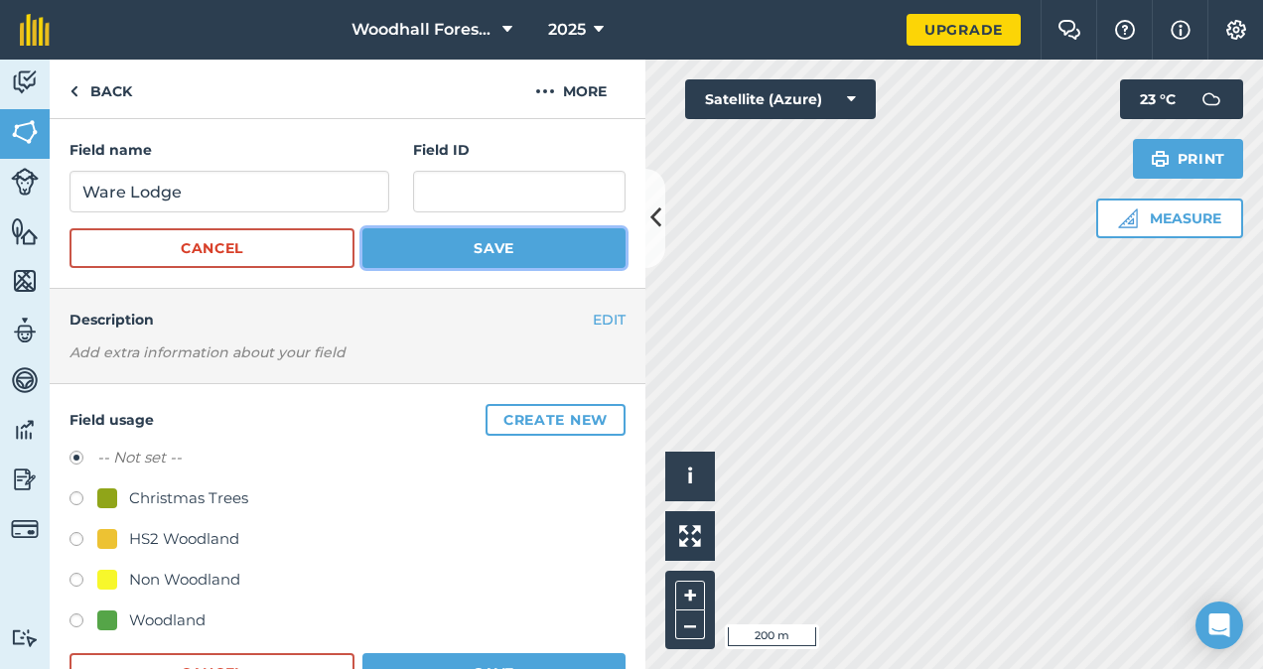
click at [508, 257] on button "Save" at bounding box center [494, 248] width 263 height 40
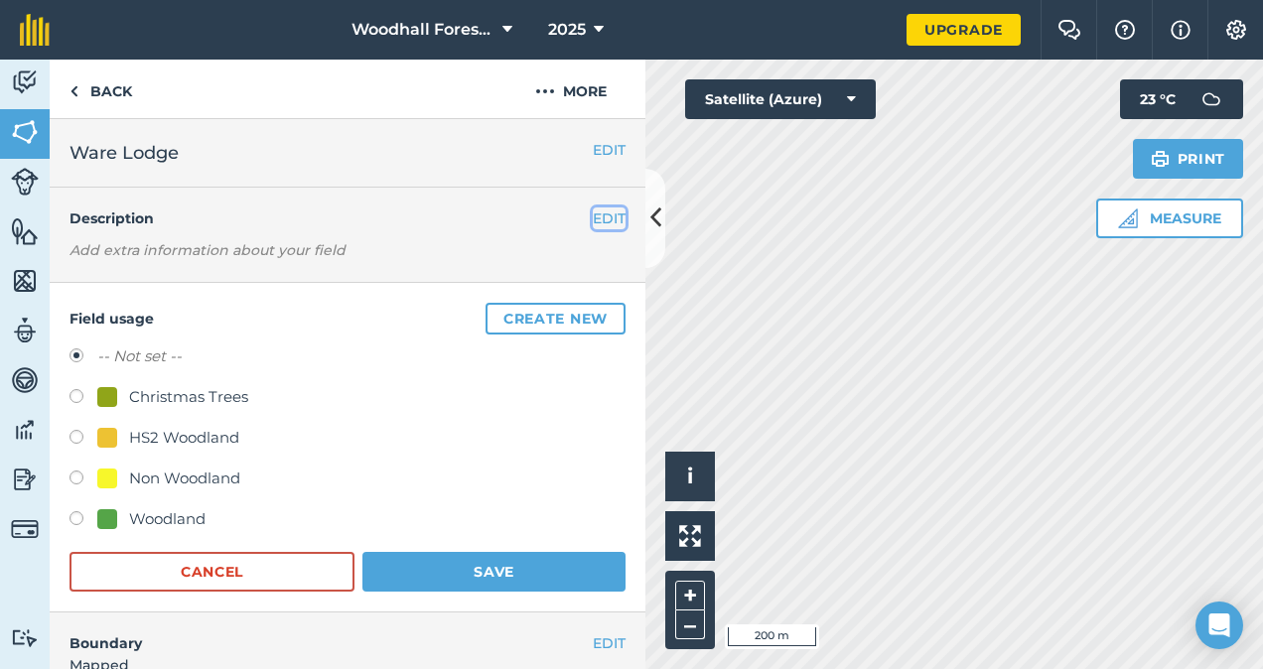
click at [593, 217] on button "EDIT" at bounding box center [609, 219] width 33 height 22
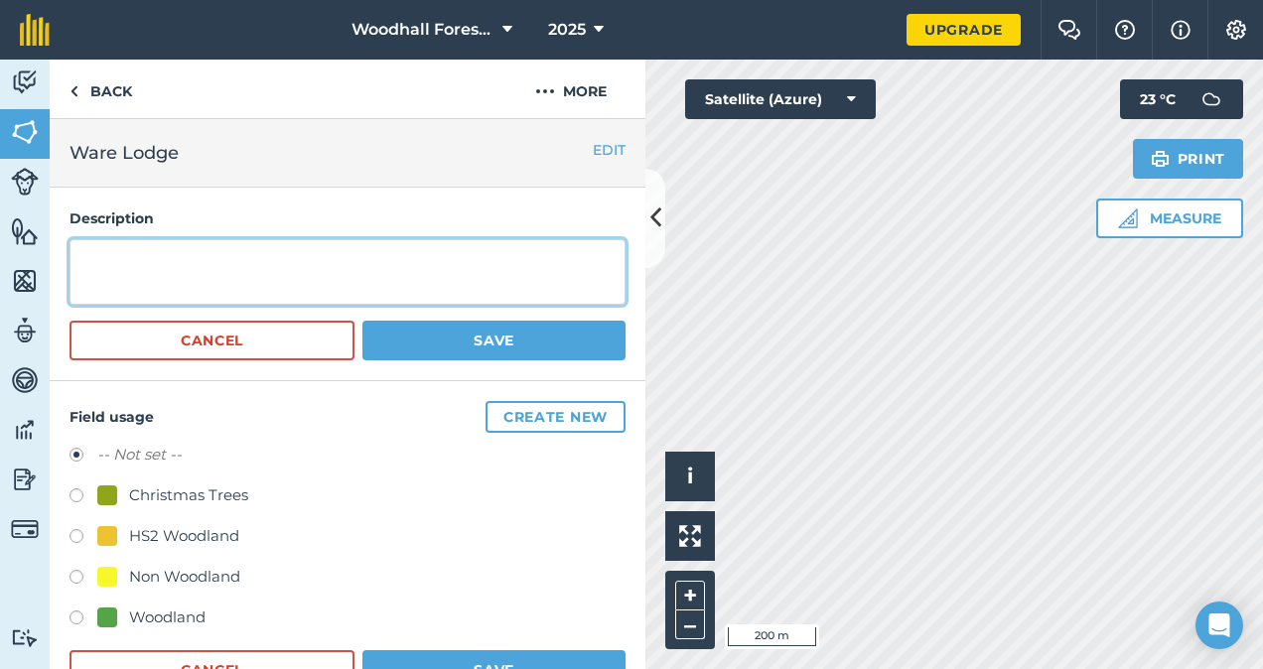
click at [449, 273] on textarea at bounding box center [348, 272] width 556 height 66
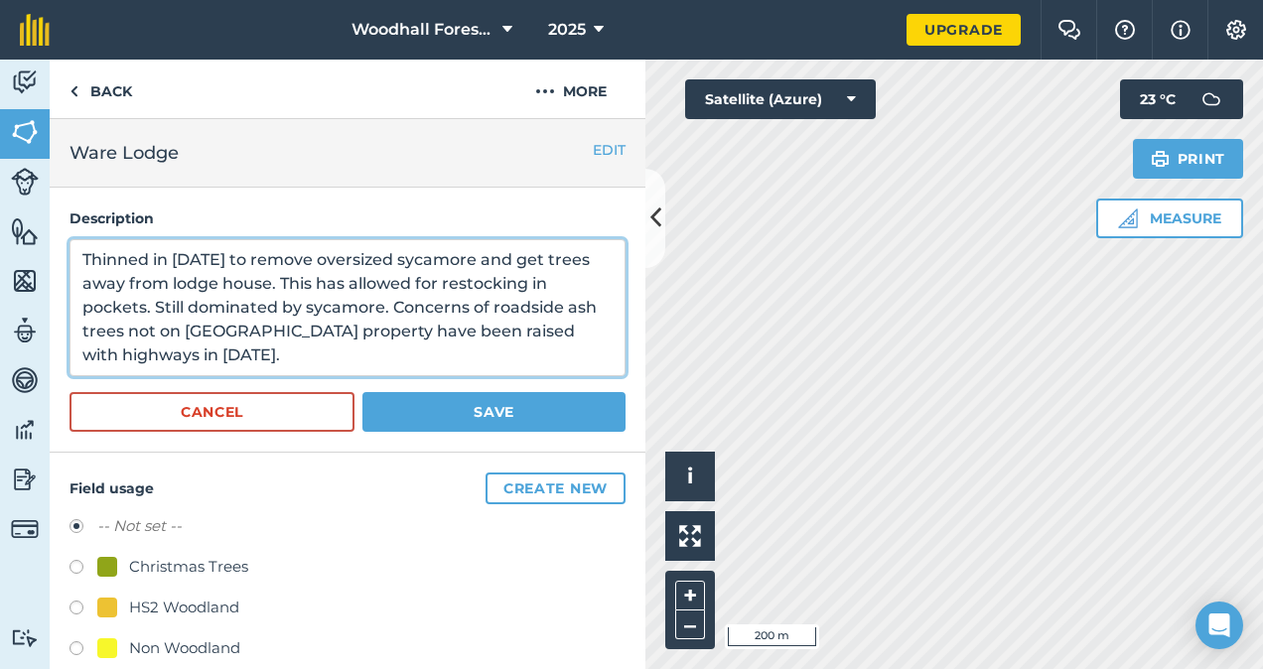
type textarea "Thinned in [DATE] to remove oversized sycamore and get trees away from lodge ho…"
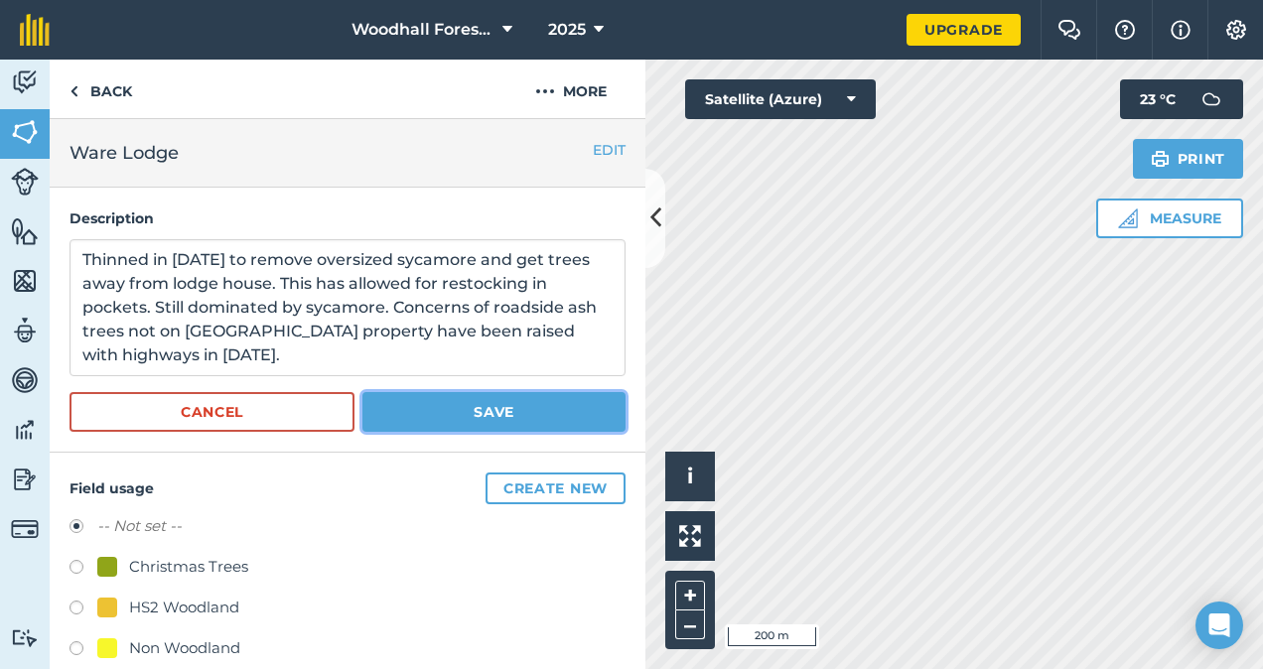
click at [460, 404] on button "Save" at bounding box center [494, 412] width 263 height 40
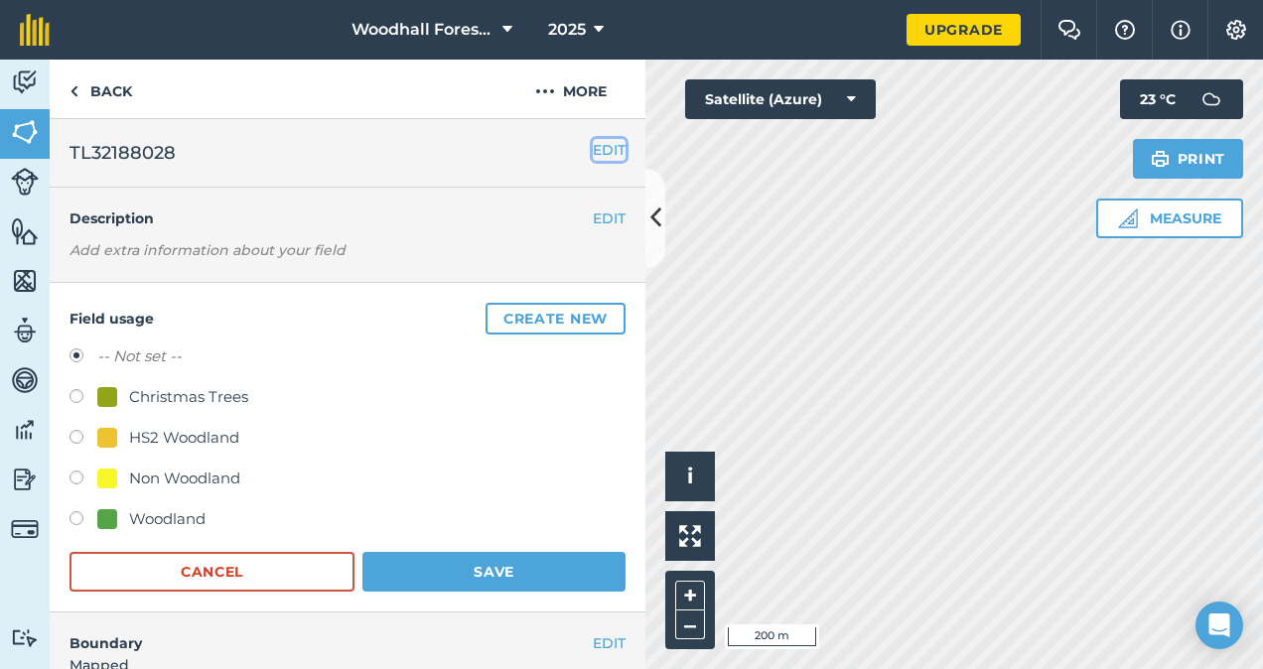
click at [594, 153] on button "EDIT" at bounding box center [609, 150] width 33 height 22
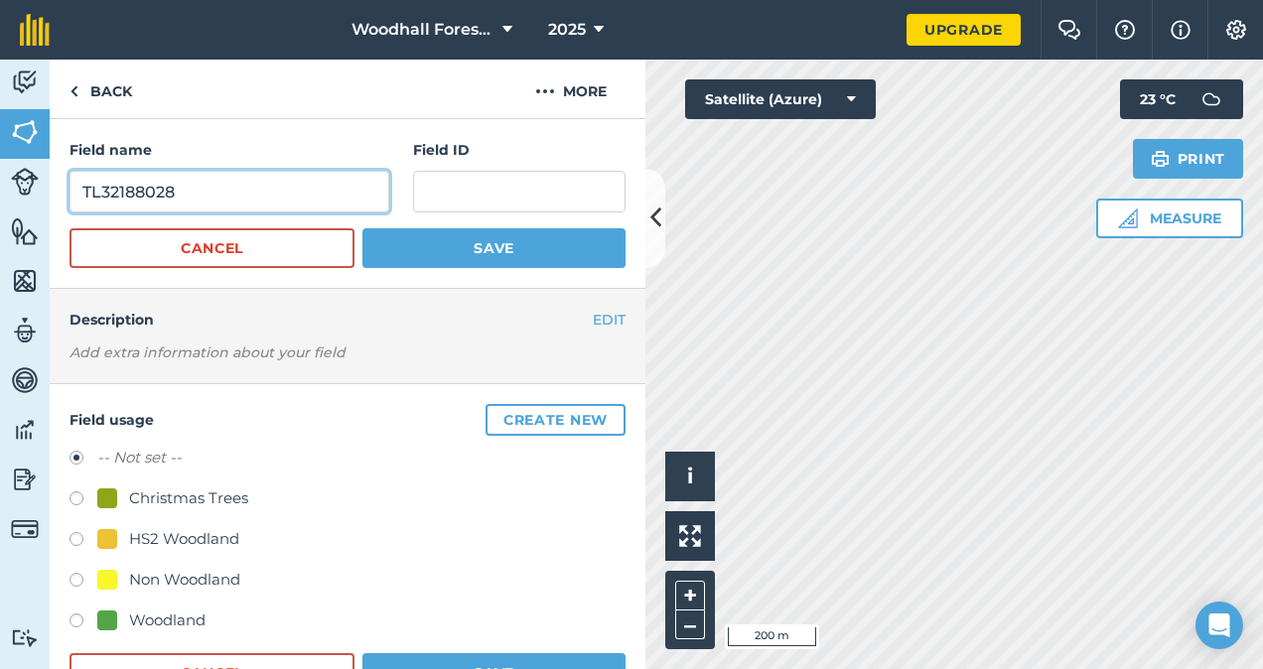
click at [255, 195] on input "TL32188028" at bounding box center [230, 192] width 320 height 42
type input "T"
type input "Ware Lodge"
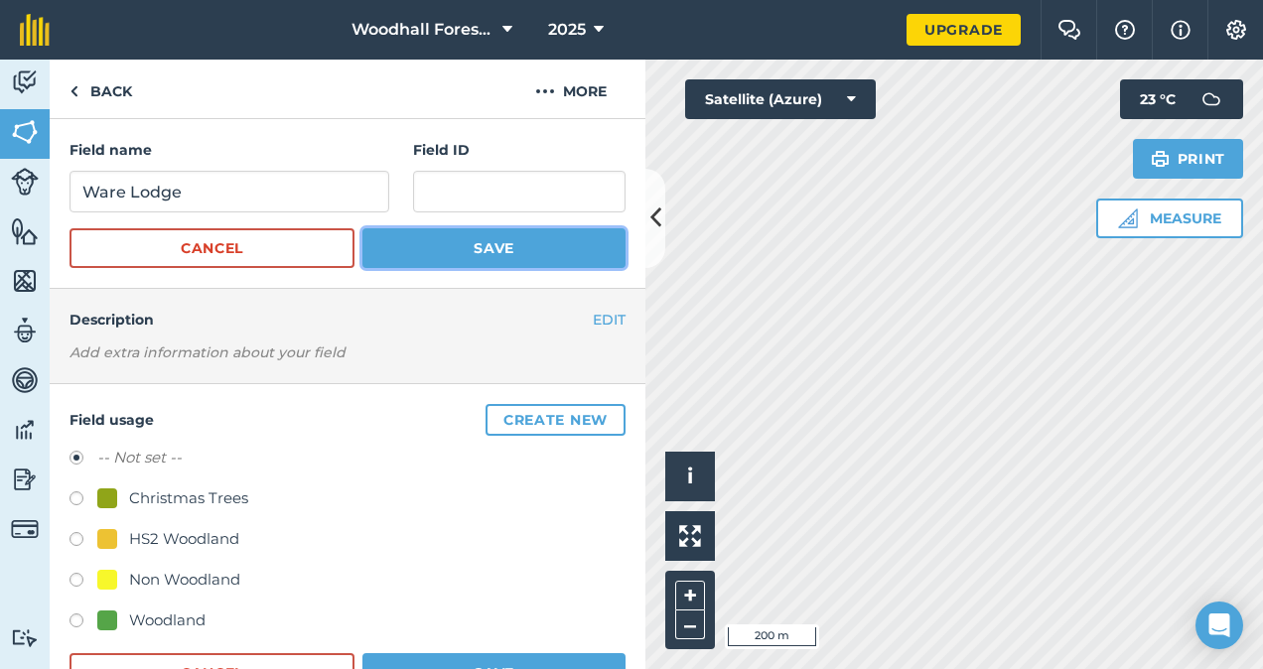
click at [485, 251] on button "Save" at bounding box center [494, 248] width 263 height 40
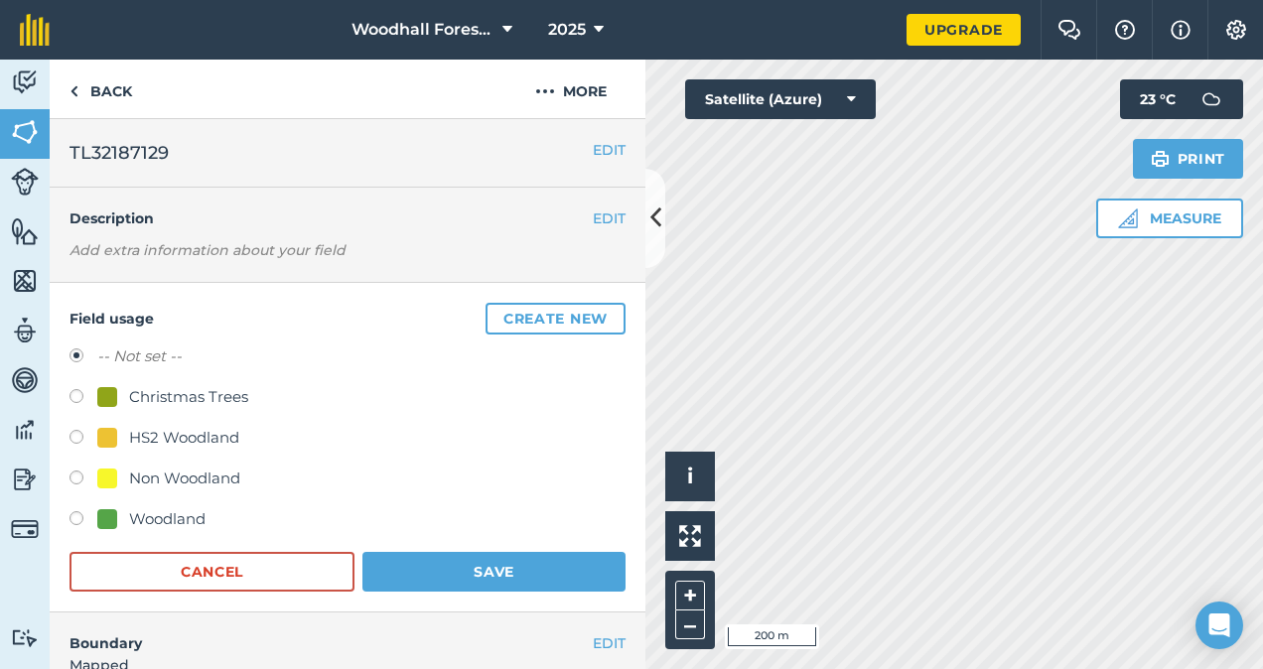
click at [612, 144] on div "EDIT TL32187129" at bounding box center [348, 153] width 596 height 69
click at [595, 149] on button "EDIT" at bounding box center [609, 150] width 33 height 22
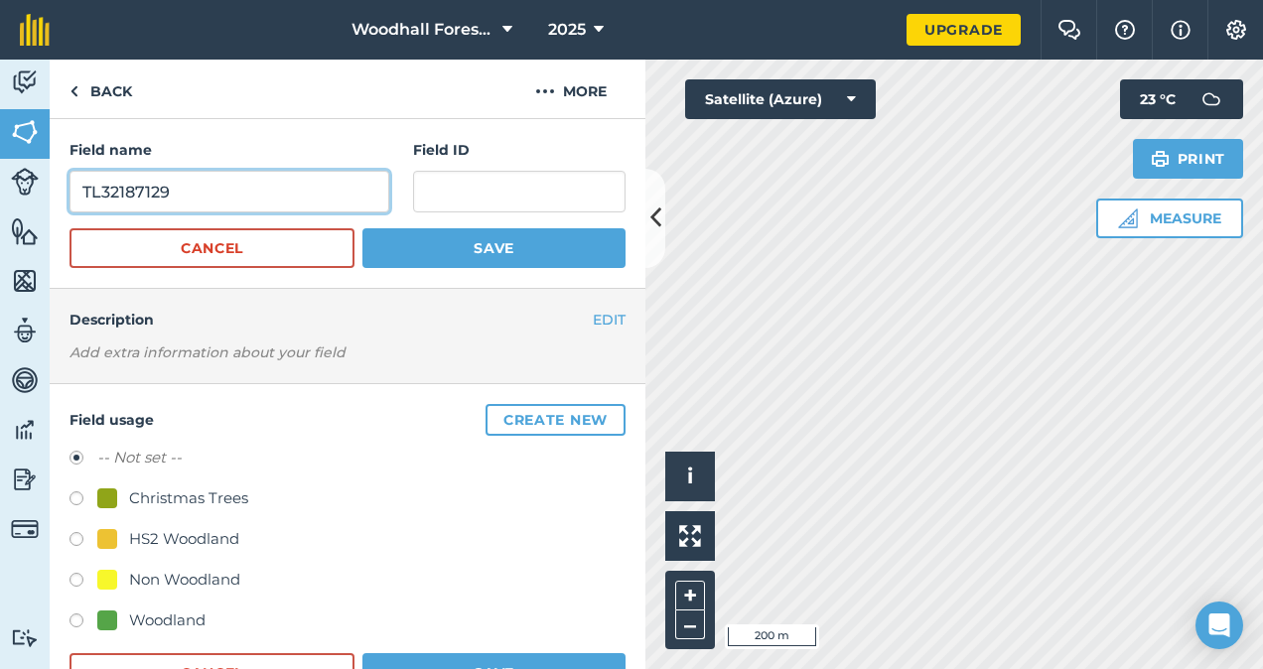
click at [320, 192] on input "TL32187129" at bounding box center [230, 192] width 320 height 42
type input "T"
type input "Ware Lodge"
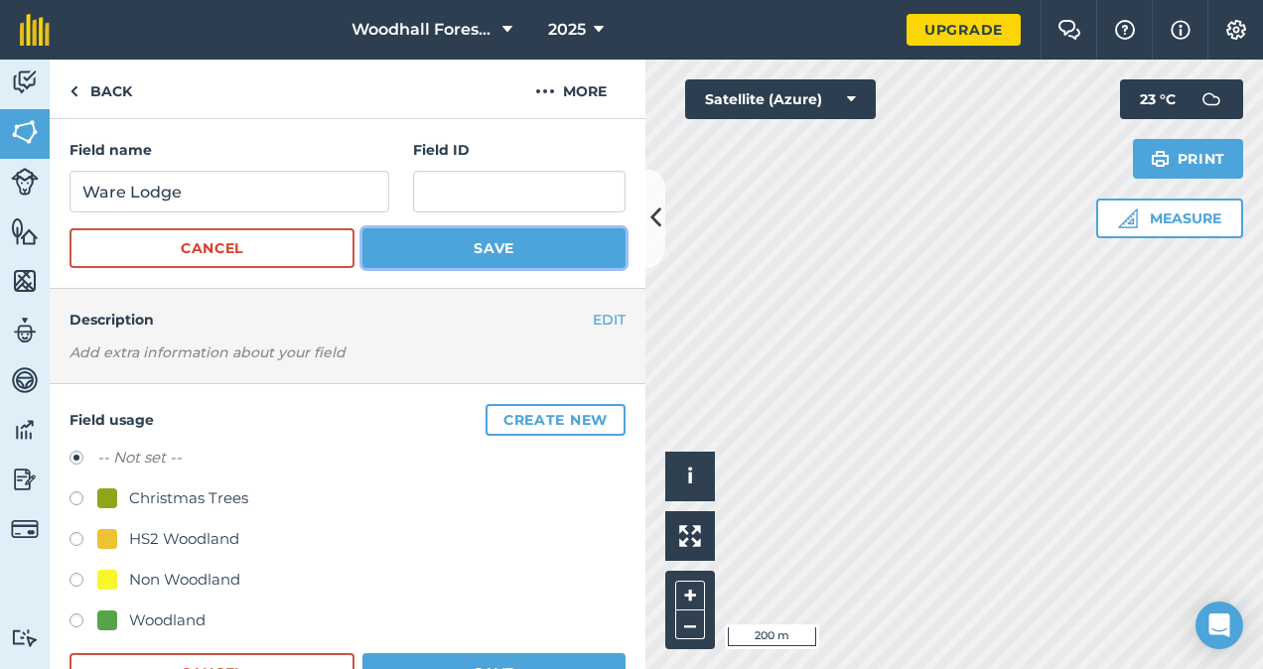
click at [459, 247] on button "Save" at bounding box center [494, 248] width 263 height 40
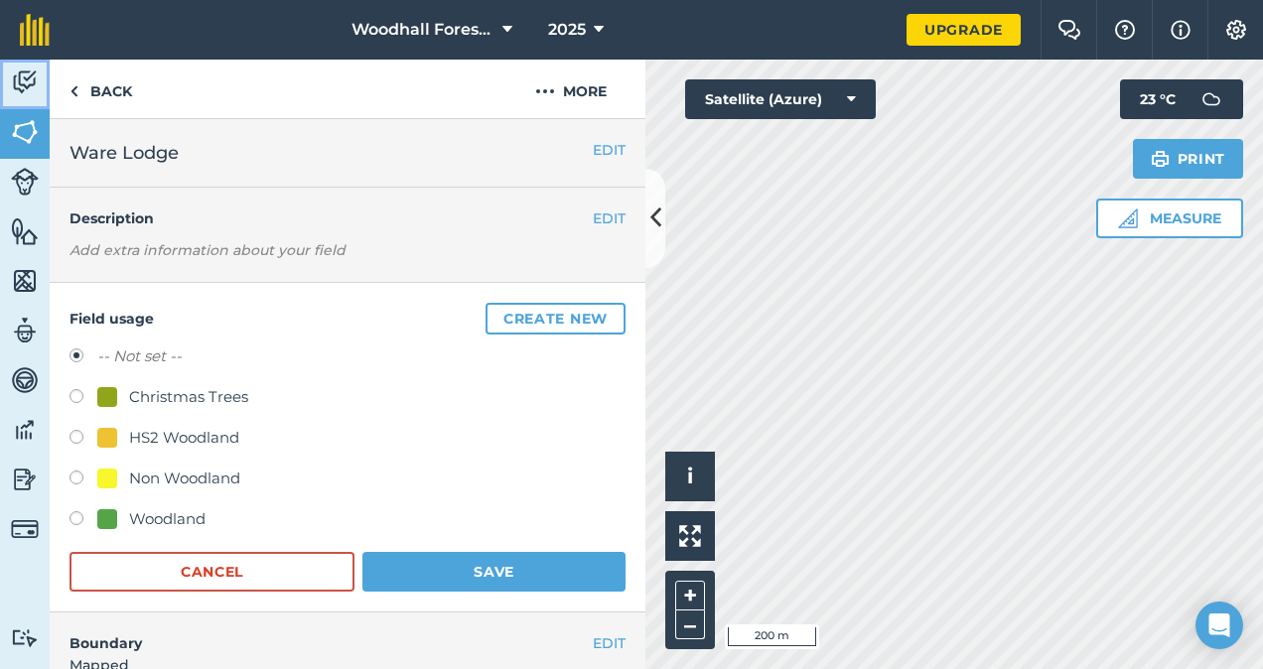
click at [32, 82] on img at bounding box center [25, 83] width 28 height 30
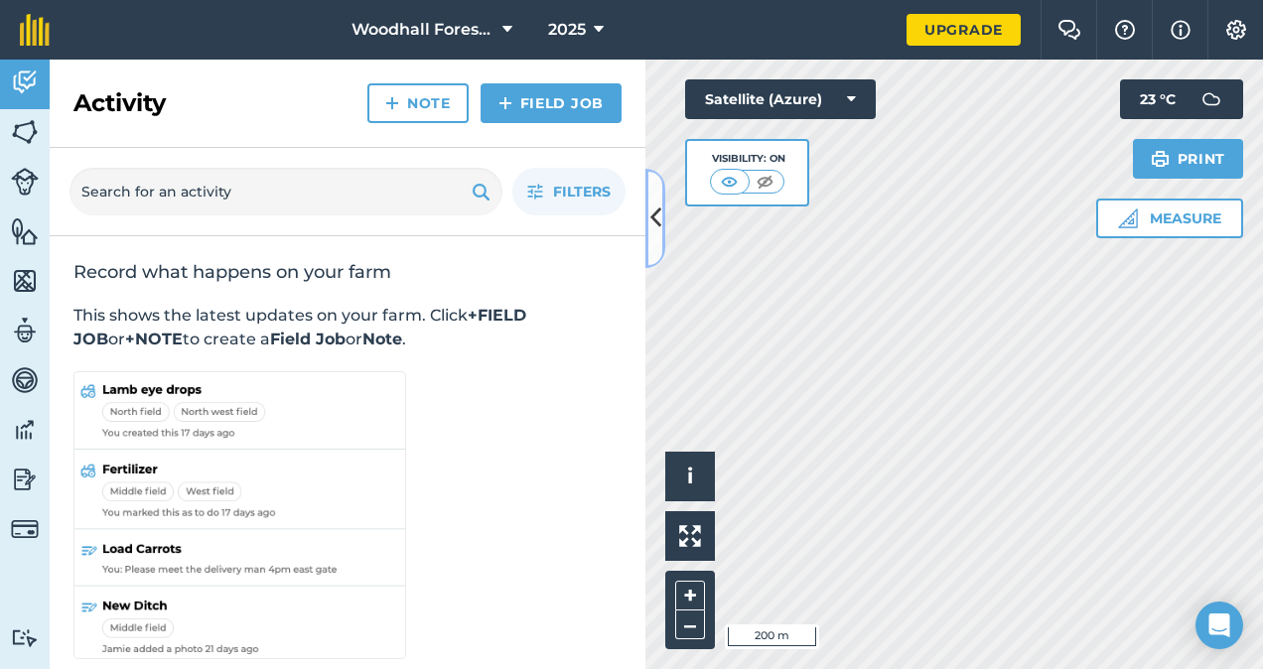
click at [653, 228] on icon at bounding box center [656, 218] width 11 height 35
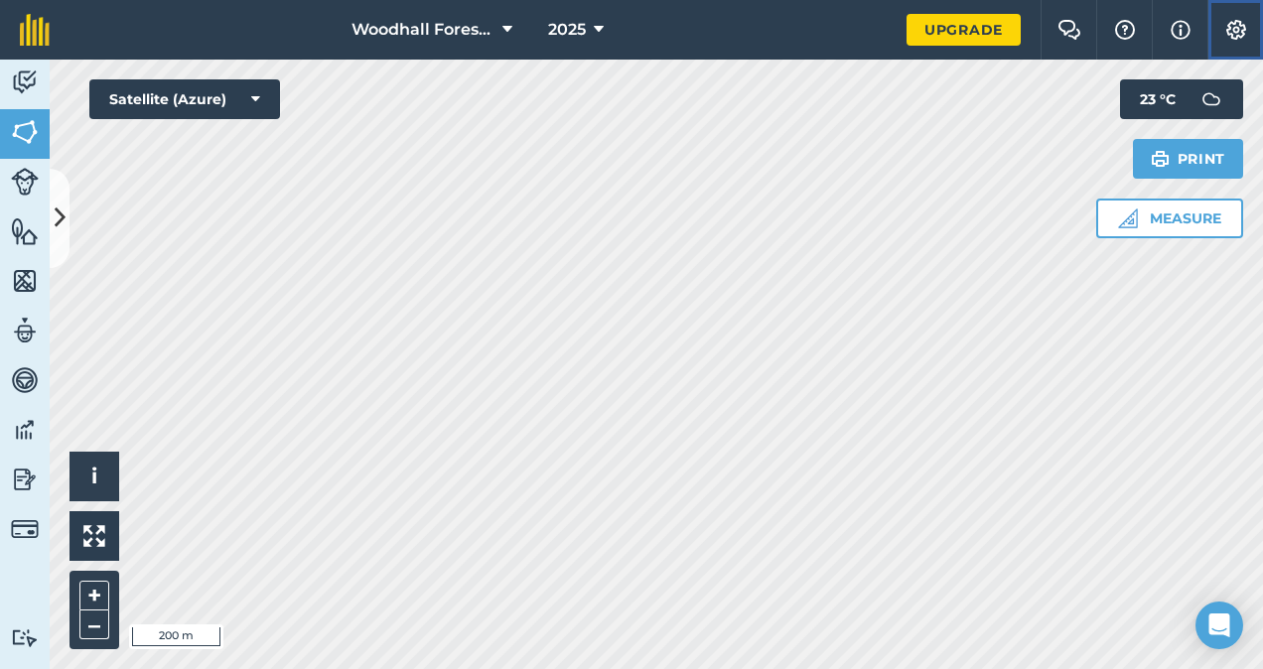
click at [1228, 39] on img at bounding box center [1237, 30] width 24 height 20
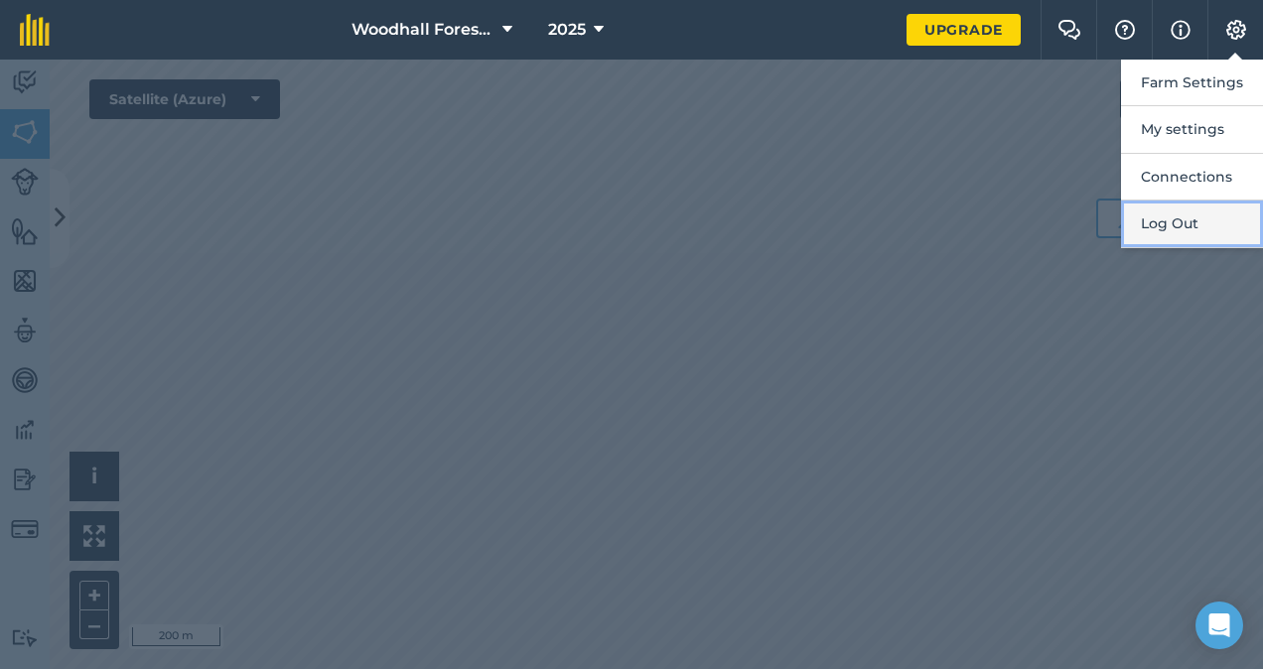
click at [1170, 213] on button "Log Out" at bounding box center [1192, 224] width 142 height 47
